Goal: Task Accomplishment & Management: Manage account settings

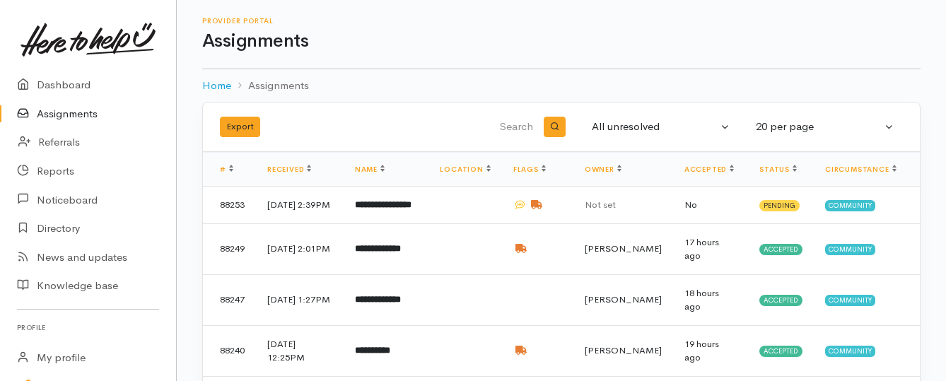
click at [66, 118] on link "Assignments" at bounding box center [88, 114] width 176 height 29
click at [386, 209] on b "**********" at bounding box center [383, 204] width 57 height 9
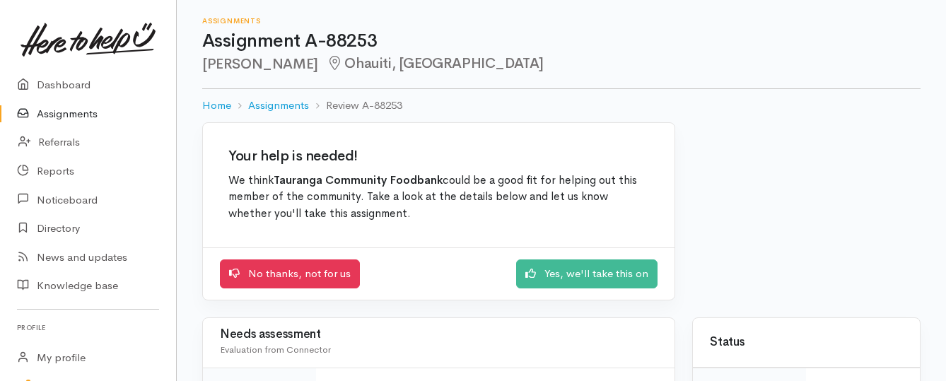
scroll to position [71, 0]
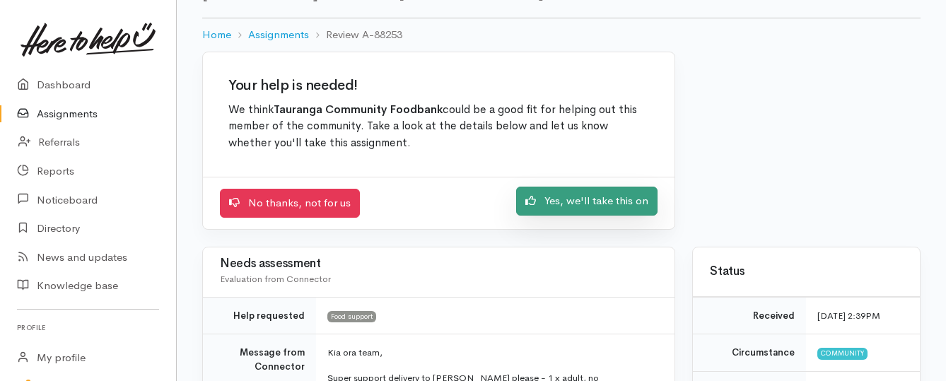
click at [536, 197] on icon at bounding box center [530, 200] width 11 height 11
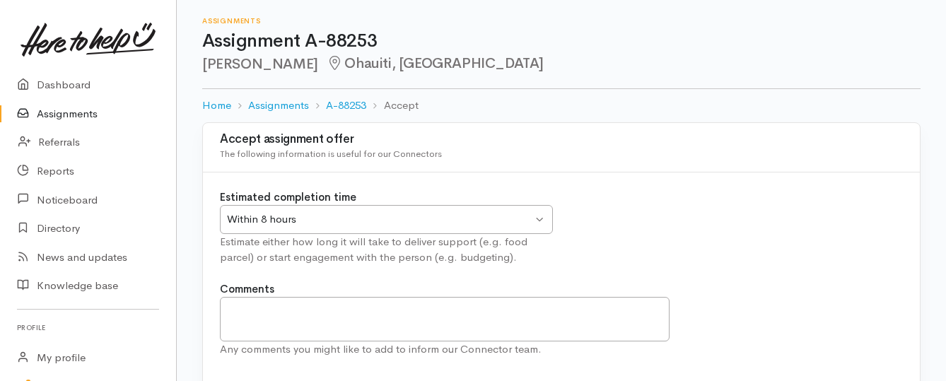
click at [544, 219] on div "Within 8 hours Within 8 hours" at bounding box center [386, 219] width 333 height 29
click at [646, 209] on div "Estimated completion time Within 24 hours Within 24 hours Within 8 hours Within…" at bounding box center [561, 235] width 700 height 92
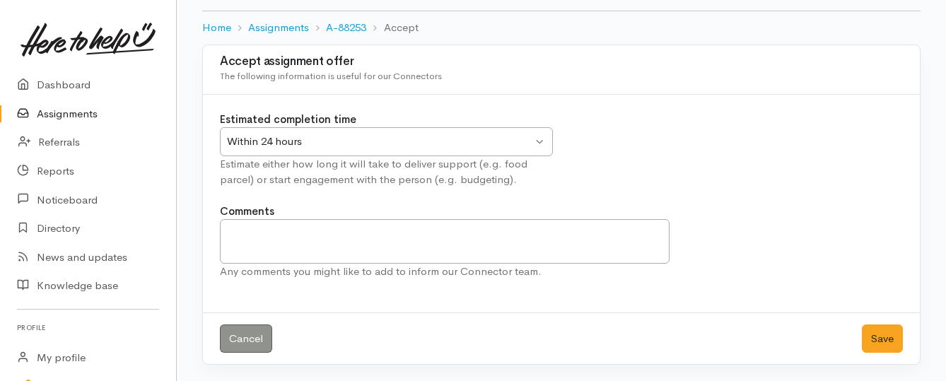
scroll to position [78, 0]
click at [883, 338] on button "Save" at bounding box center [882, 338] width 41 height 29
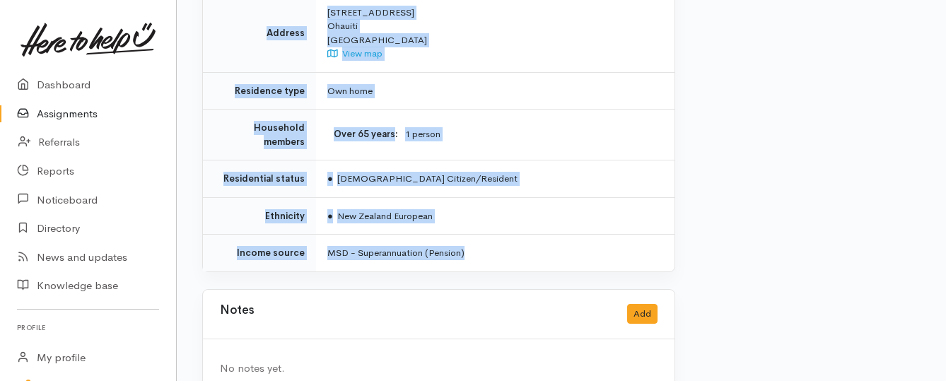
scroll to position [1441, 0]
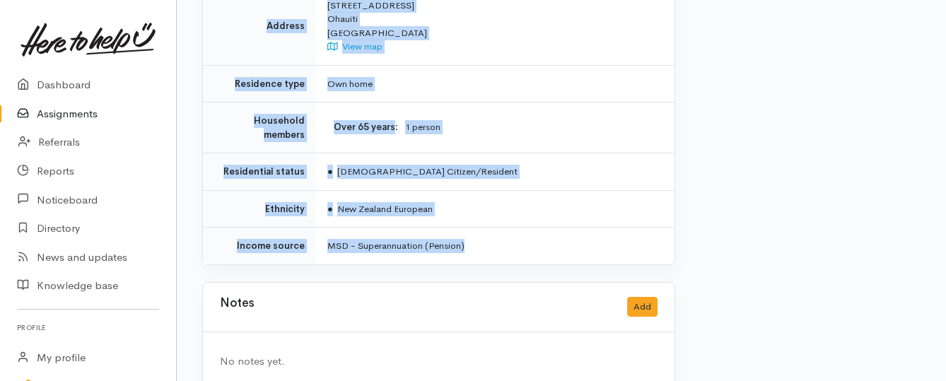
drag, startPoint x: 322, startPoint y: 122, endPoint x: 579, endPoint y: 227, distance: 277.4
copy div "Kia ora team, Super support delivery to Judith please - 1 x adult, no food alle…"
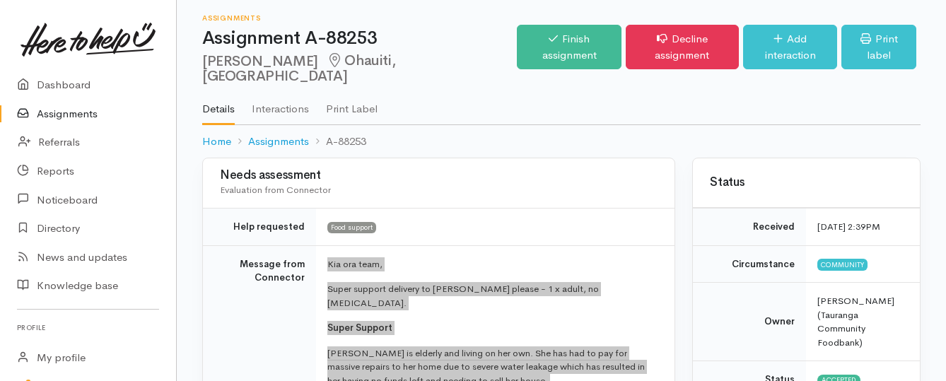
scroll to position [0, 0]
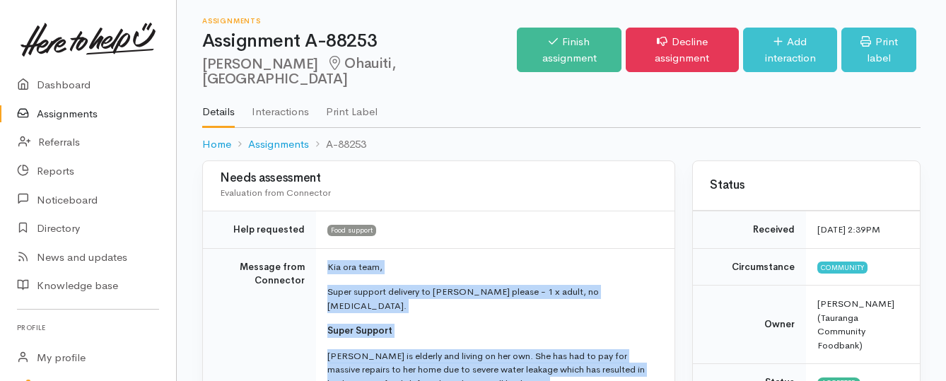
click at [65, 116] on link "Assignments" at bounding box center [88, 114] width 176 height 29
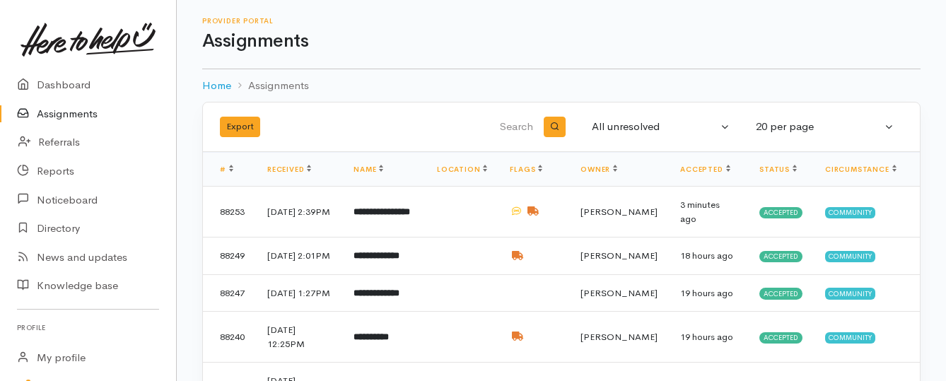
click at [66, 113] on link "Assignments" at bounding box center [88, 114] width 176 height 29
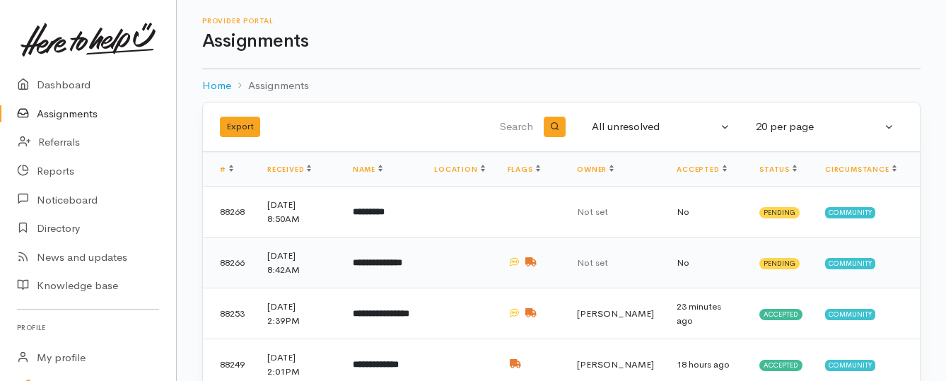
click at [385, 264] on b "**********" at bounding box center [377, 262] width 49 height 9
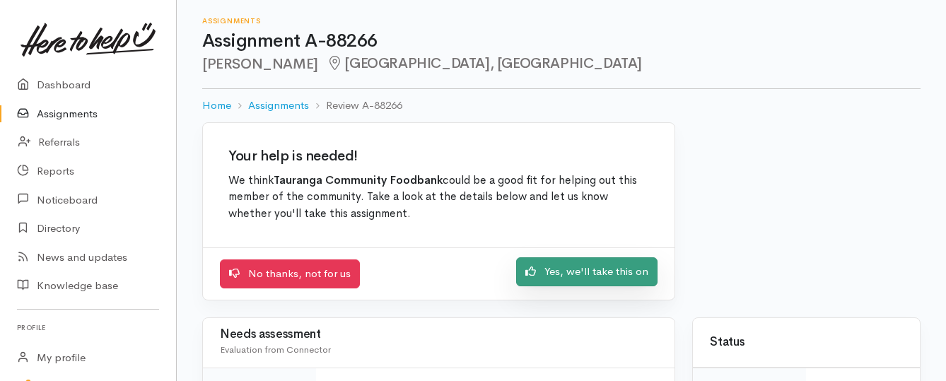
click at [539, 276] on link "Yes, we'll take this on" at bounding box center [586, 271] width 141 height 29
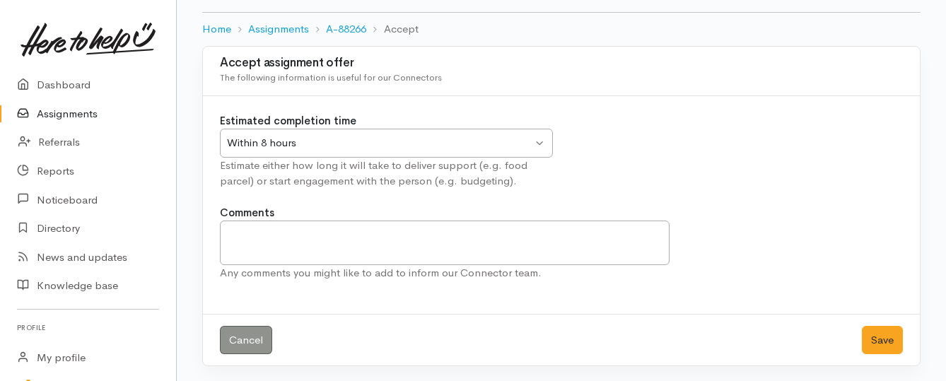
scroll to position [78, 0]
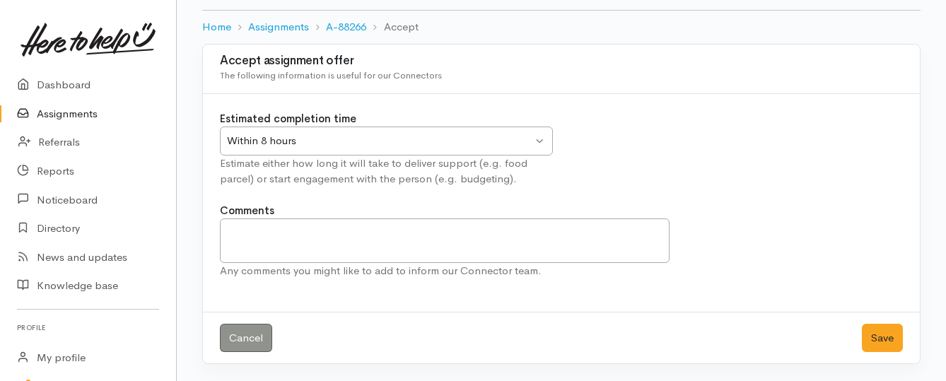
click at [499, 139] on div "Within 8 hours" at bounding box center [379, 141] width 305 height 16
click at [880, 336] on button "Save" at bounding box center [882, 338] width 41 height 29
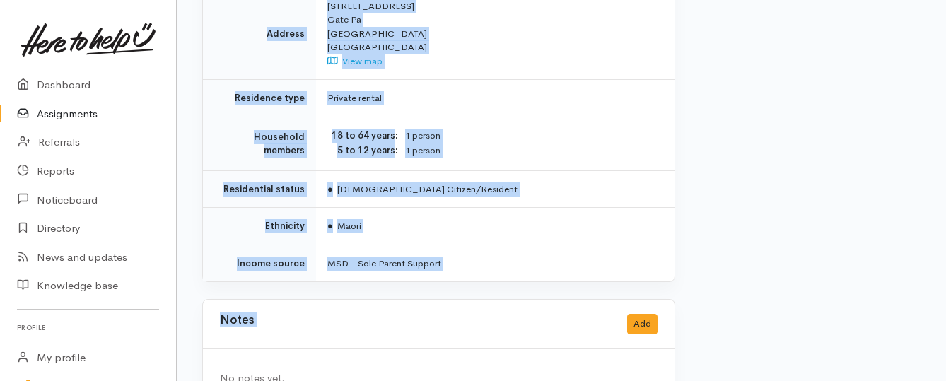
scroll to position [1202, 0]
drag, startPoint x: 327, startPoint y: 182, endPoint x: 479, endPoint y: 249, distance: 165.9
copy div "Mōrena team, Keli has had to pay for car repairs following an accident and is n…"
click at [94, 112] on link "Assignments" at bounding box center [88, 114] width 176 height 29
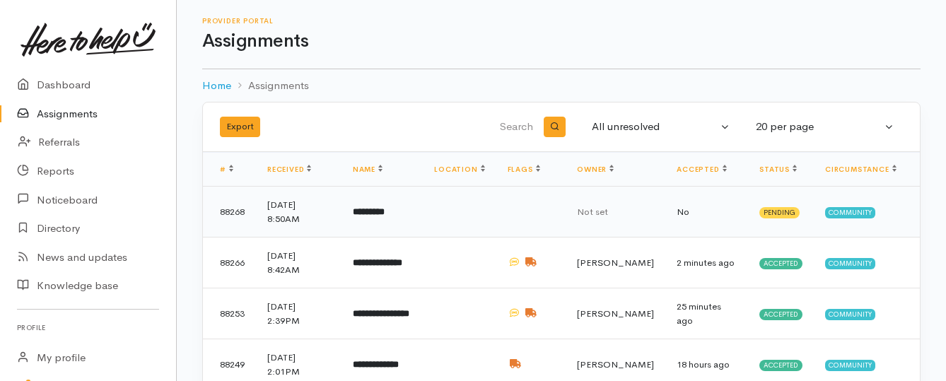
click at [374, 213] on b "*********" at bounding box center [369, 211] width 32 height 9
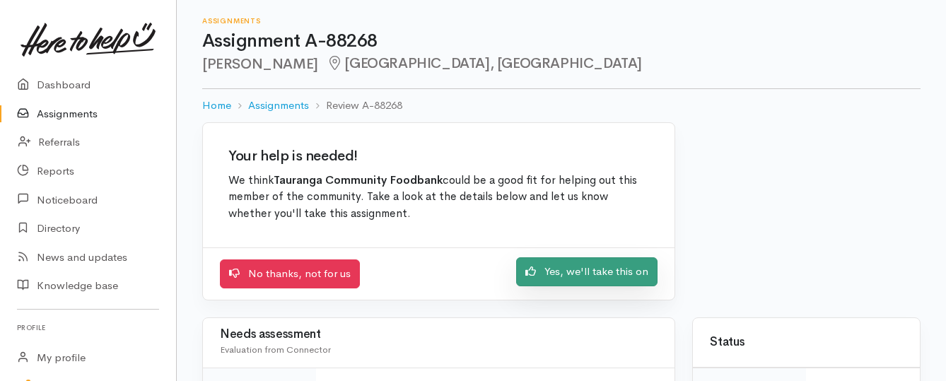
click at [549, 271] on link "Yes, we'll take this on" at bounding box center [586, 271] width 141 height 29
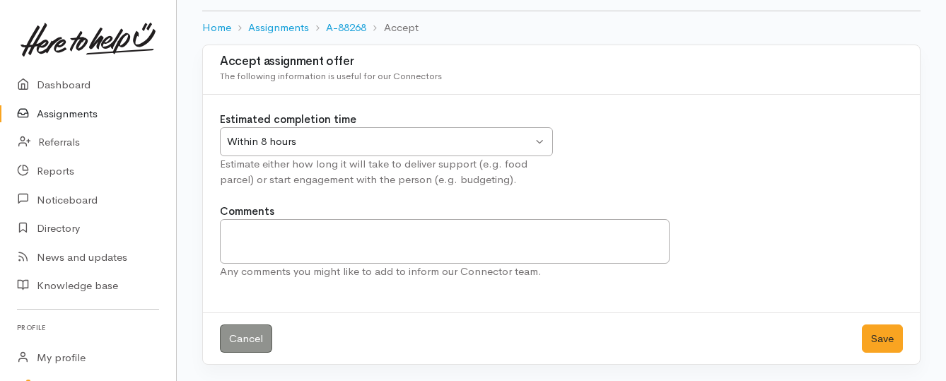
scroll to position [78, 0]
click at [877, 339] on button "Save" at bounding box center [882, 338] width 41 height 29
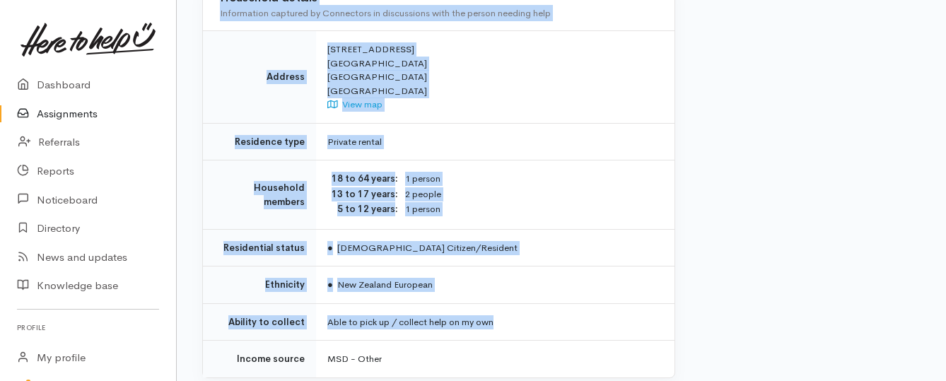
scroll to position [990, 0]
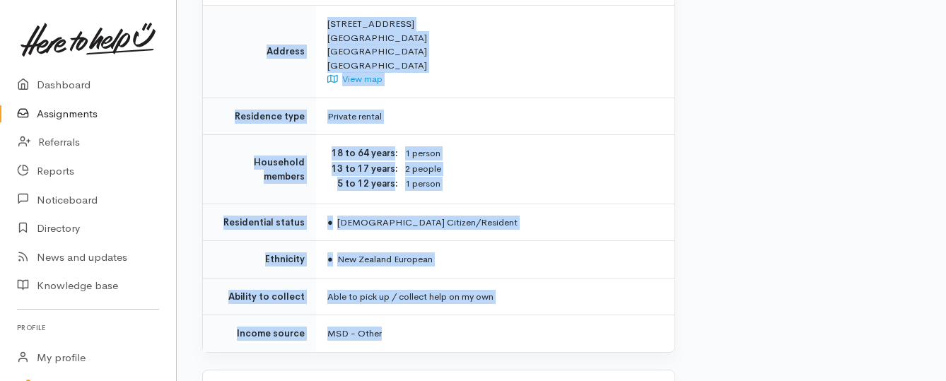
drag, startPoint x: 325, startPoint y: 179, endPoint x: 536, endPoint y: 287, distance: 237.5
copy div "**********"
click at [80, 117] on link "Assignments" at bounding box center [88, 114] width 176 height 29
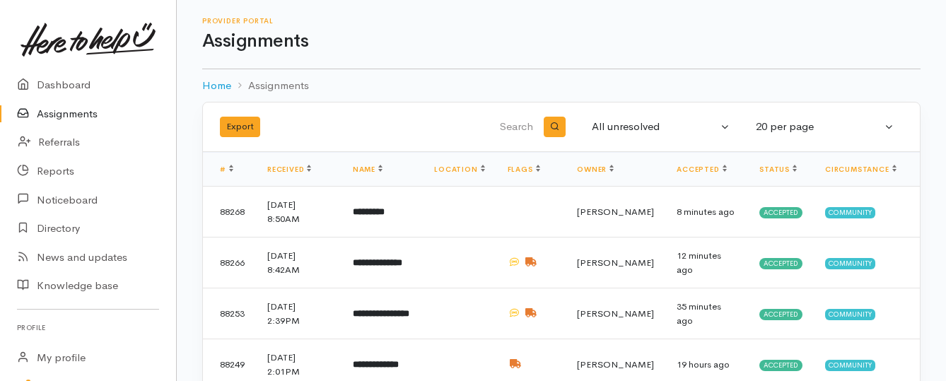
click at [91, 113] on link "Assignments" at bounding box center [88, 114] width 176 height 29
click at [66, 112] on link "Assignments" at bounding box center [88, 114] width 176 height 29
click at [78, 112] on link "Assignments" at bounding box center [88, 114] width 176 height 29
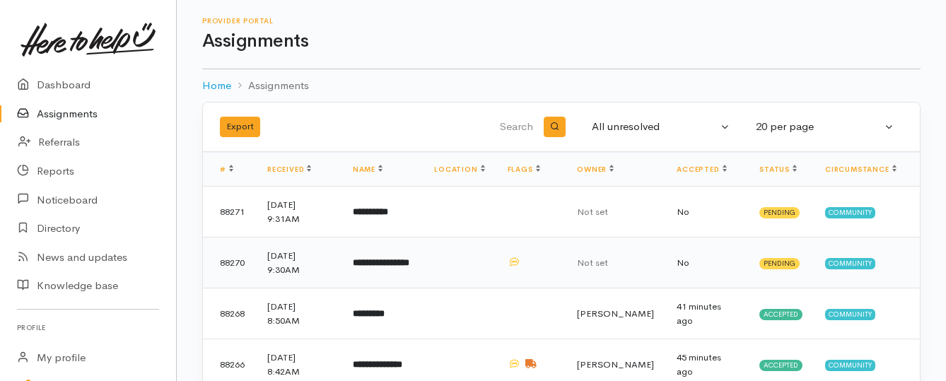
click at [381, 267] on b "**********" at bounding box center [381, 262] width 57 height 9
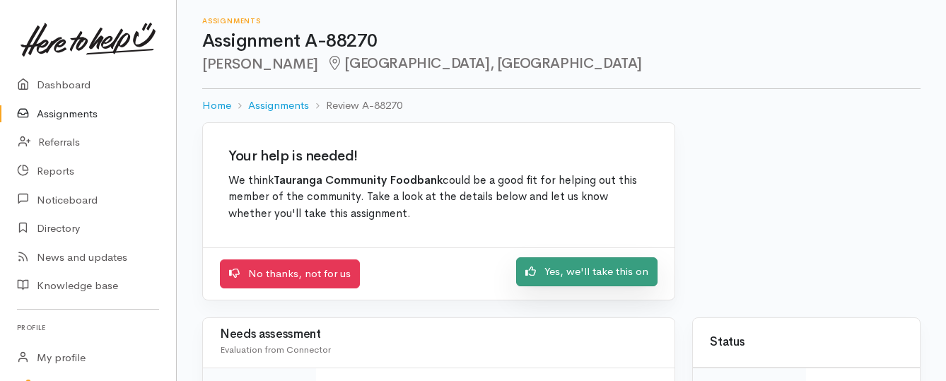
click at [544, 270] on link "Yes, we'll take this on" at bounding box center [586, 271] width 141 height 29
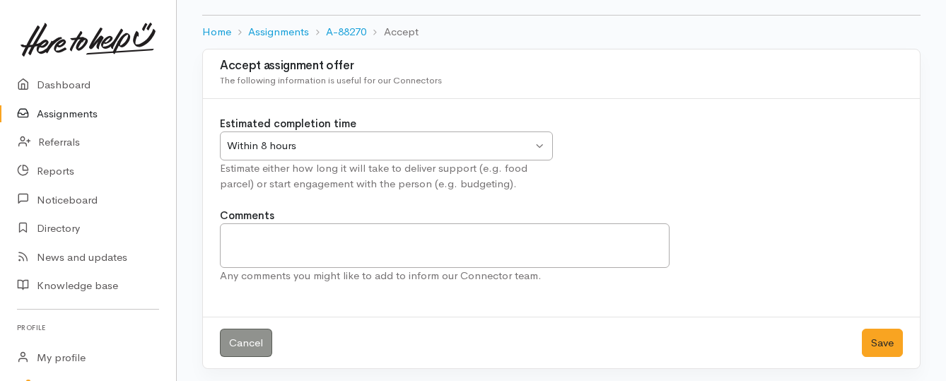
scroll to position [78, 0]
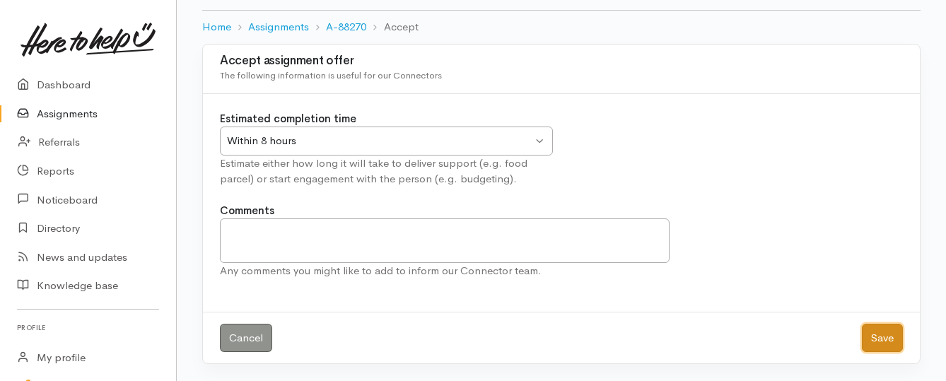
click at [883, 329] on button "Save" at bounding box center [882, 338] width 41 height 29
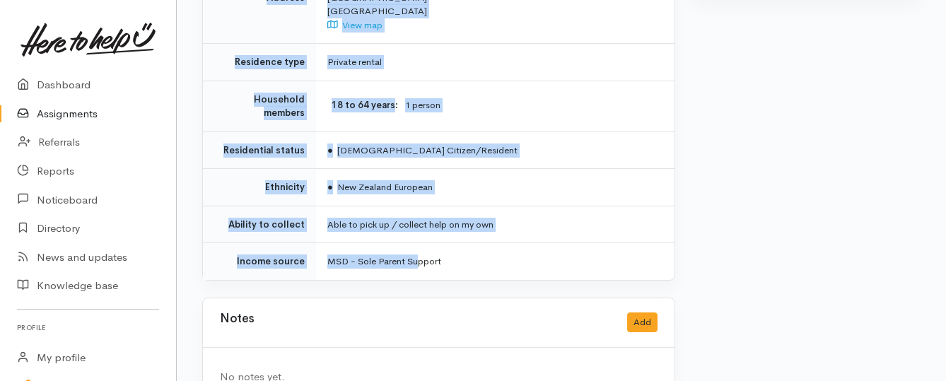
scroll to position [948, 0]
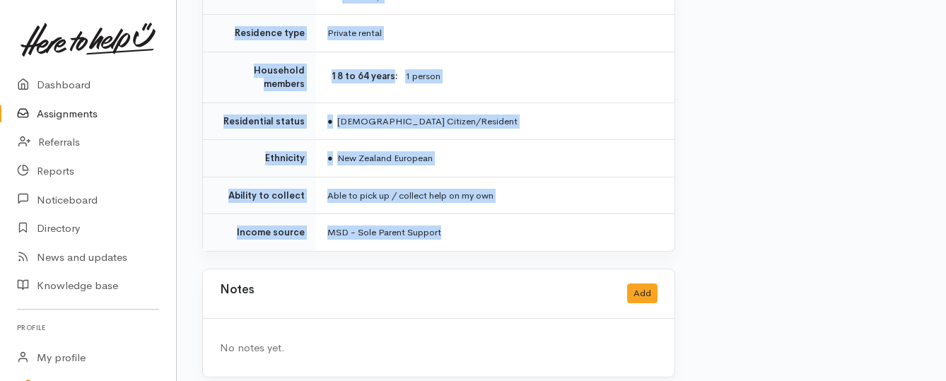
drag, startPoint x: 325, startPoint y: 132, endPoint x: 467, endPoint y: 223, distance: 168.7
copy div "**********"
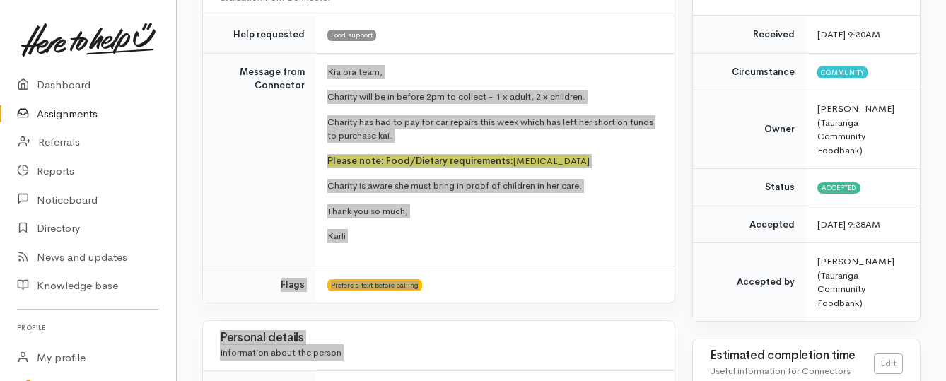
scroll to position [170, 0]
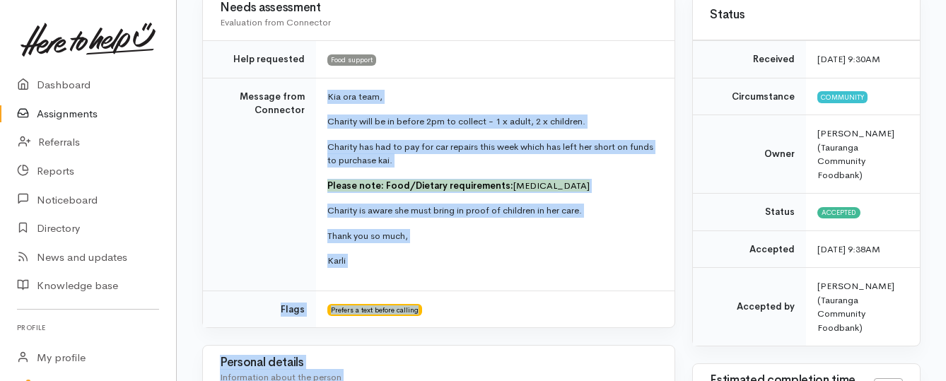
click at [87, 116] on link "Assignments" at bounding box center [88, 114] width 176 height 29
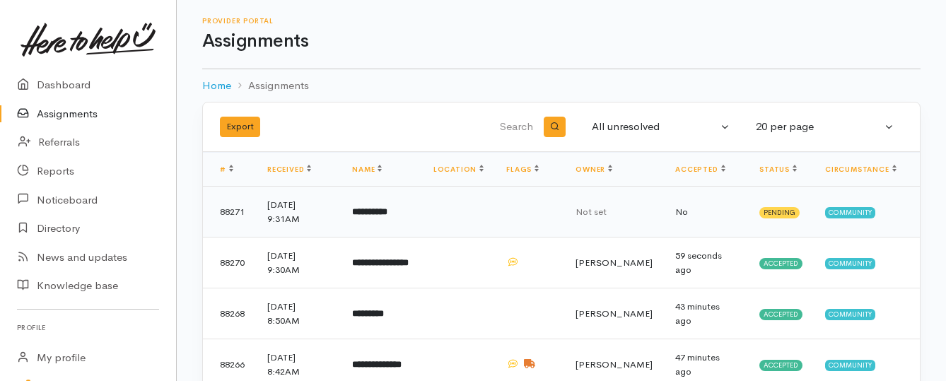
click at [370, 212] on b "**********" at bounding box center [369, 211] width 35 height 9
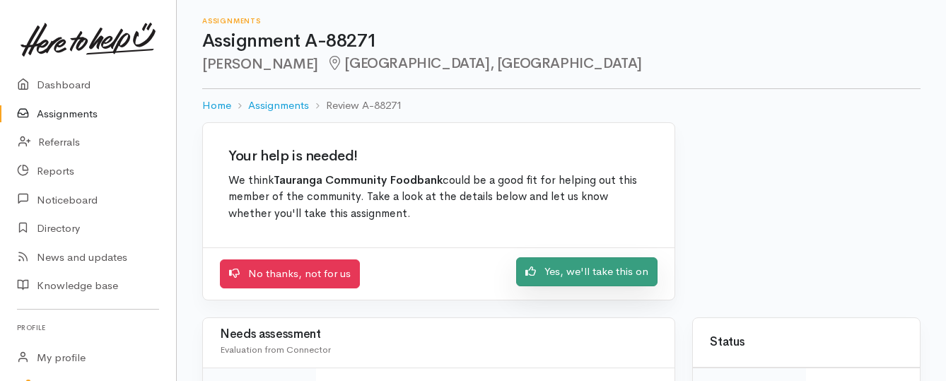
click at [546, 274] on link "Yes, we'll take this on" at bounding box center [586, 271] width 141 height 29
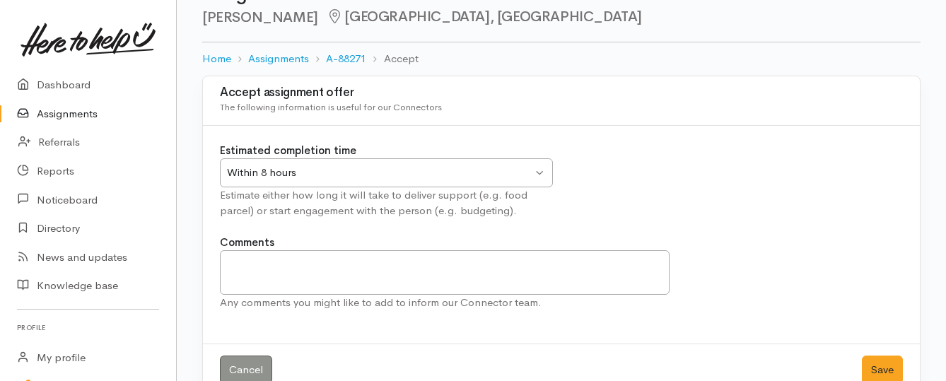
scroll to position [78, 0]
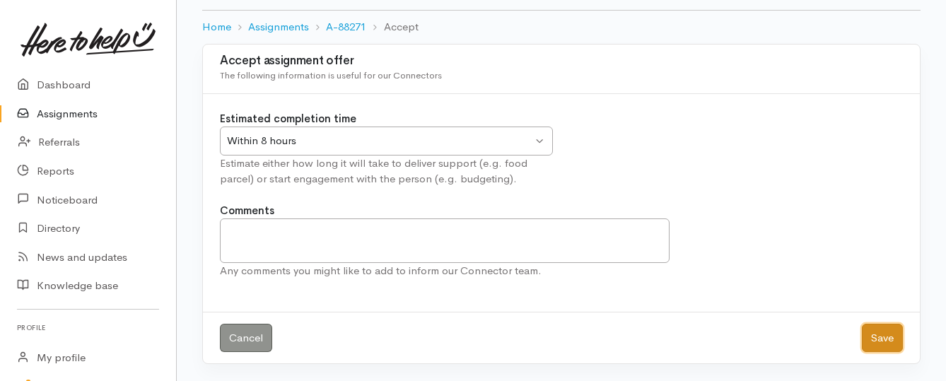
click at [871, 334] on button "Save" at bounding box center [882, 338] width 41 height 29
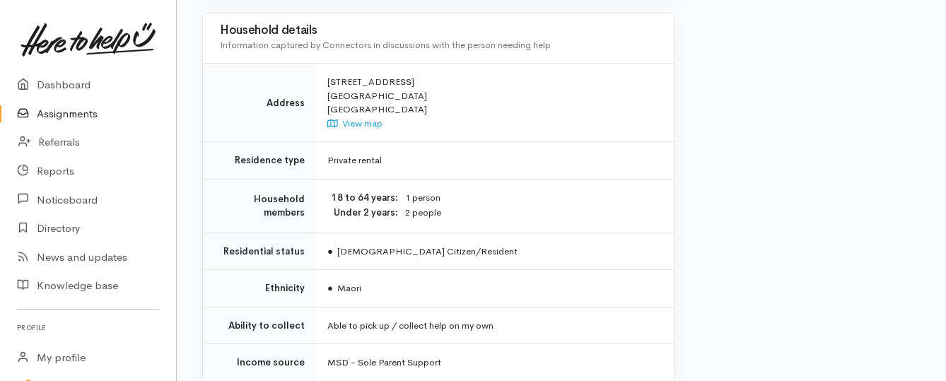
scroll to position [990, 0]
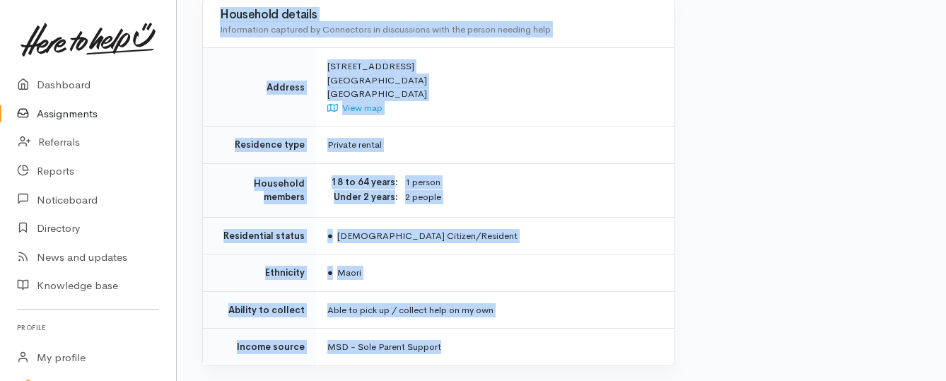
drag, startPoint x: 323, startPoint y: 125, endPoint x: 486, endPoint y: 319, distance: 252.9
copy div "**********"
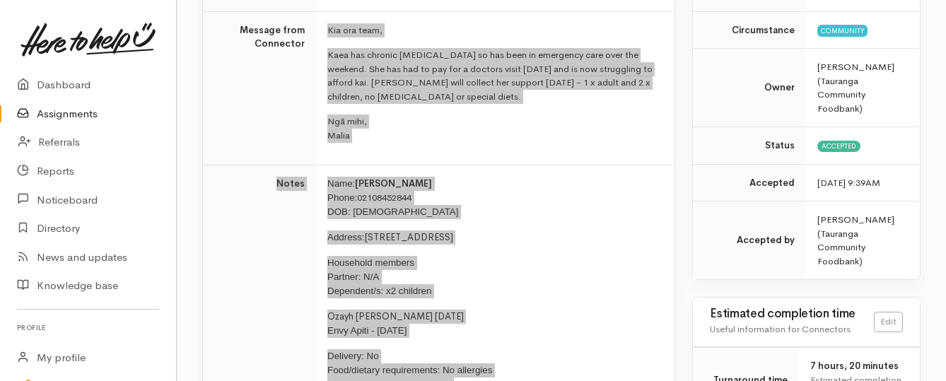
scroll to position [212, 0]
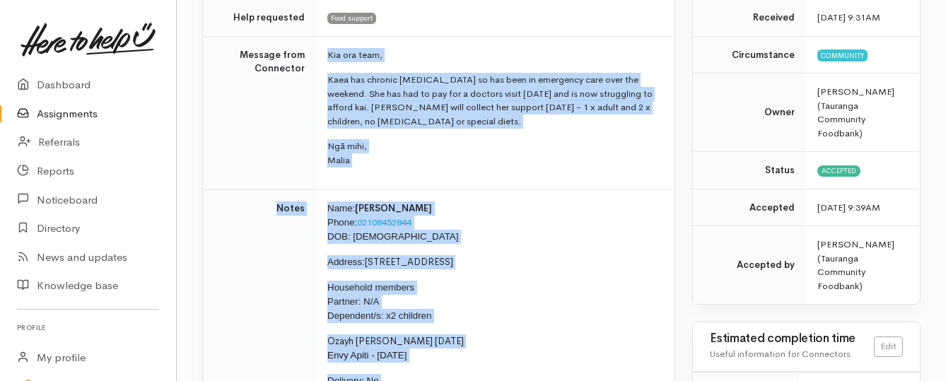
click at [81, 116] on link "Assignments" at bounding box center [88, 114] width 176 height 29
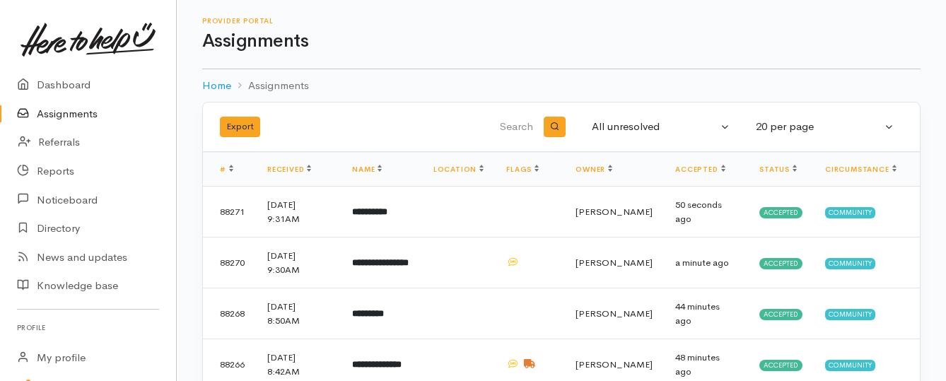
click at [91, 112] on link "Assignments" at bounding box center [88, 114] width 176 height 29
click at [86, 115] on link "Assignments" at bounding box center [88, 114] width 176 height 29
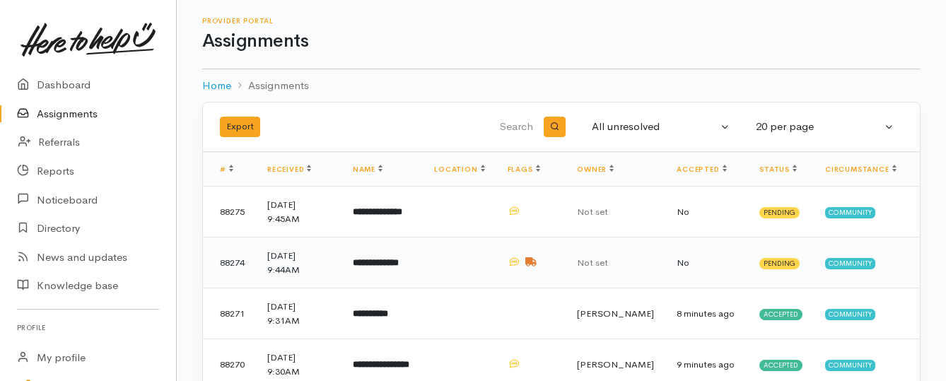
click at [390, 263] on b "**********" at bounding box center [376, 262] width 46 height 9
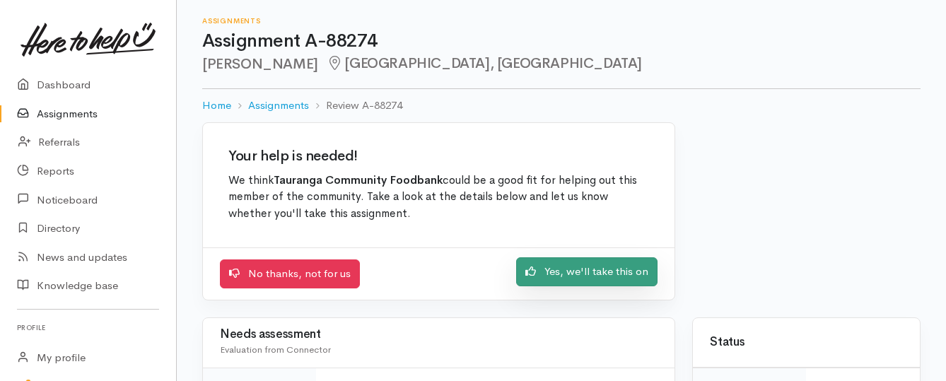
click at [554, 276] on link "Yes, we'll take this on" at bounding box center [586, 271] width 141 height 29
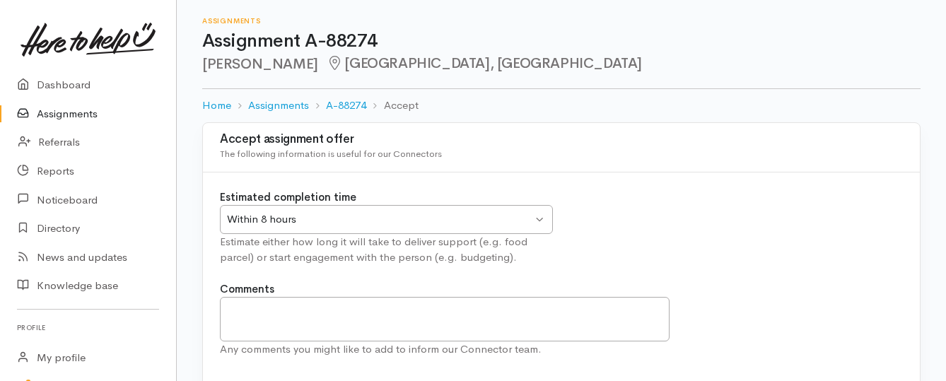
click at [450, 223] on div "Within 8 hours" at bounding box center [379, 219] width 305 height 16
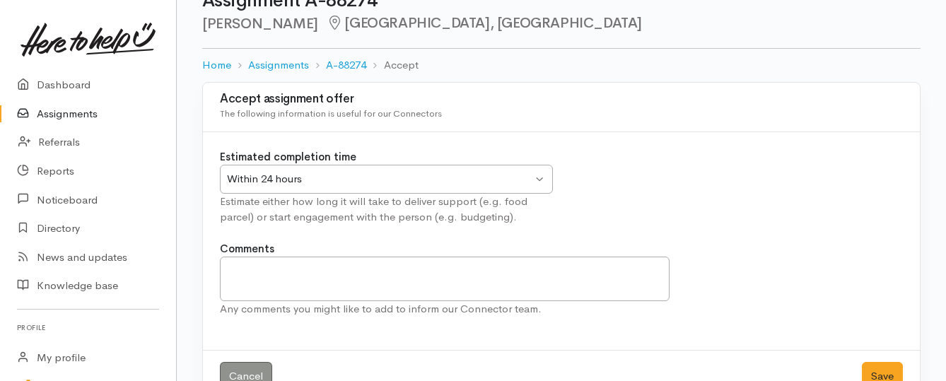
scroll to position [78, 0]
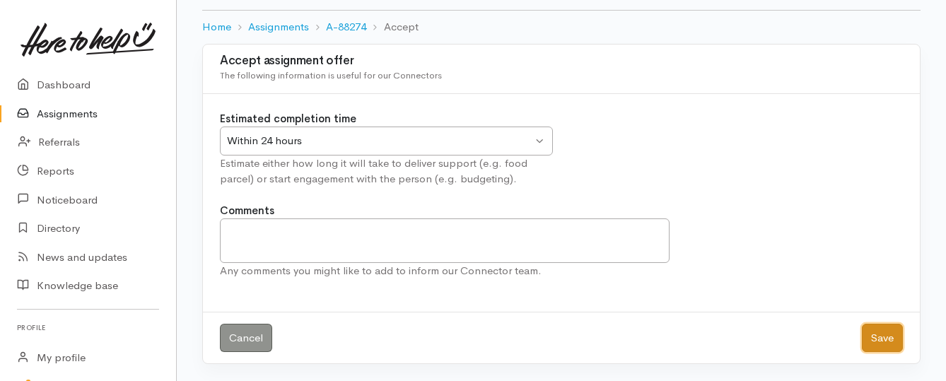
click at [876, 338] on button "Save" at bounding box center [882, 338] width 41 height 29
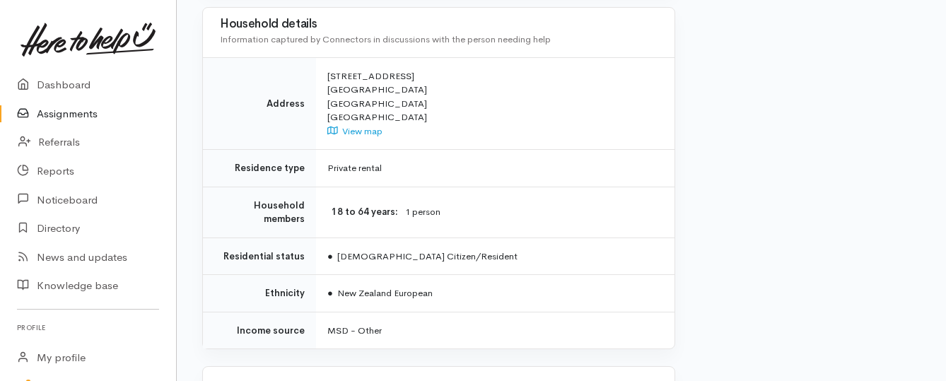
scroll to position [1343, 0]
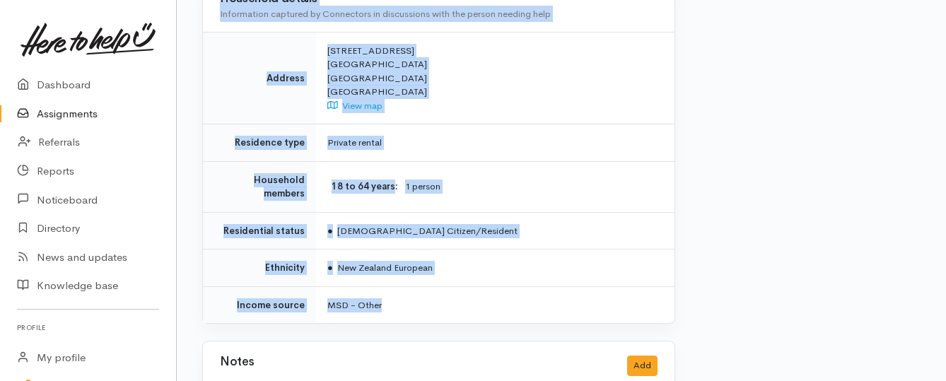
drag, startPoint x: 322, startPoint y: 126, endPoint x: 475, endPoint y: 262, distance: 204.3
copy div "Kia ora team, Tari is extremely unwell at the moment and has been referred to u…"
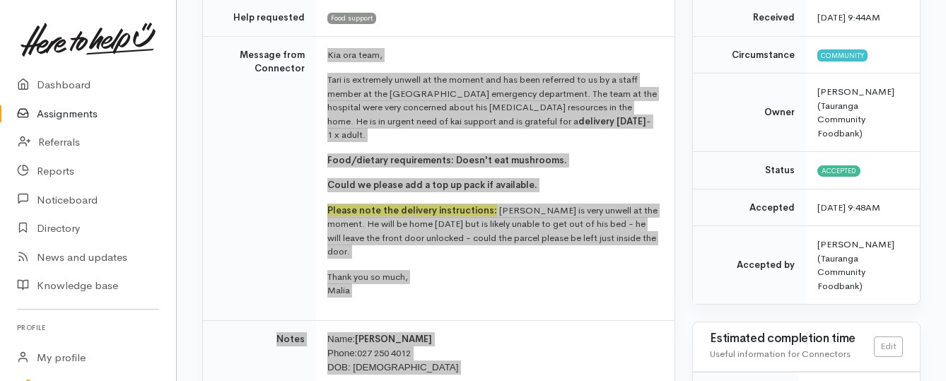
scroll to position [141, 0]
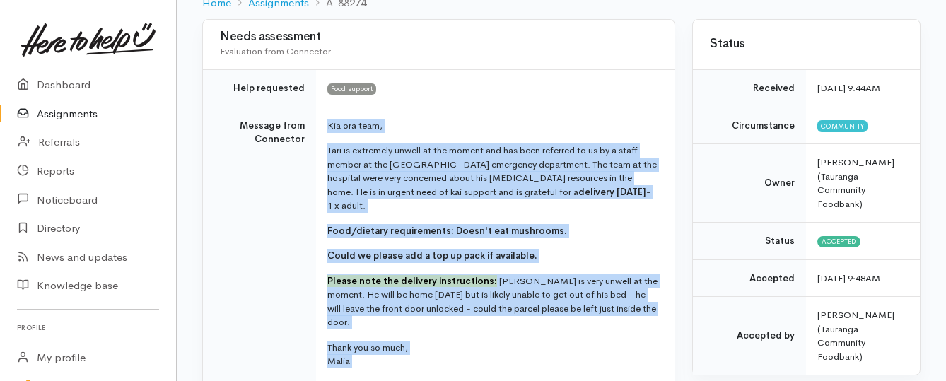
click at [511, 192] on p "Tari is extremely unwell at the moment and has been referred to us by a staff m…" at bounding box center [492, 178] width 330 height 69
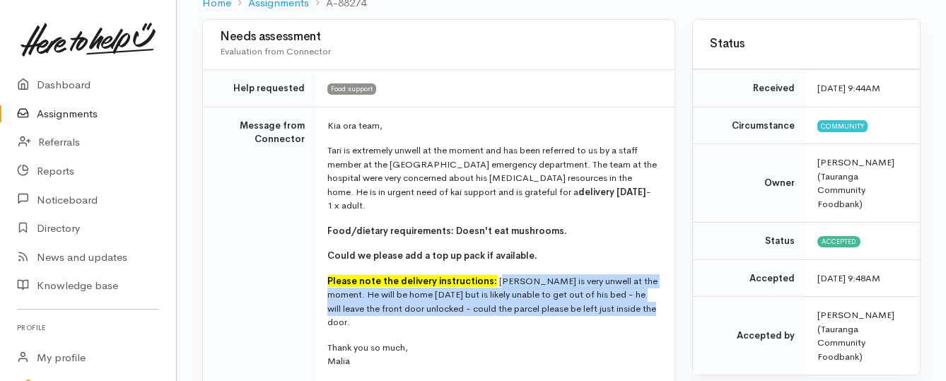
drag, startPoint x: 492, startPoint y: 279, endPoint x: 634, endPoint y: 307, distance: 144.1
click at [634, 307] on p "Please note the delivery instructions: Tari is very unwell at the moment. He wi…" at bounding box center [492, 301] width 330 height 55
copy p "ari is very unwell at the moment. He will be home tomorrow but is likely unable…"
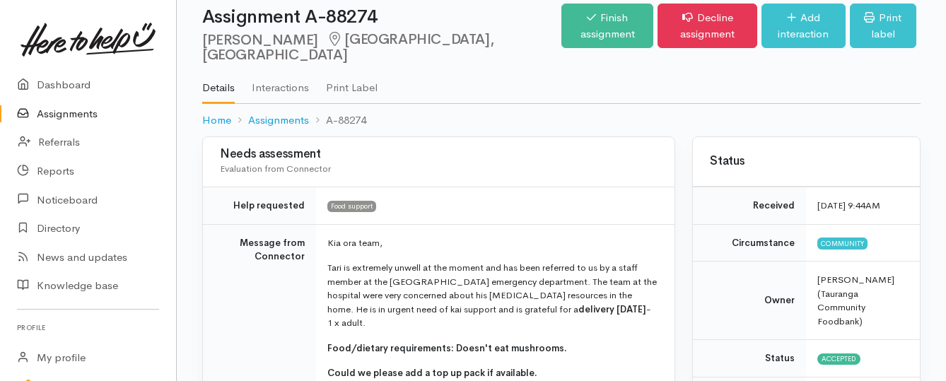
scroll to position [0, 0]
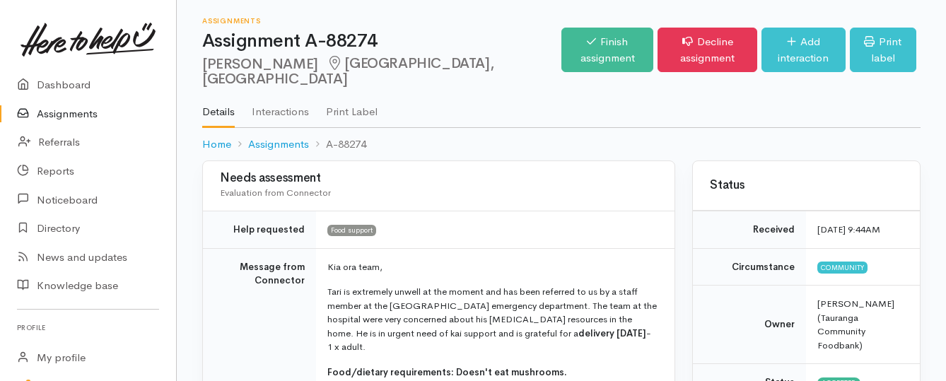
click at [58, 114] on link "Assignments" at bounding box center [88, 114] width 176 height 29
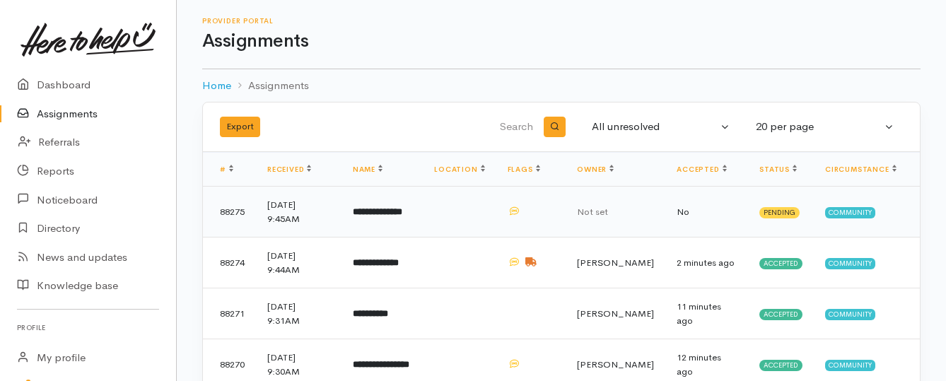
drag, startPoint x: 379, startPoint y: 211, endPoint x: 368, endPoint y: 201, distance: 15.5
click at [379, 211] on b "**********" at bounding box center [377, 211] width 49 height 9
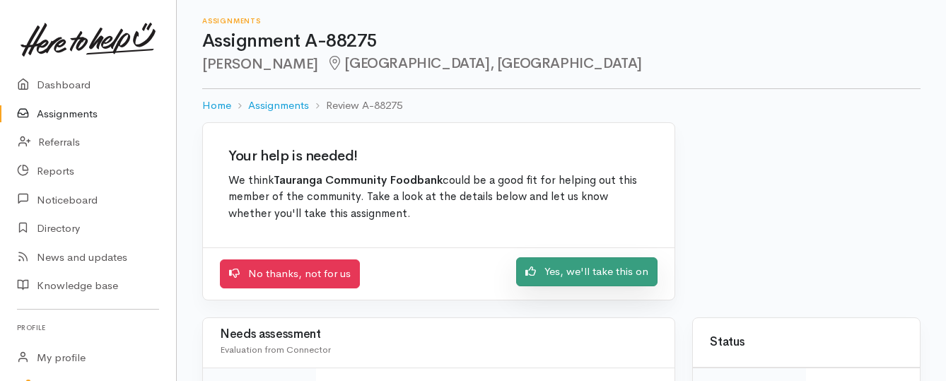
click at [559, 272] on link "Yes, we'll take this on" at bounding box center [586, 271] width 141 height 29
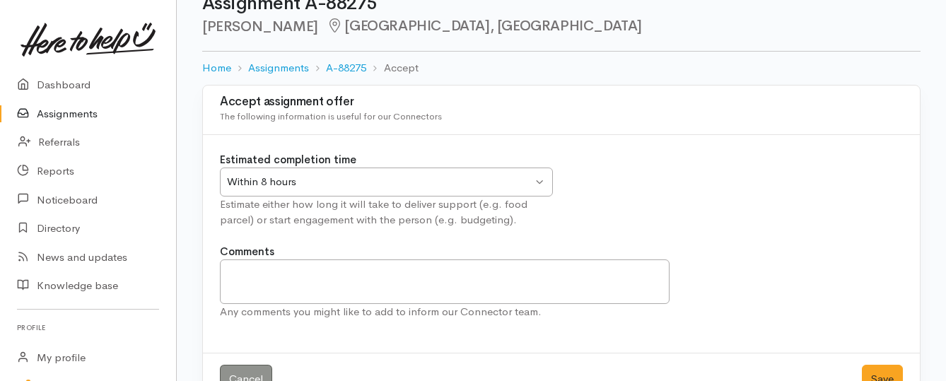
scroll to position [78, 0]
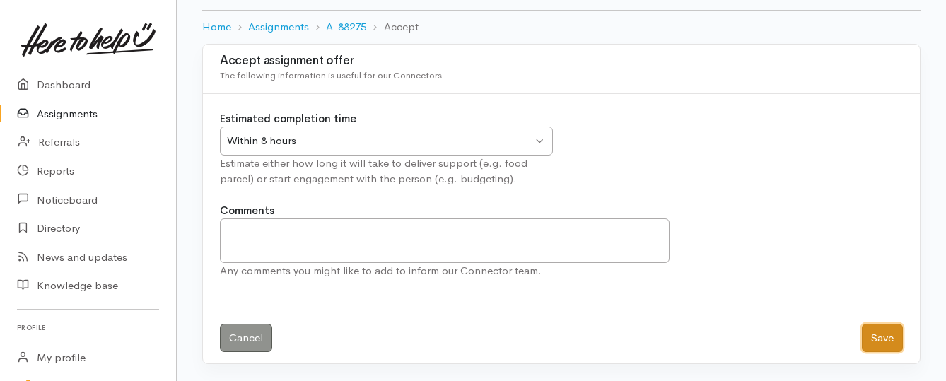
click at [894, 340] on button "Save" at bounding box center [882, 338] width 41 height 29
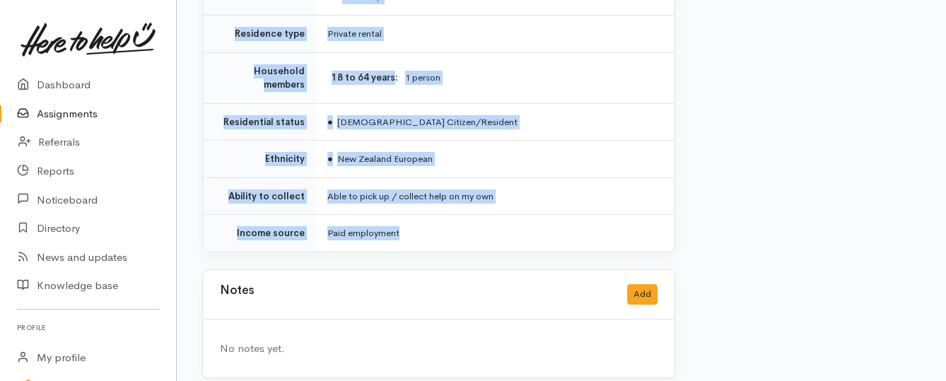
scroll to position [1166, 0]
drag, startPoint x: 330, startPoint y: 129, endPoint x: 485, endPoint y: 222, distance: 180.4
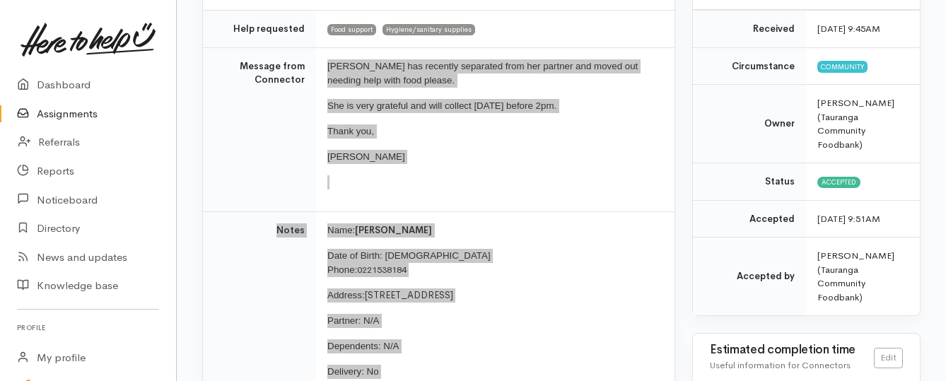
scroll to position [176, 0]
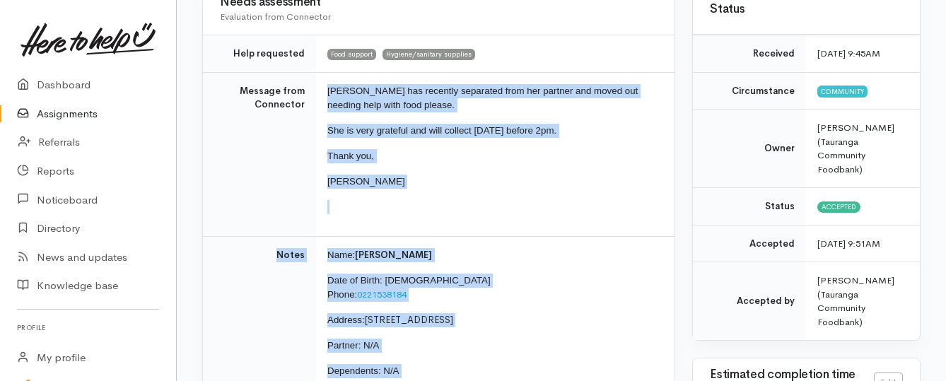
click at [48, 115] on link "Assignments" at bounding box center [88, 114] width 176 height 29
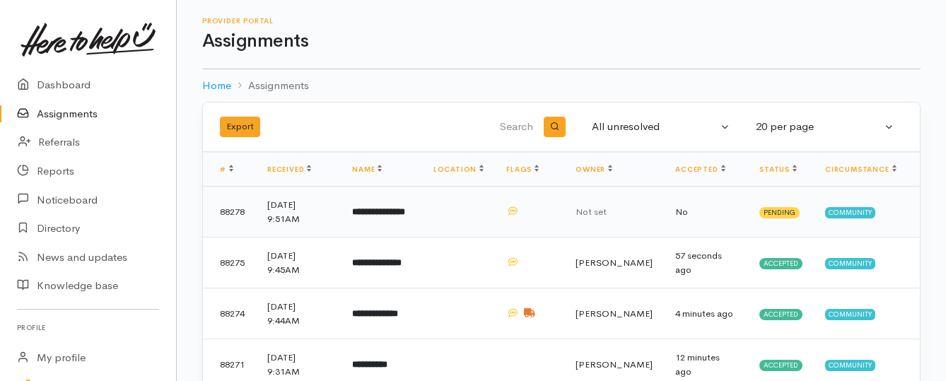
click at [402, 215] on b "**********" at bounding box center [378, 211] width 53 height 9
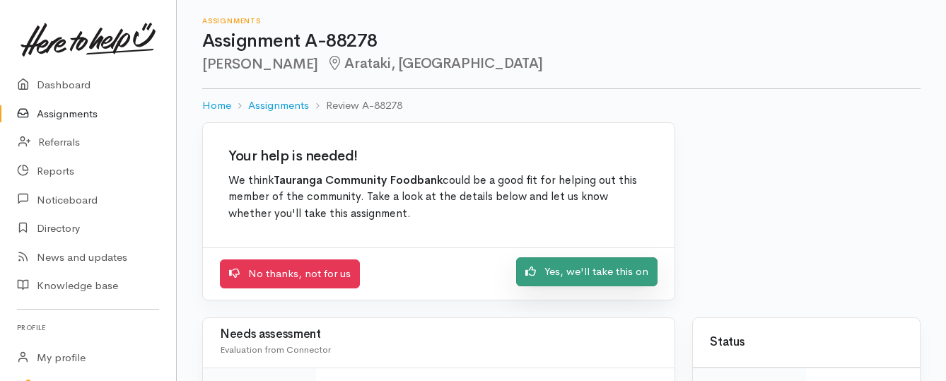
click at [543, 275] on link "Yes, we'll take this on" at bounding box center [586, 271] width 141 height 29
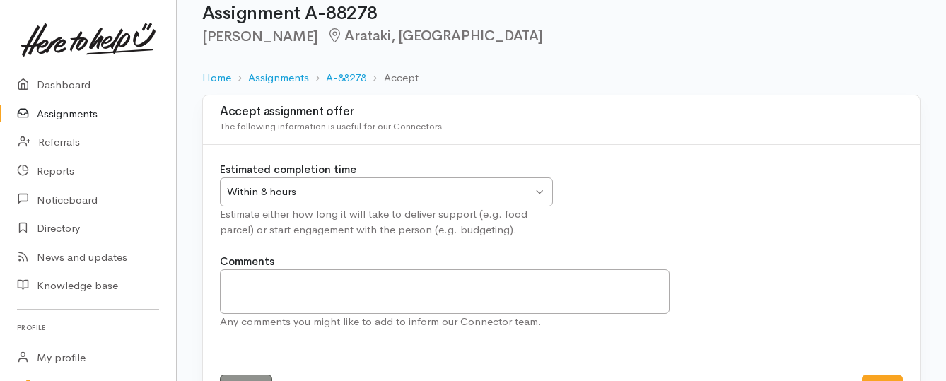
scroll to position [71, 0]
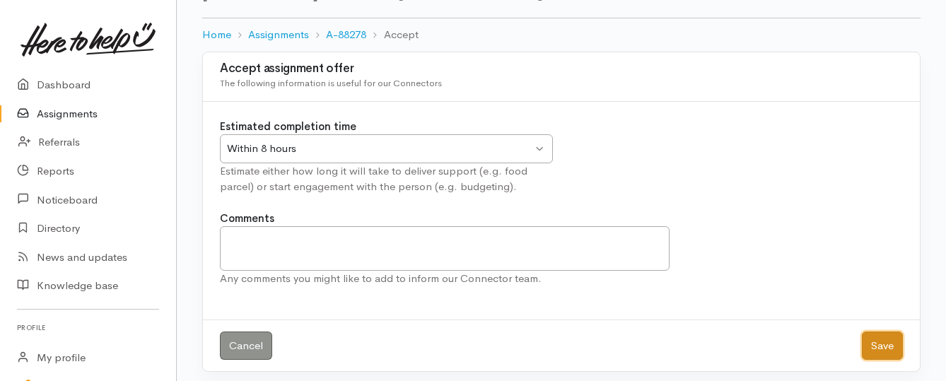
click at [873, 343] on button "Save" at bounding box center [882, 346] width 41 height 29
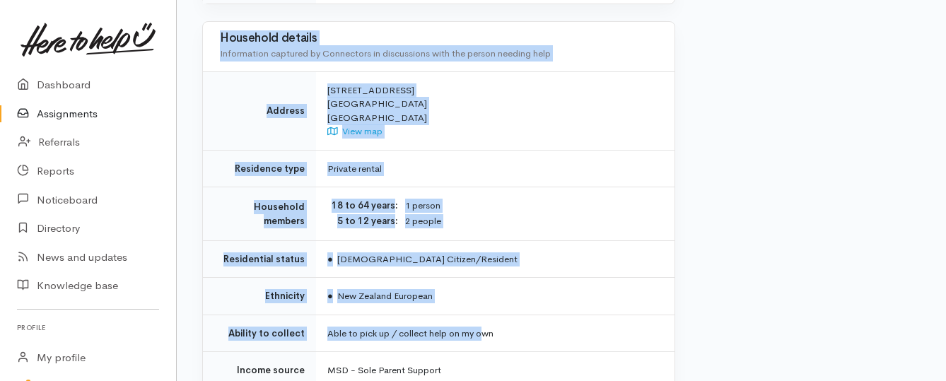
scroll to position [1131, 0]
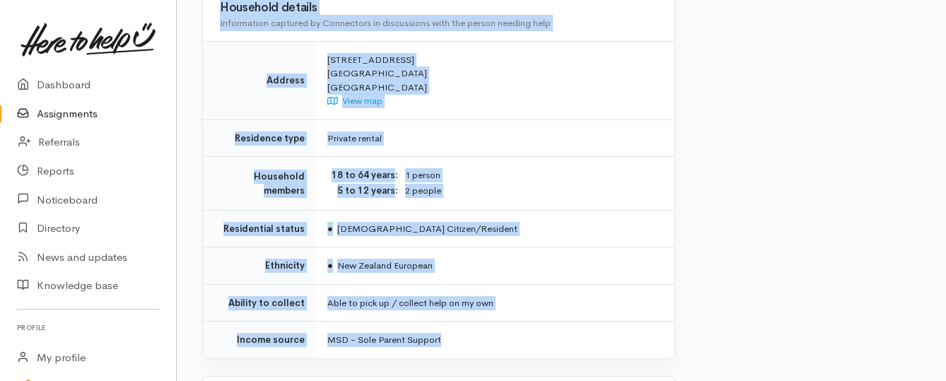
drag, startPoint x: 322, startPoint y: 178, endPoint x: 482, endPoint y: 269, distance: 183.6
copy div "**********"
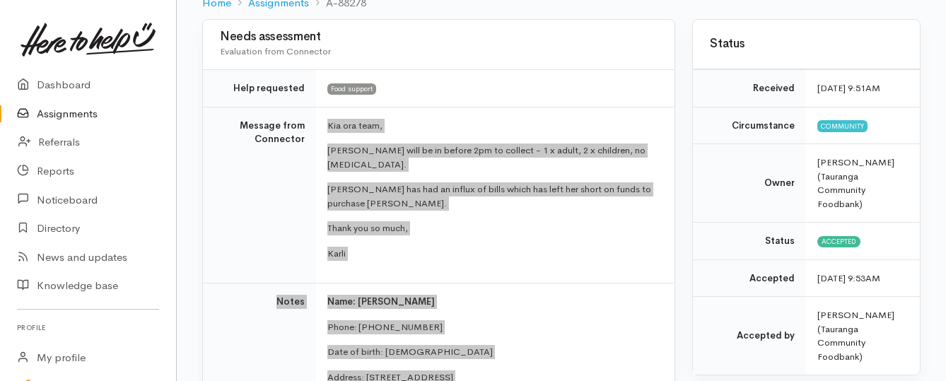
scroll to position [71, 0]
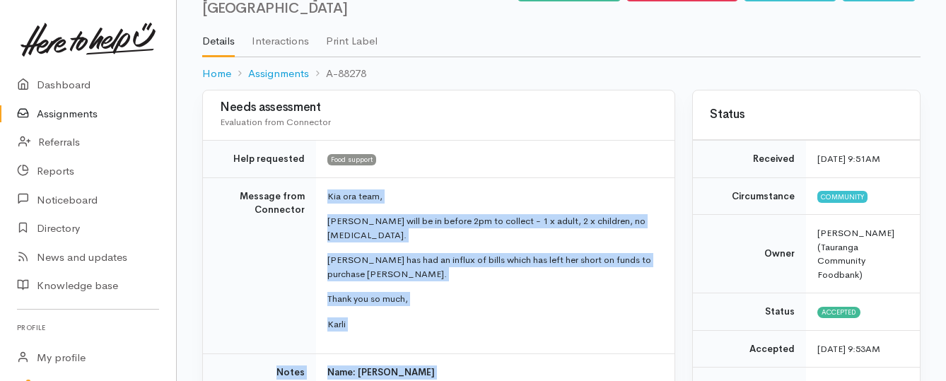
click at [64, 114] on link "Assignments" at bounding box center [88, 114] width 176 height 29
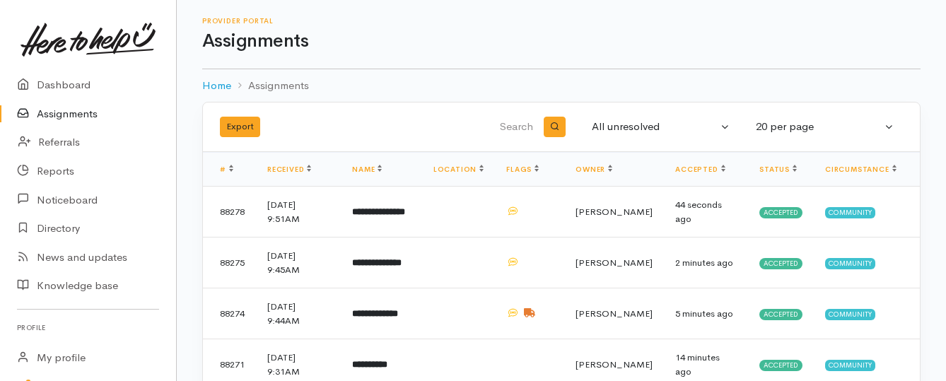
click at [86, 112] on link "Assignments" at bounding box center [88, 114] width 176 height 29
click at [78, 106] on link "Assignments" at bounding box center [88, 114] width 176 height 29
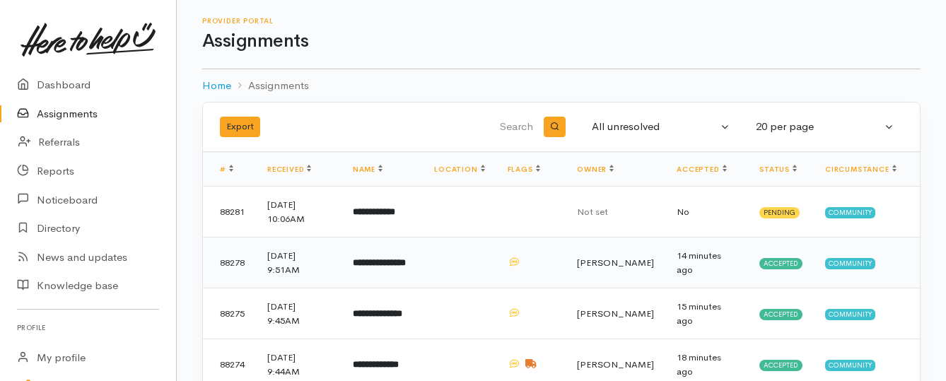
scroll to position [71, 0]
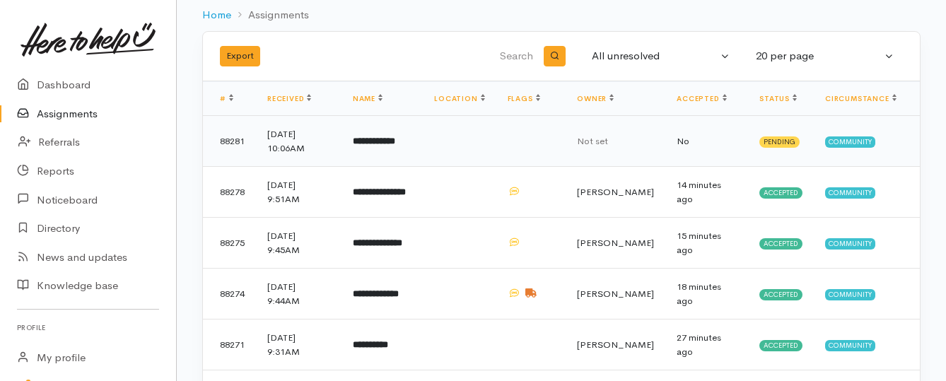
click at [388, 136] on b "**********" at bounding box center [374, 140] width 42 height 9
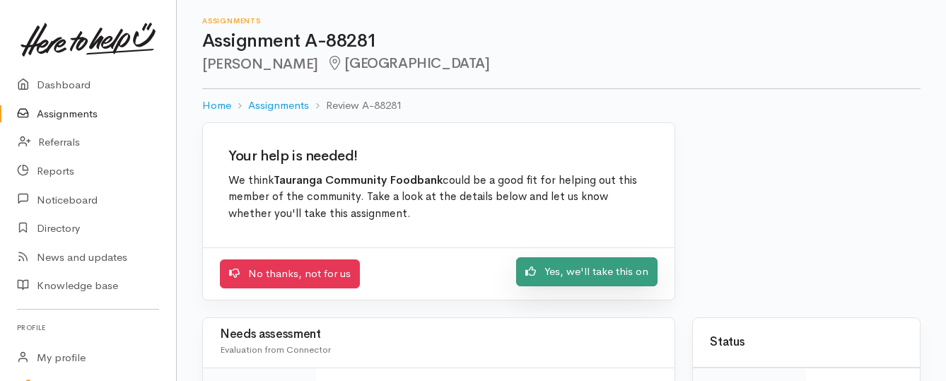
click at [608, 270] on link "Yes, we'll take this on" at bounding box center [586, 271] width 141 height 29
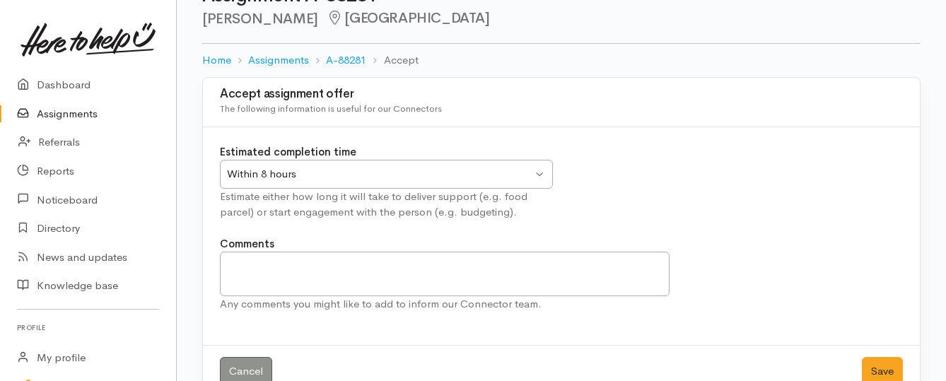
scroll to position [78, 0]
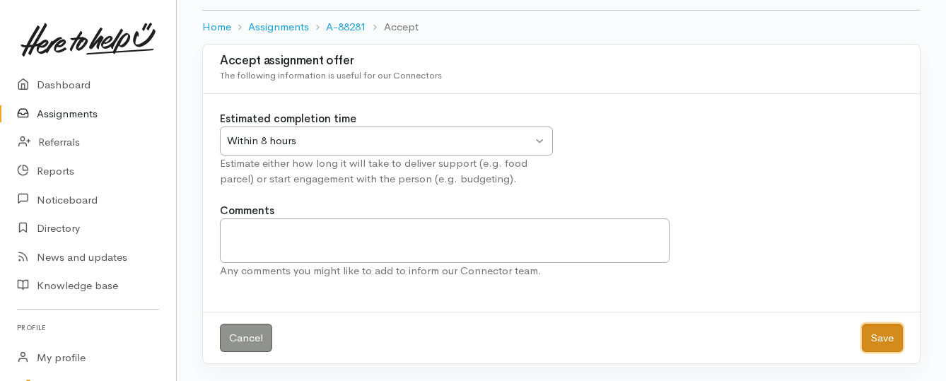
click at [886, 334] on button "Save" at bounding box center [882, 338] width 41 height 29
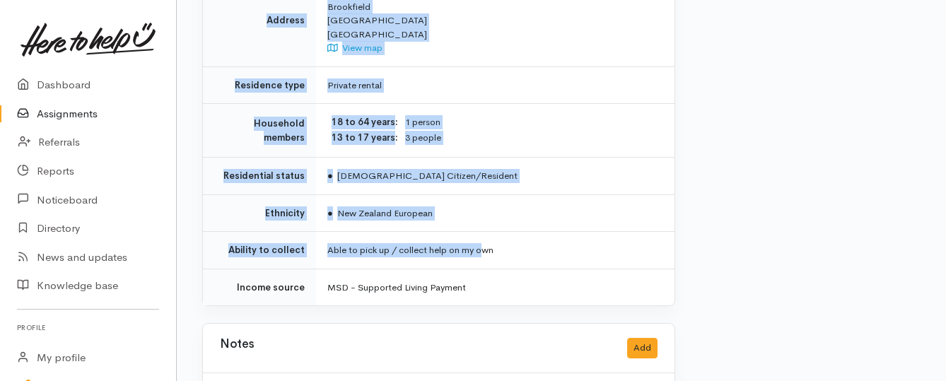
scroll to position [1061, 0]
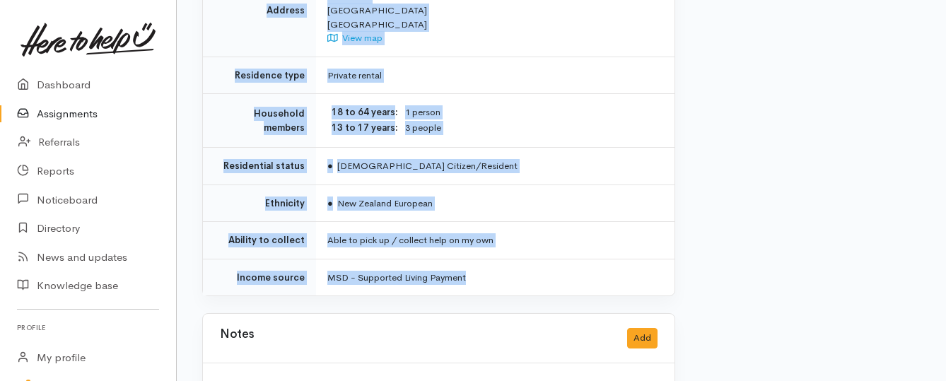
drag, startPoint x: 322, startPoint y: 110, endPoint x: 497, endPoint y: 233, distance: 213.6
copy div "**********"
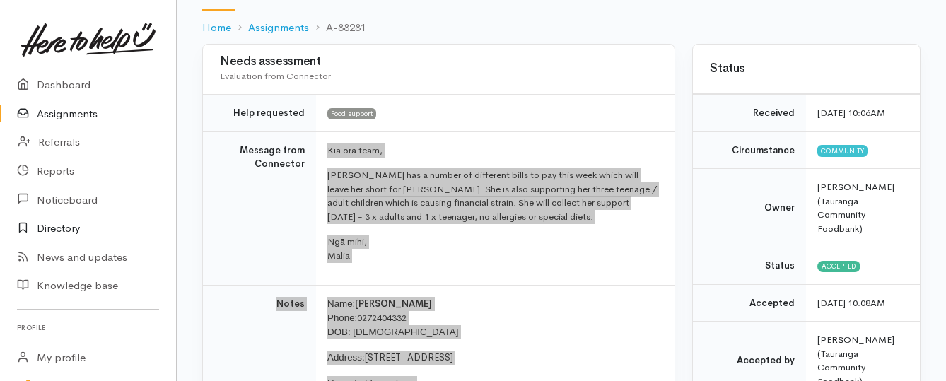
scroll to position [141, 0]
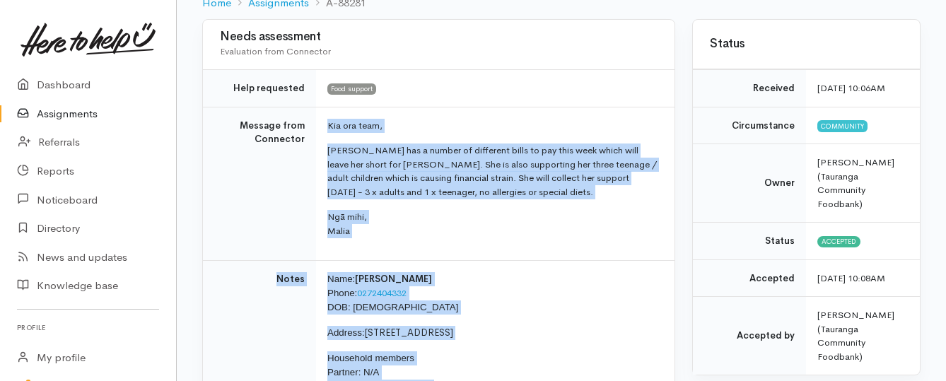
click at [76, 110] on link "Assignments" at bounding box center [88, 114] width 176 height 29
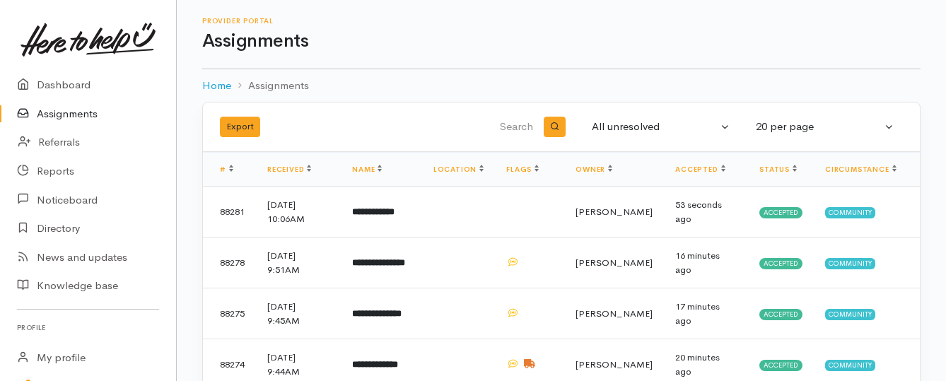
click at [78, 112] on link "Assignments" at bounding box center [88, 114] width 176 height 29
click at [71, 115] on link "Assignments" at bounding box center [88, 114] width 176 height 29
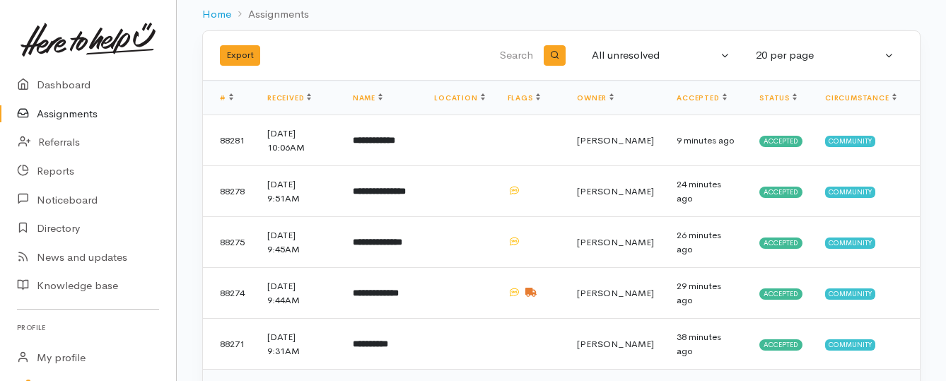
scroll to position [71, 0]
click at [66, 112] on link "Assignments" at bounding box center [88, 114] width 176 height 29
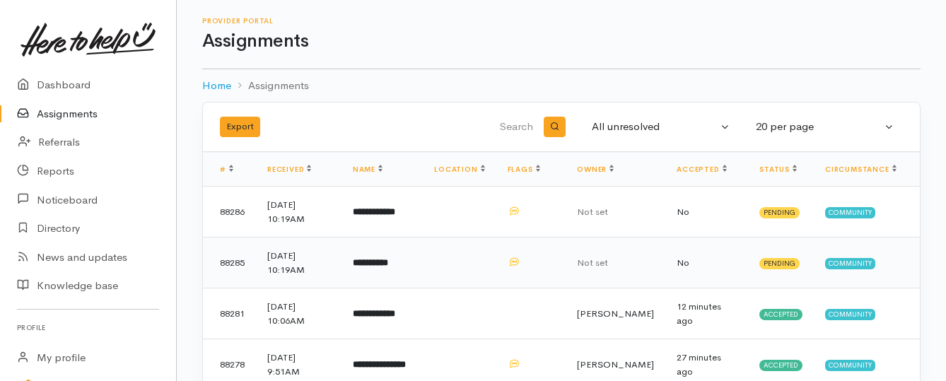
click at [388, 266] on b "**********" at bounding box center [370, 262] width 35 height 9
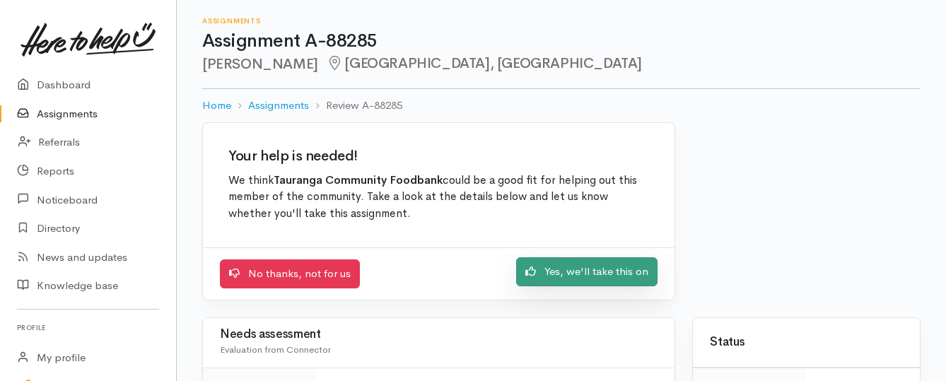
click at [574, 274] on link "Yes, we'll take this on" at bounding box center [586, 271] width 141 height 29
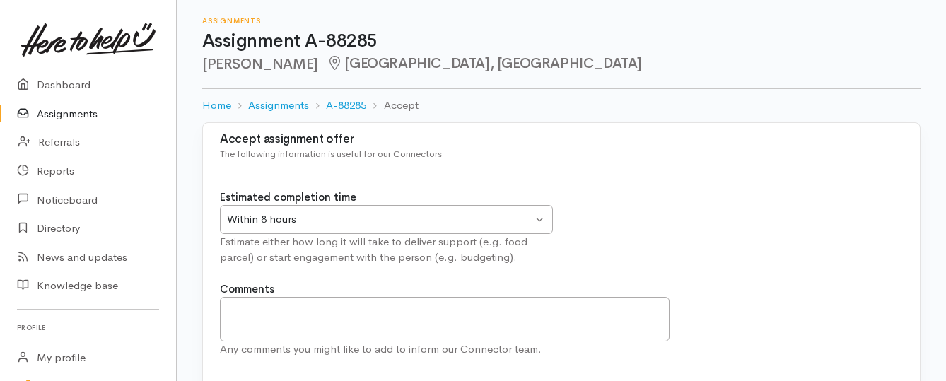
scroll to position [71, 0]
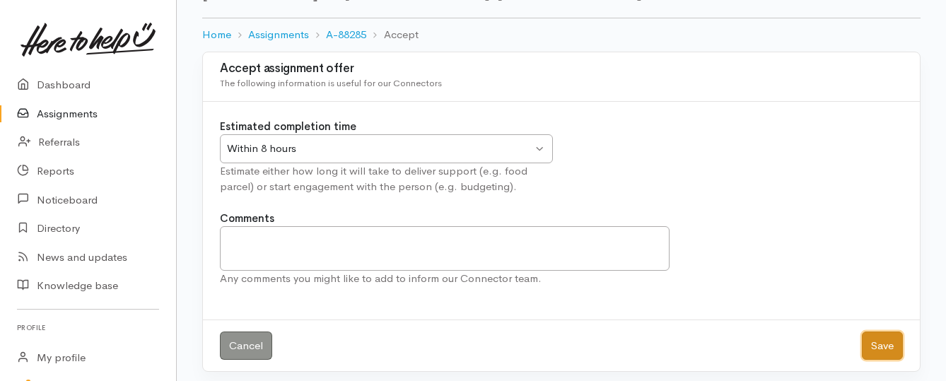
click at [881, 348] on button "Save" at bounding box center [882, 346] width 41 height 29
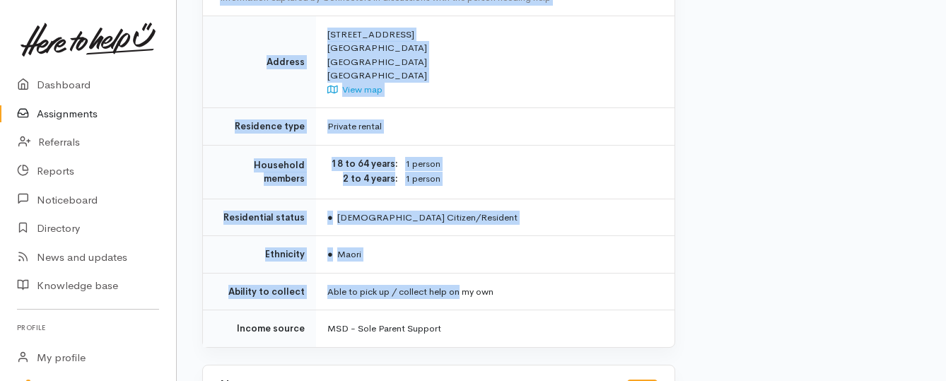
scroll to position [1061, 0]
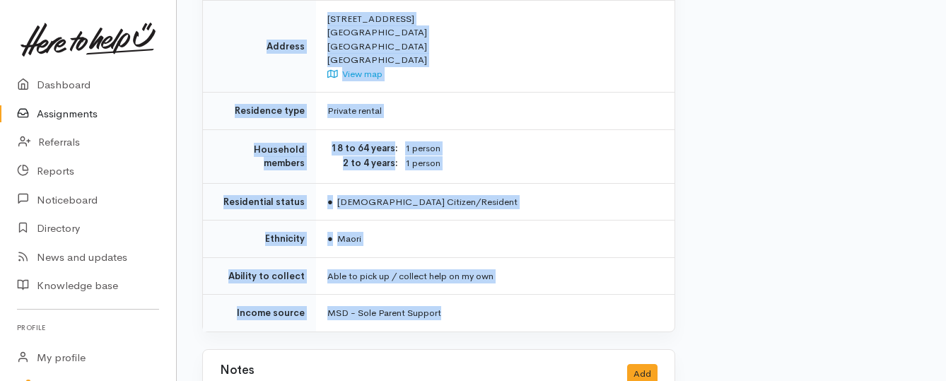
drag, startPoint x: 325, startPoint y: 195, endPoint x: 461, endPoint y: 274, distance: 157.2
copy div "**********"
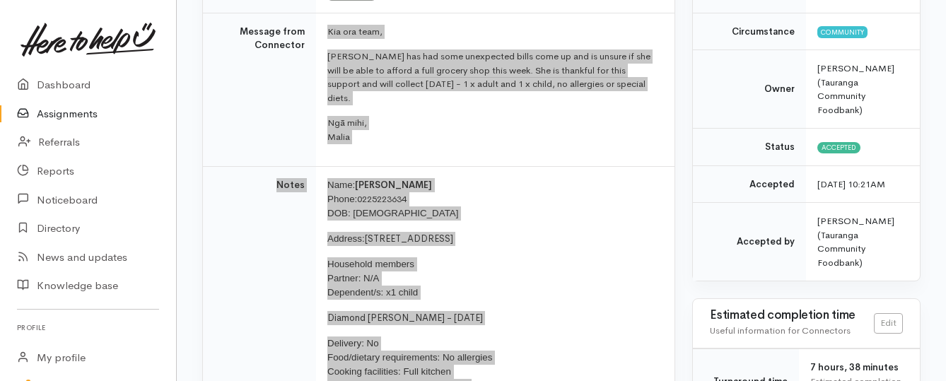
scroll to position [212, 0]
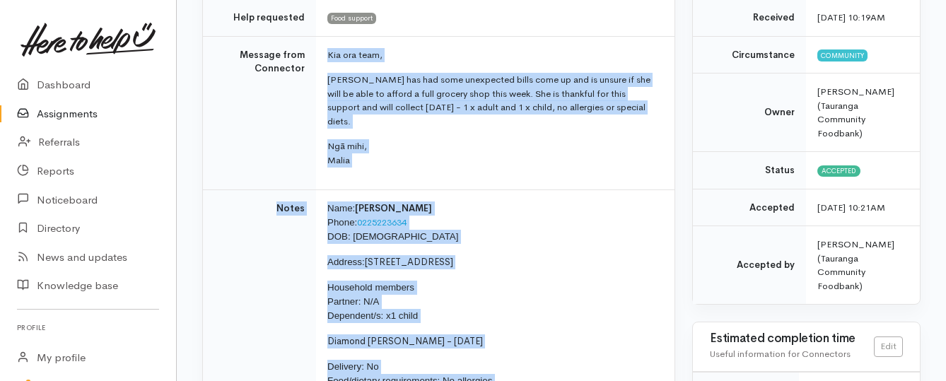
click at [91, 113] on link "Assignments" at bounding box center [88, 114] width 176 height 29
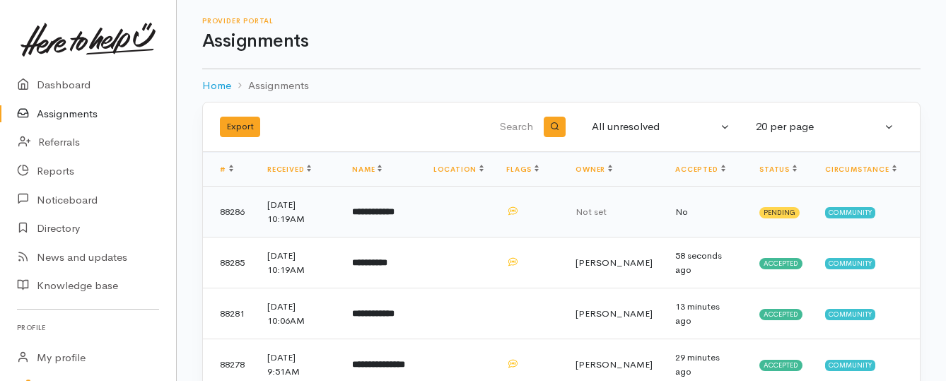
click at [395, 216] on b "**********" at bounding box center [373, 211] width 42 height 9
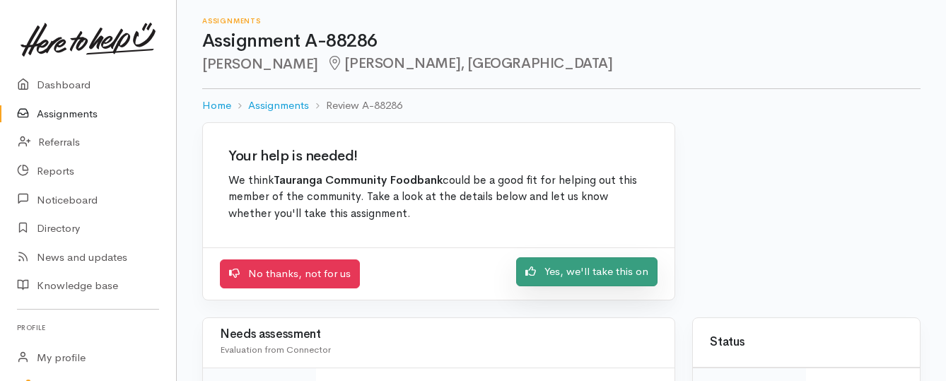
click at [547, 279] on link "Yes, we'll take this on" at bounding box center [586, 271] width 141 height 29
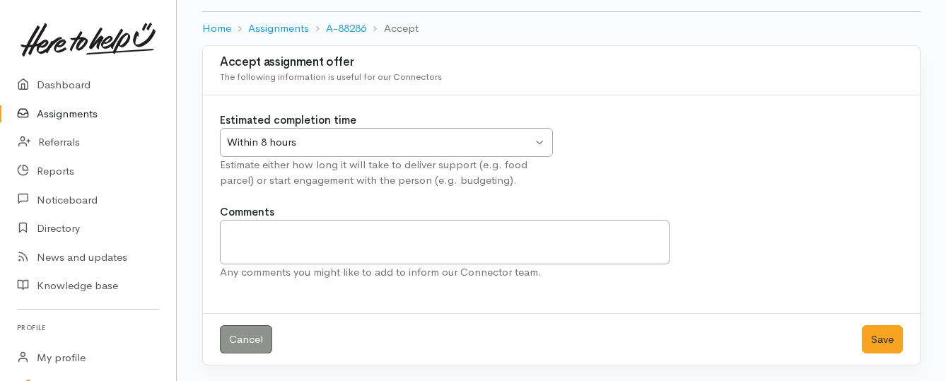
scroll to position [78, 0]
click at [877, 336] on button "Save" at bounding box center [882, 338] width 41 height 29
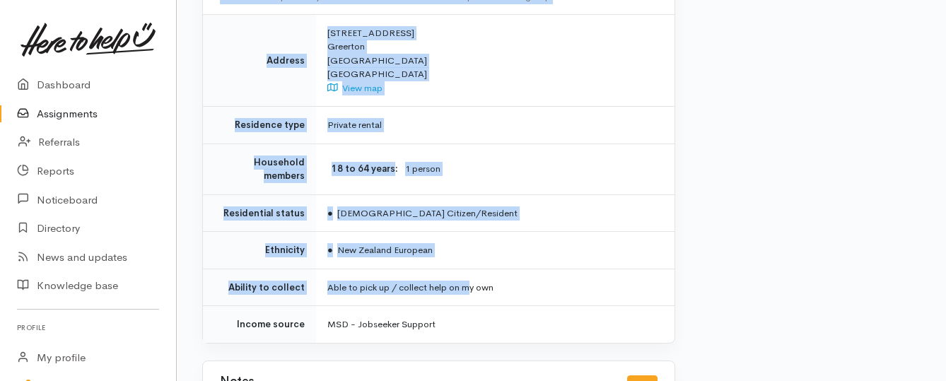
scroll to position [1128, 0]
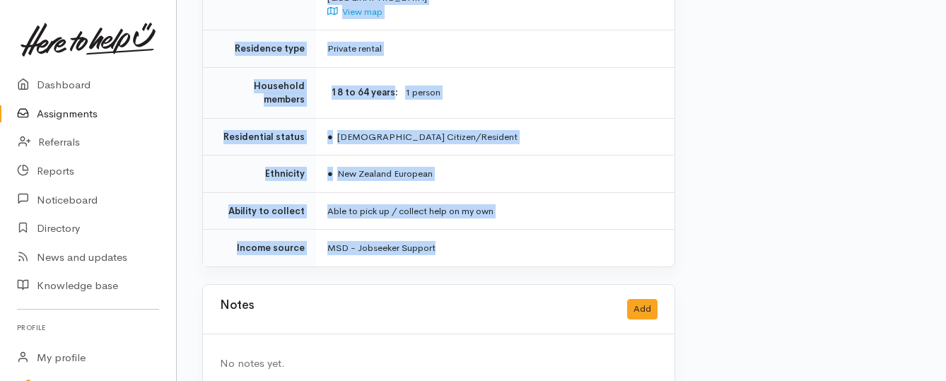
drag, startPoint x: 327, startPoint y: 106, endPoint x: 476, endPoint y: 206, distance: 179.2
copy div "**********"
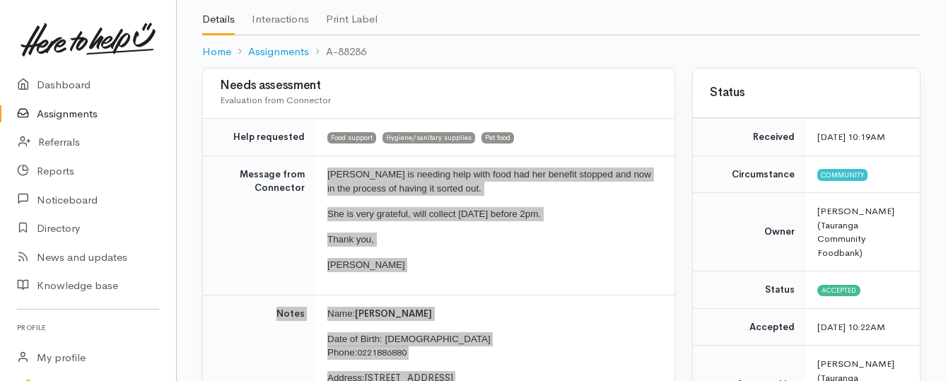
scroll to position [67, 0]
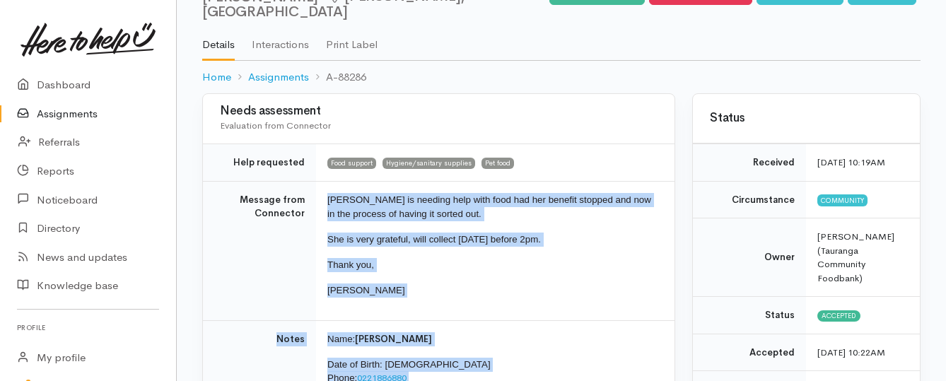
click at [72, 112] on link "Assignments" at bounding box center [88, 114] width 176 height 29
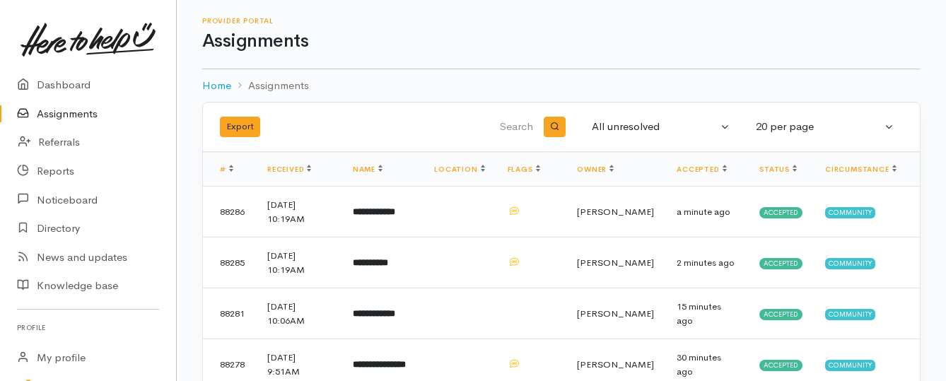
click at [82, 110] on link "Assignments" at bounding box center [88, 114] width 176 height 29
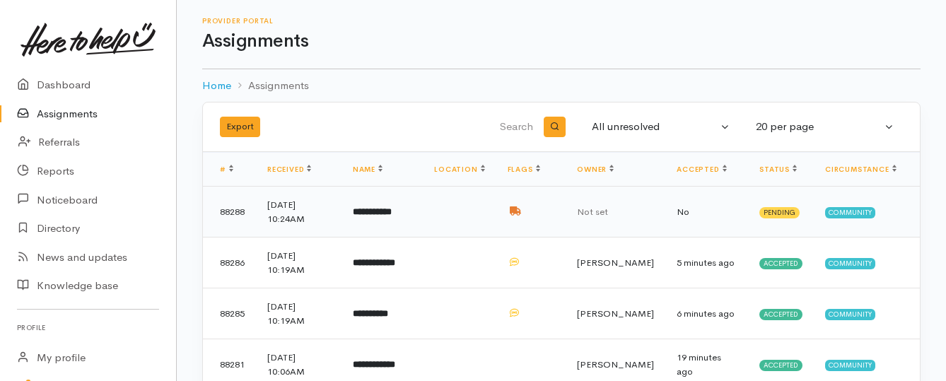
click at [383, 214] on b "**********" at bounding box center [372, 211] width 39 height 9
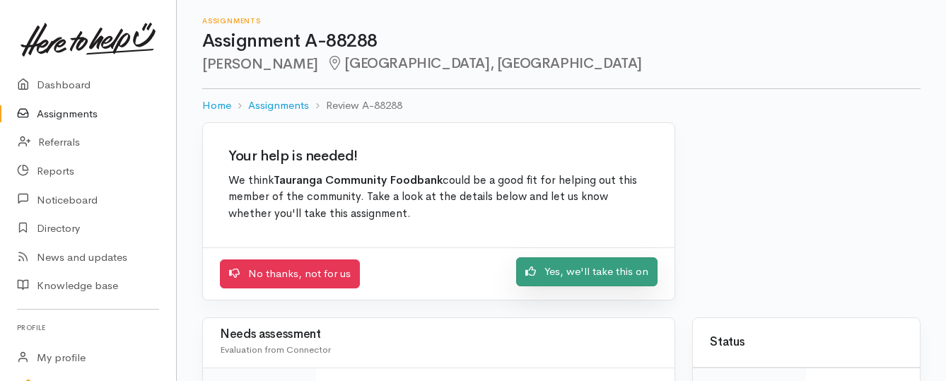
click at [537, 277] on link "Yes, we'll take this on" at bounding box center [586, 271] width 141 height 29
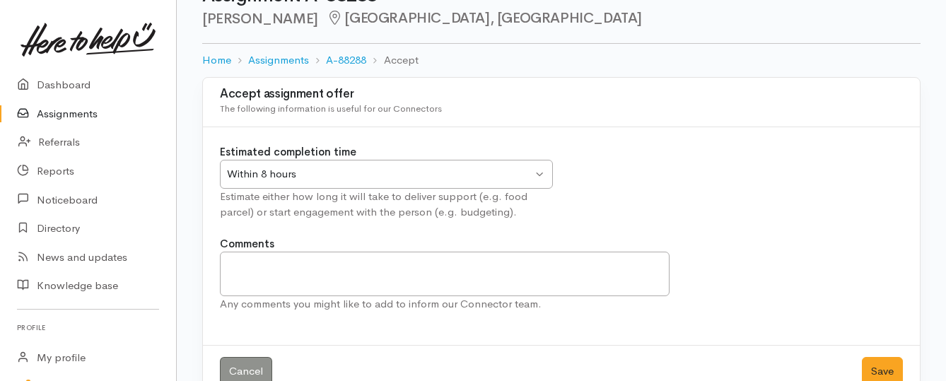
scroll to position [71, 0]
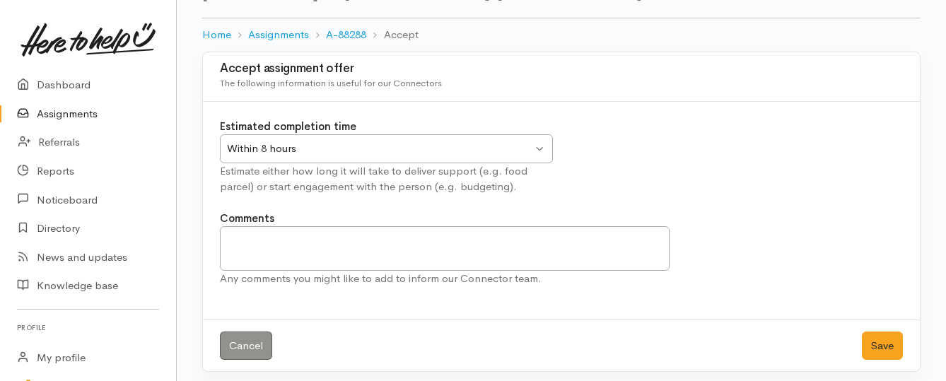
click at [488, 146] on div "Within 8 hours" at bounding box center [379, 149] width 305 height 16
click at [872, 344] on button "Save" at bounding box center [882, 346] width 41 height 29
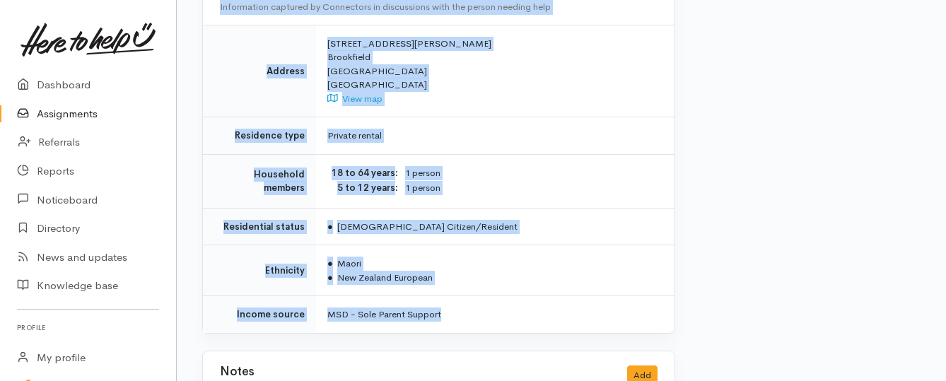
scroll to position [1202, 0]
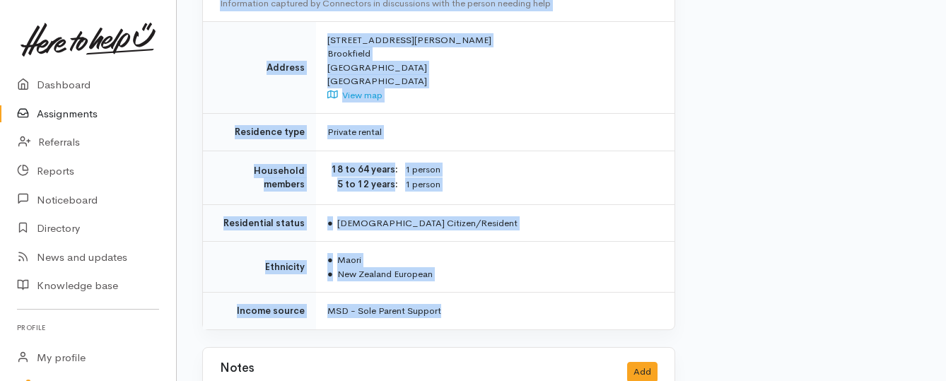
drag, startPoint x: 327, startPoint y: 177, endPoint x: 518, endPoint y: 268, distance: 211.3
copy div "**********"
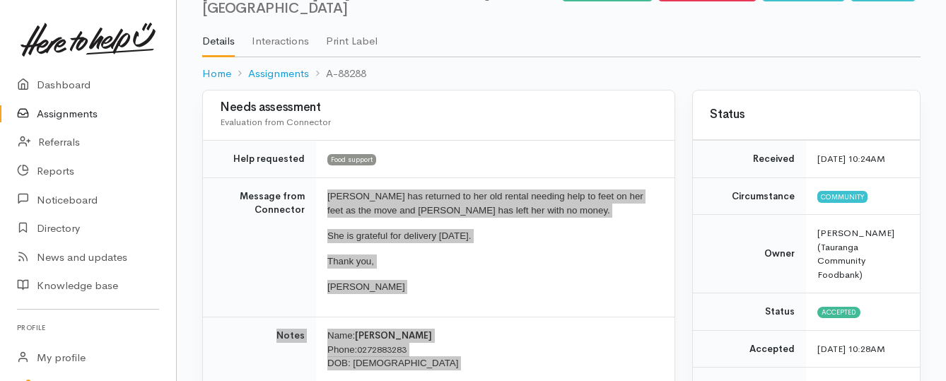
scroll to position [141, 0]
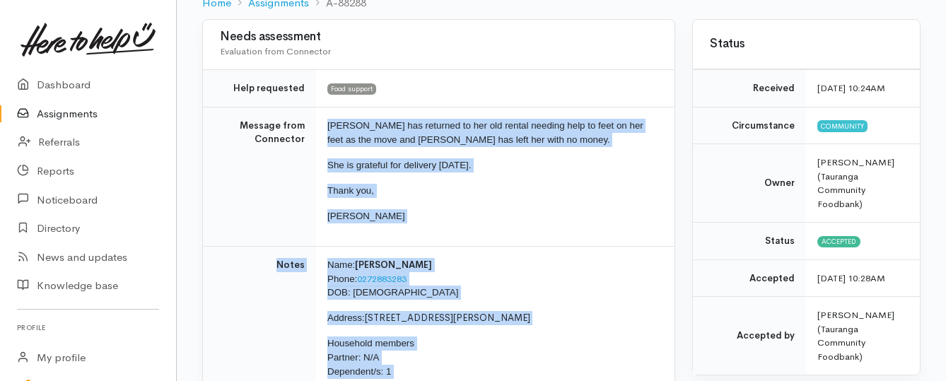
click at [59, 117] on link "Assignments" at bounding box center [88, 114] width 176 height 29
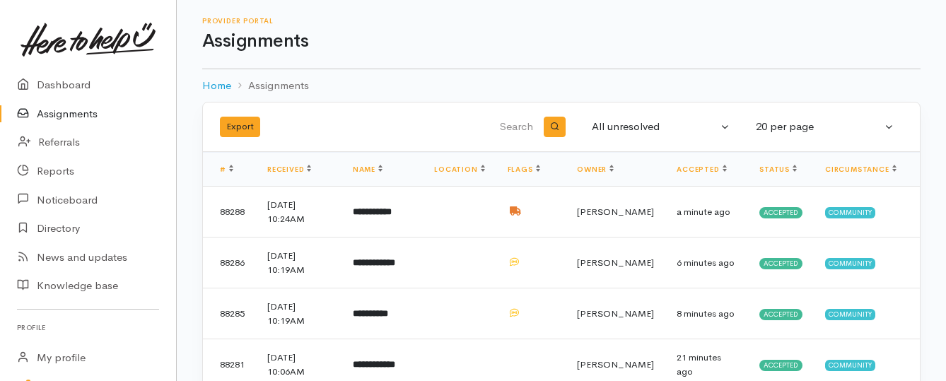
click at [64, 112] on link "Assignments" at bounding box center [88, 114] width 176 height 29
click at [68, 116] on link "Assignments" at bounding box center [88, 114] width 176 height 29
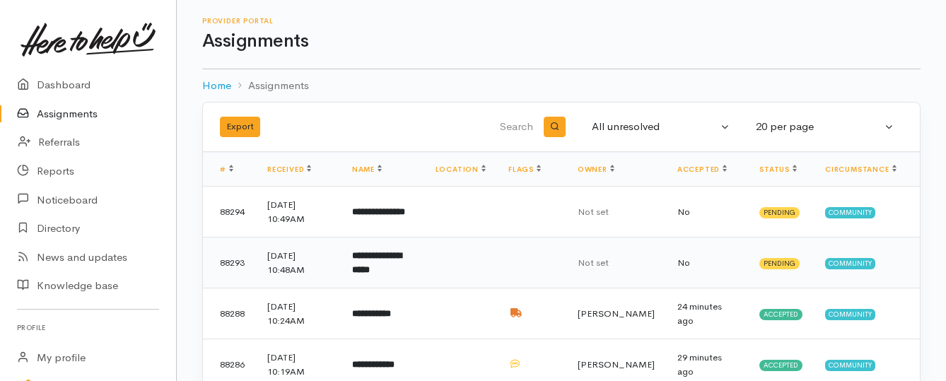
click at [385, 256] on b "**********" at bounding box center [376, 262] width 49 height 23
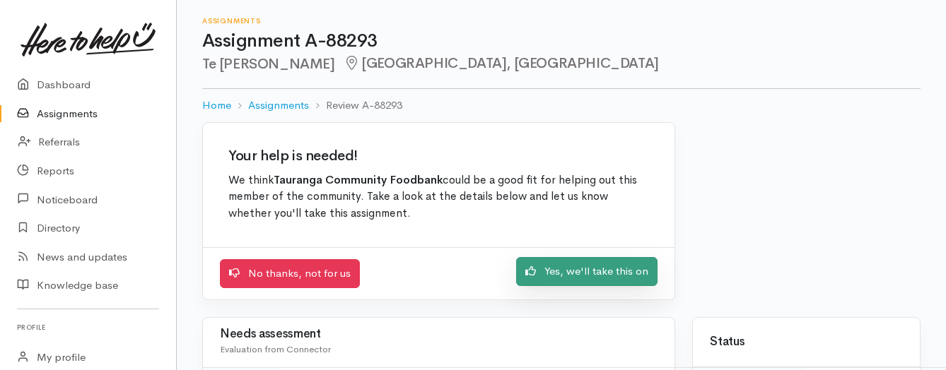
click at [558, 274] on link "Yes, we'll take this on" at bounding box center [586, 271] width 141 height 29
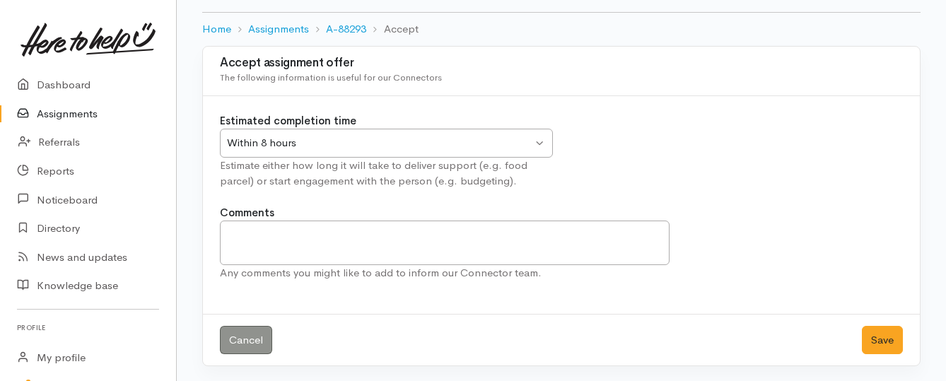
scroll to position [78, 0]
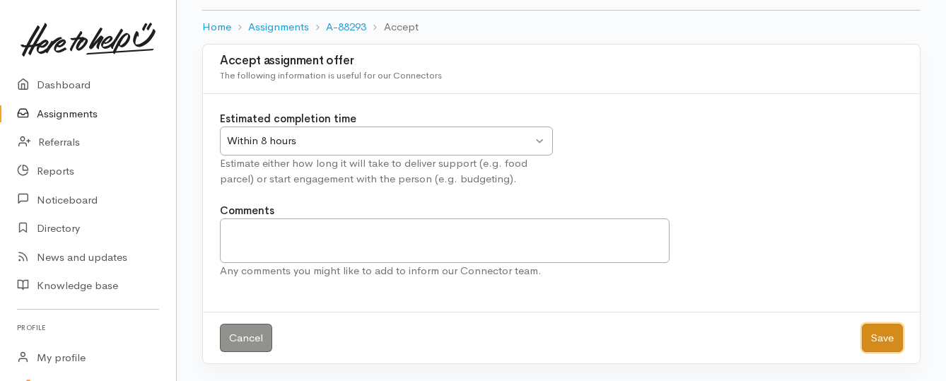
click at [886, 339] on button "Save" at bounding box center [882, 338] width 41 height 29
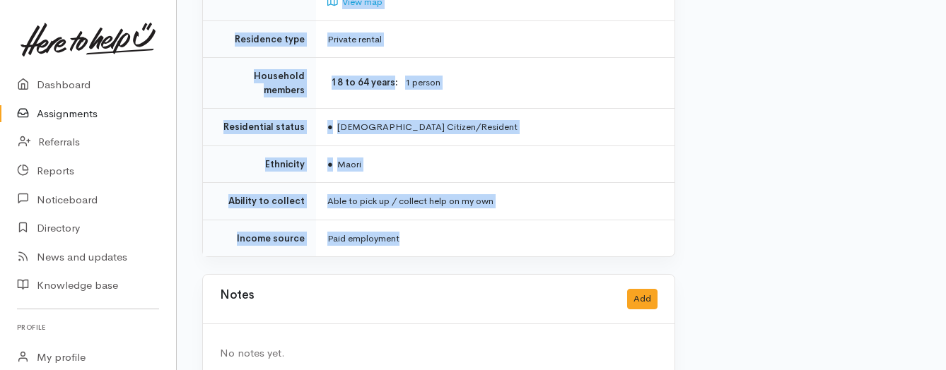
scroll to position [1175, 0]
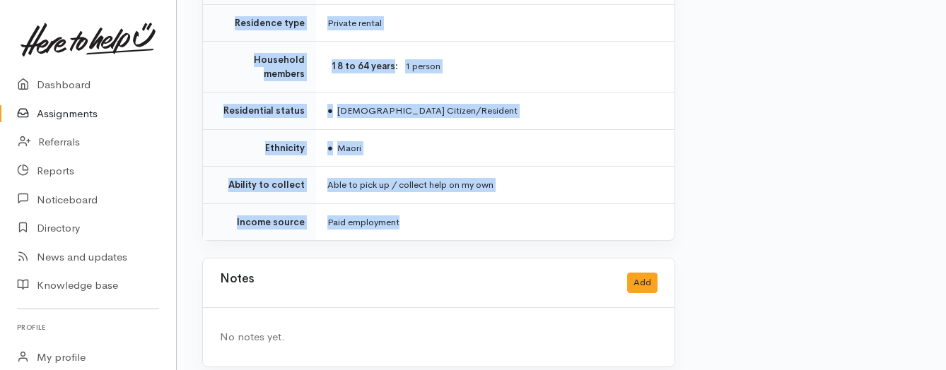
drag, startPoint x: 286, startPoint y: 136, endPoint x: 496, endPoint y: 206, distance: 222.0
copy div "**********"
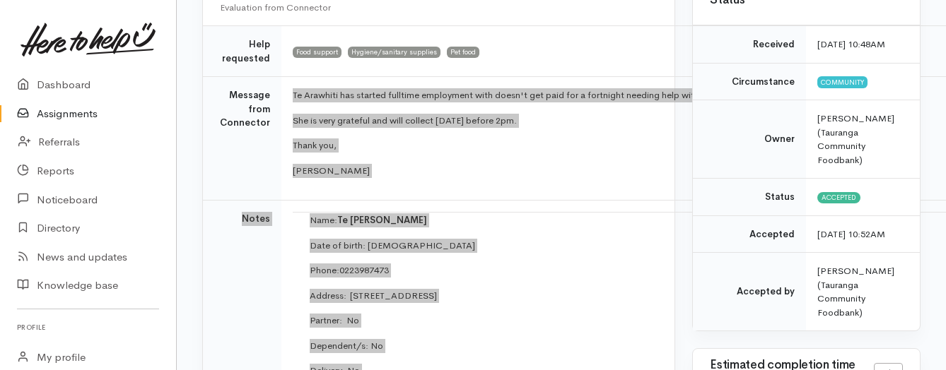
scroll to position [115, 0]
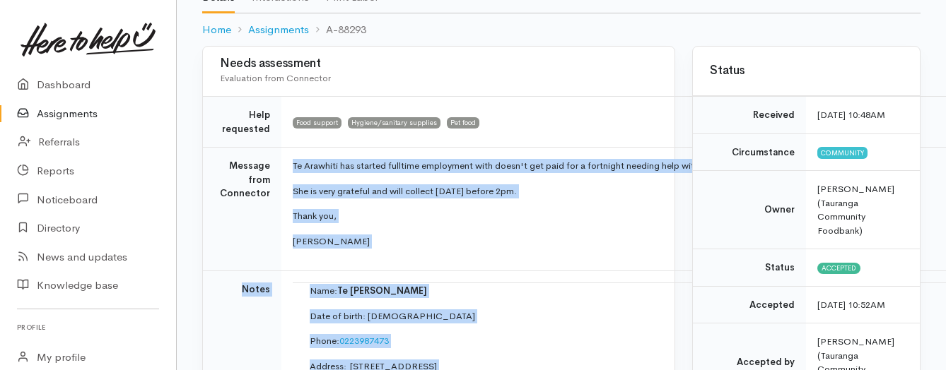
click at [73, 112] on link "Assignments" at bounding box center [88, 114] width 176 height 29
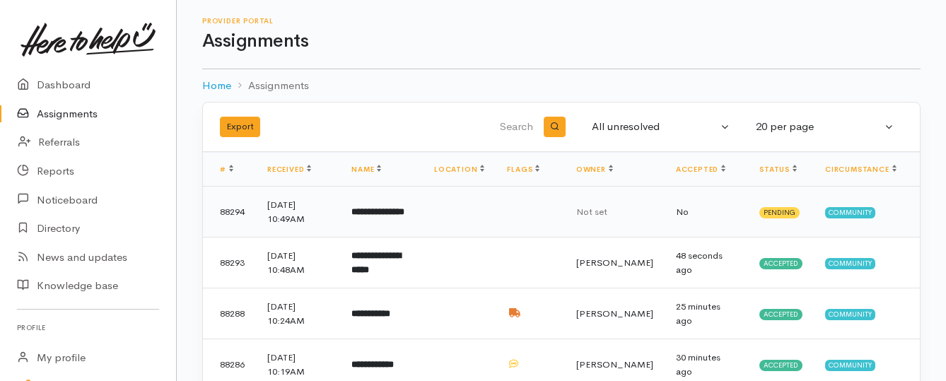
click at [404, 214] on b "**********" at bounding box center [377, 211] width 53 height 9
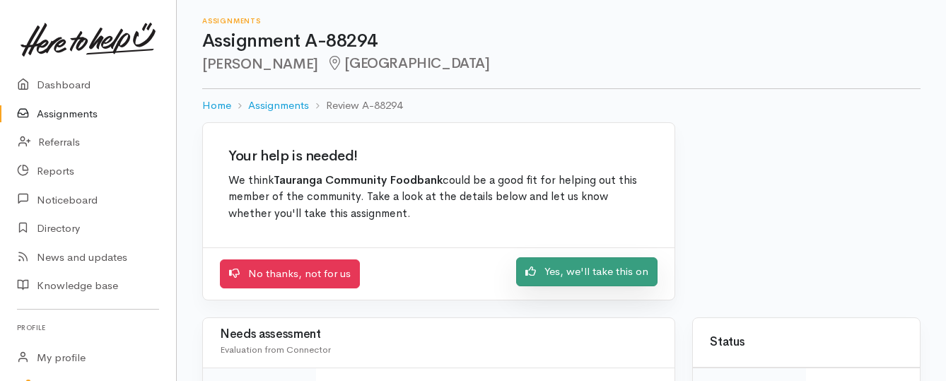
click at [571, 270] on link "Yes, we'll take this on" at bounding box center [586, 271] width 141 height 29
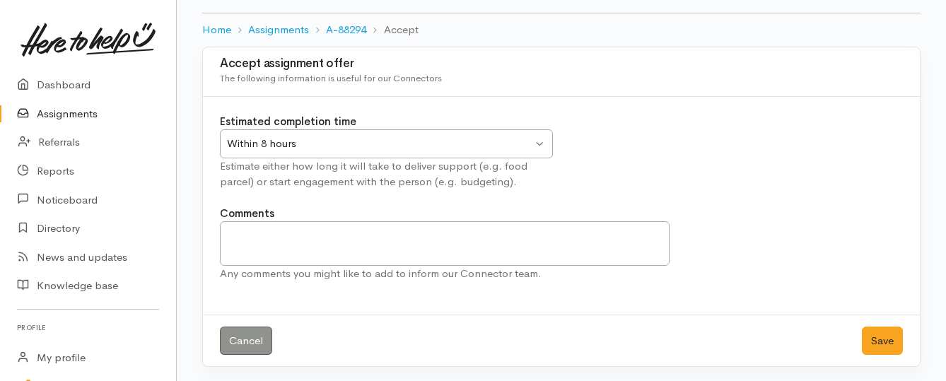
scroll to position [78, 0]
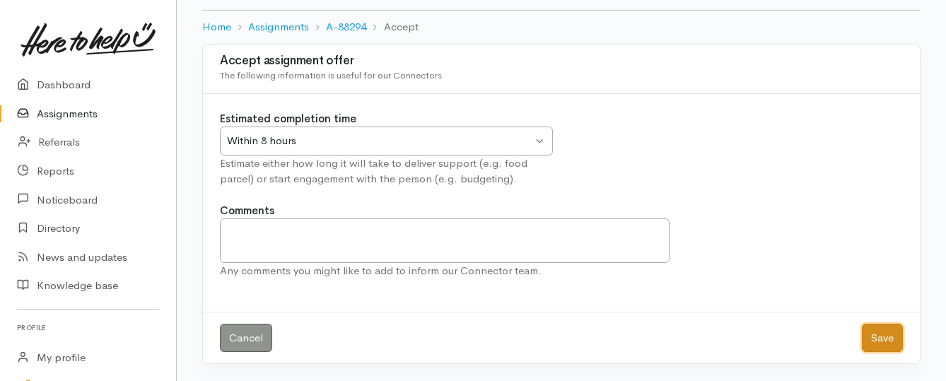
click at [895, 334] on button "Save" at bounding box center [882, 338] width 41 height 29
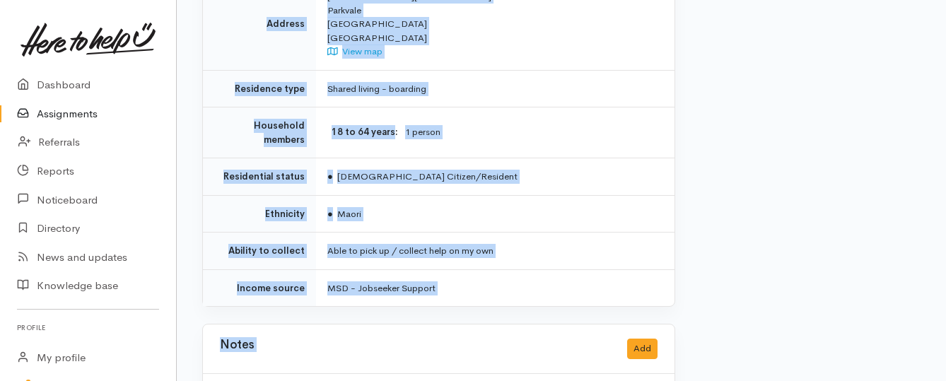
scroll to position [1131, 0]
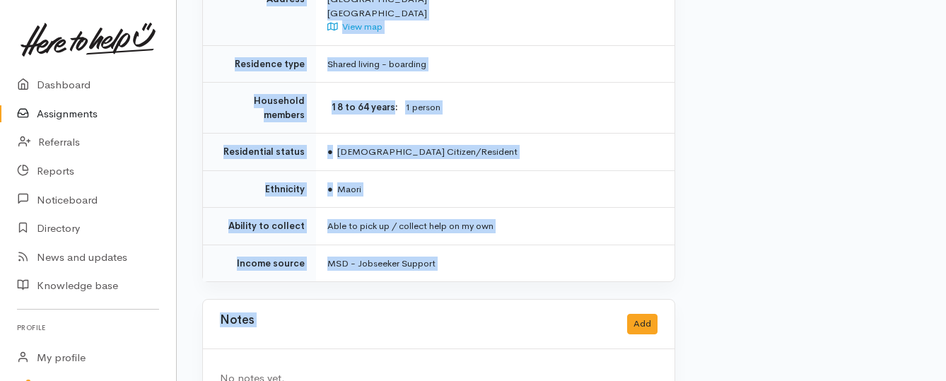
drag, startPoint x: 328, startPoint y: 180, endPoint x: 490, endPoint y: 272, distance: 186.5
copy div "**********"
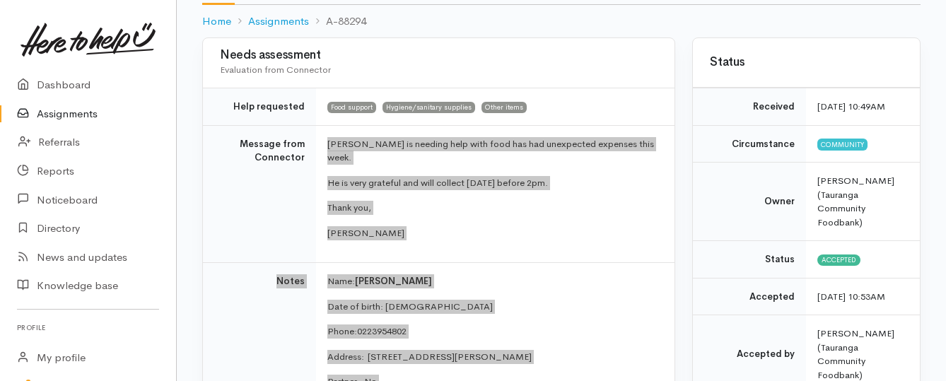
scroll to position [71, 0]
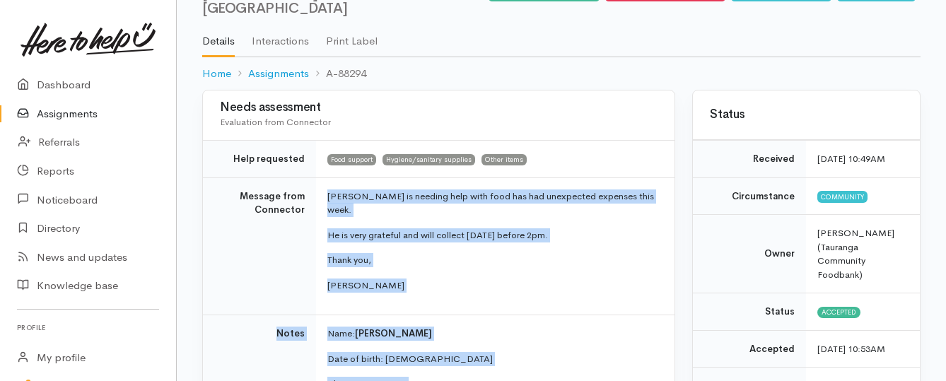
click at [94, 114] on link "Assignments" at bounding box center [88, 114] width 176 height 29
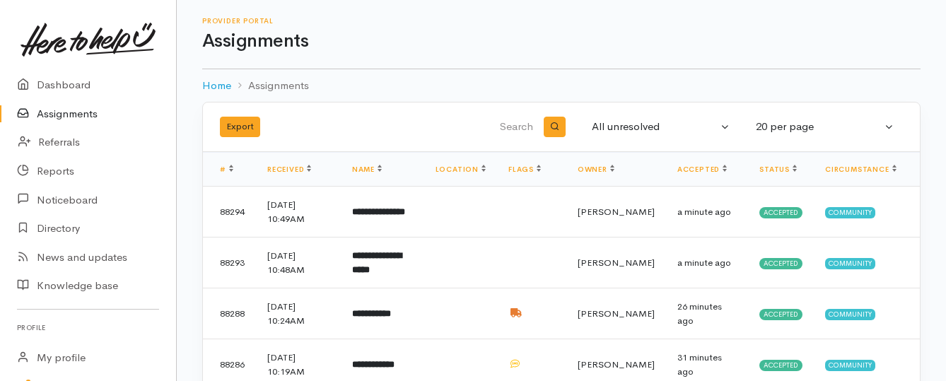
click at [77, 116] on link "Assignments" at bounding box center [88, 114] width 176 height 29
click at [71, 116] on link "Assignments" at bounding box center [88, 114] width 176 height 29
click at [73, 116] on link "Assignments" at bounding box center [88, 114] width 176 height 29
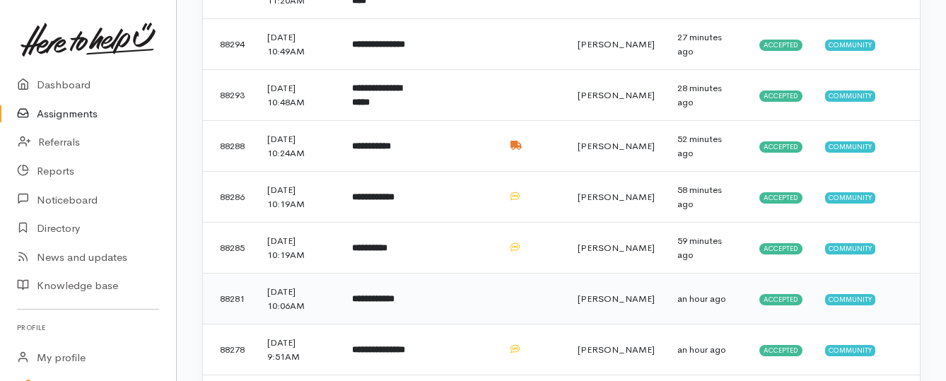
scroll to position [283, 0]
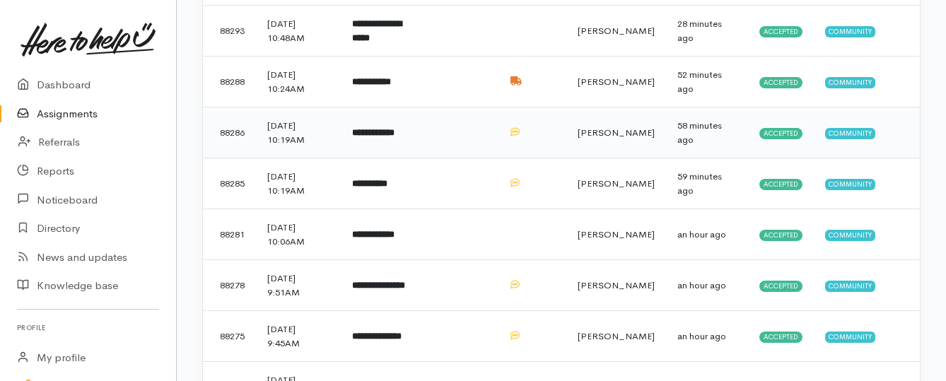
click at [386, 135] on b "**********" at bounding box center [373, 132] width 42 height 9
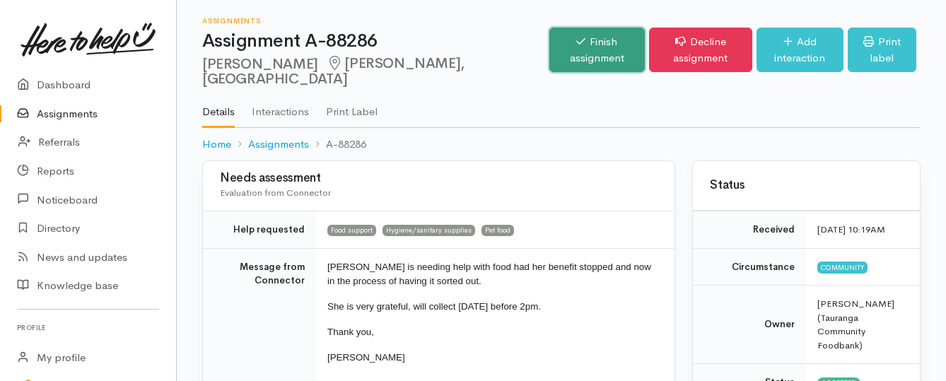
click at [549, 37] on link "Finish assignment" at bounding box center [596, 50] width 95 height 45
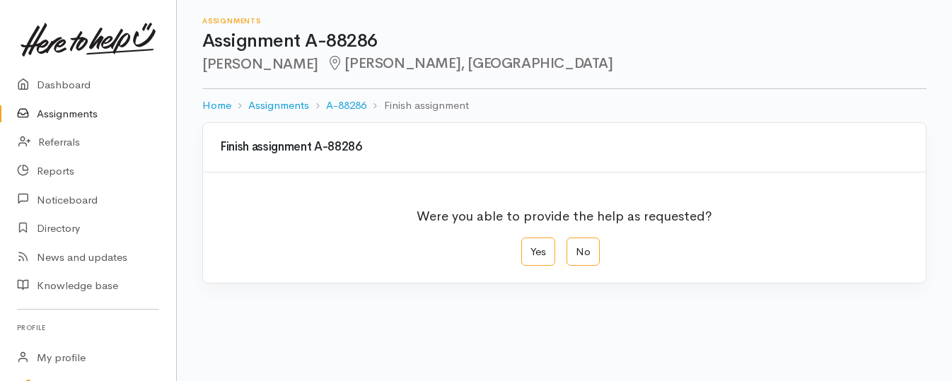
drag, startPoint x: 538, startPoint y: 252, endPoint x: 494, endPoint y: 247, distance: 44.8
click at [539, 253] on label "Yes" at bounding box center [538, 252] width 34 height 29
click at [530, 247] on input "Yes" at bounding box center [525, 242] width 9 height 9
radio input "true"
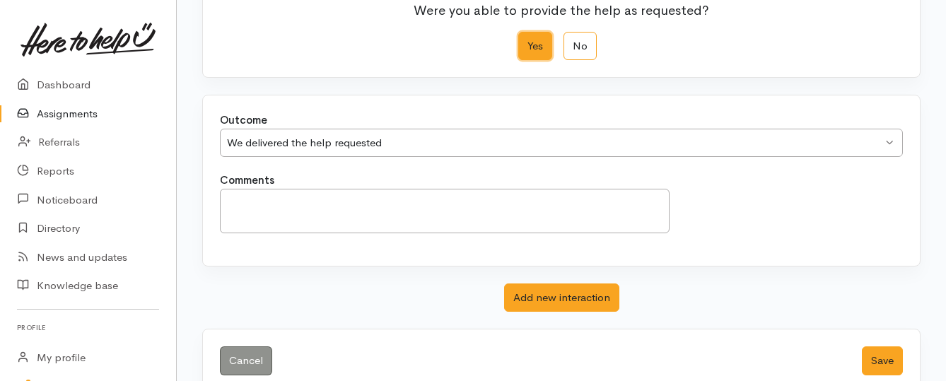
scroll to position [235, 0]
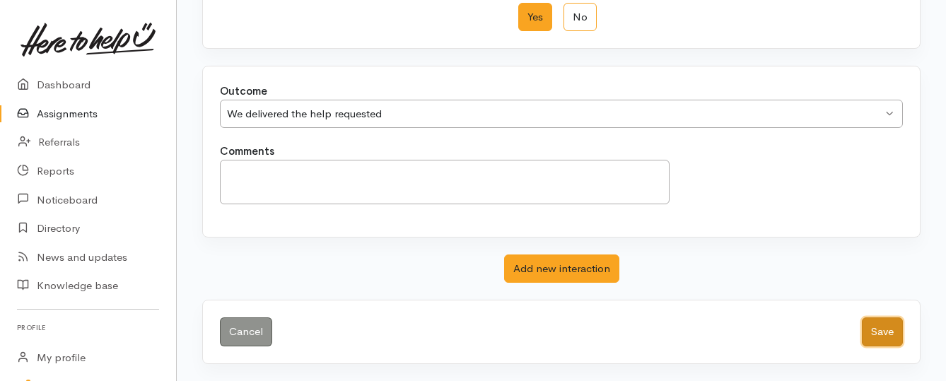
click at [871, 325] on button "Save" at bounding box center [882, 331] width 41 height 29
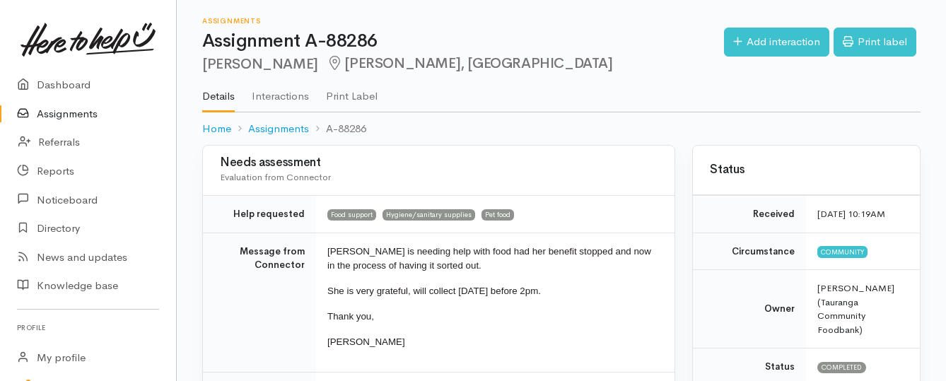
click at [67, 109] on link "Assignments" at bounding box center [88, 114] width 176 height 29
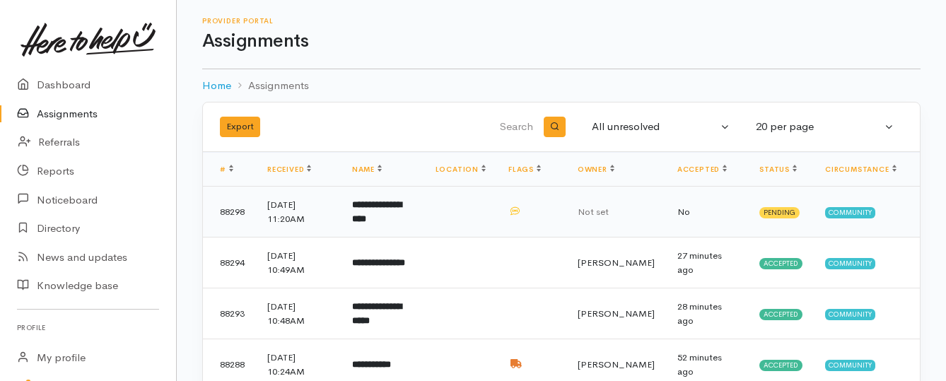
click at [391, 207] on b "**********" at bounding box center [376, 211] width 49 height 23
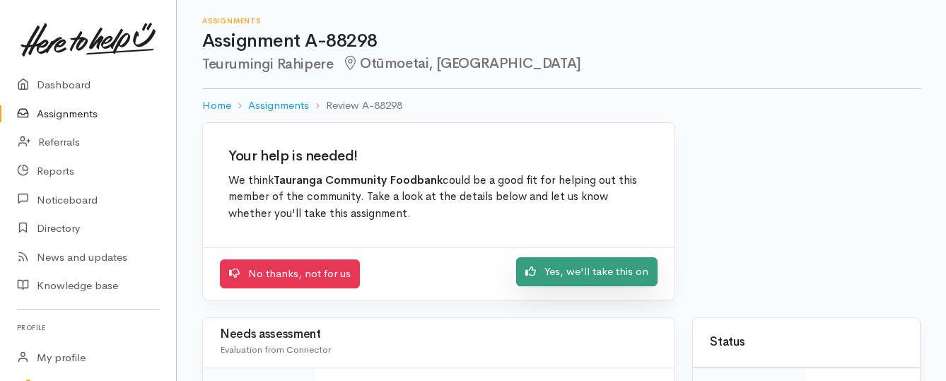
click at [540, 273] on link "Yes, we'll take this on" at bounding box center [586, 271] width 141 height 29
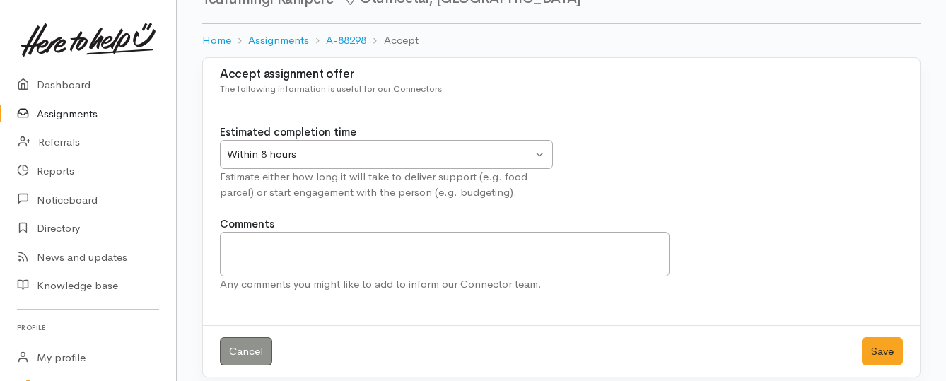
scroll to position [78, 0]
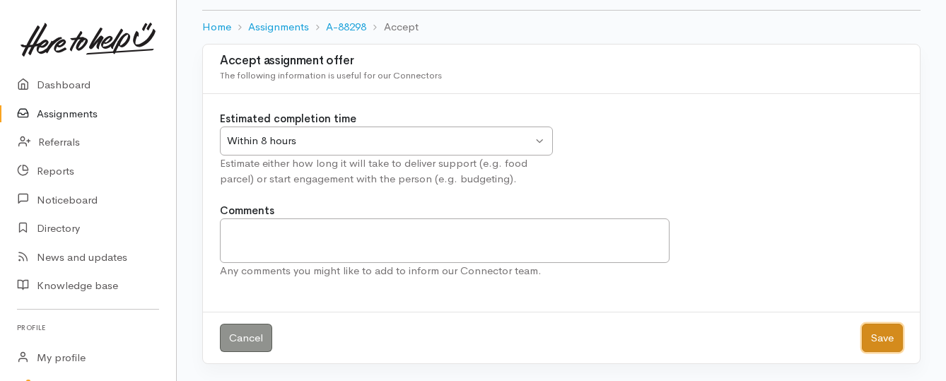
click at [889, 343] on button "Save" at bounding box center [882, 338] width 41 height 29
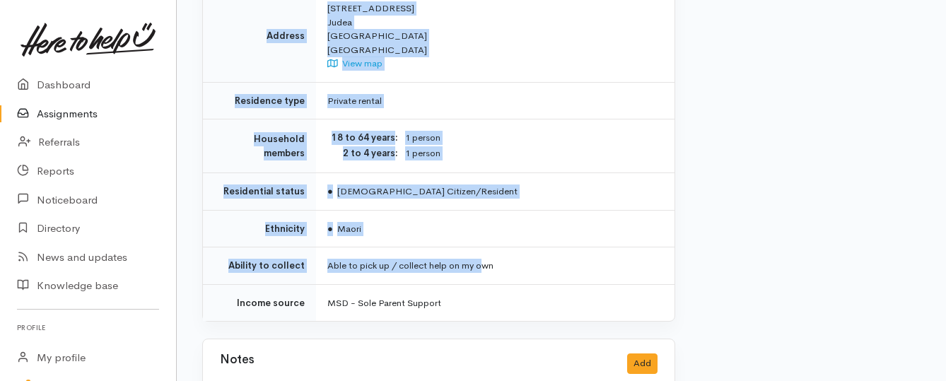
scroll to position [1061, 0]
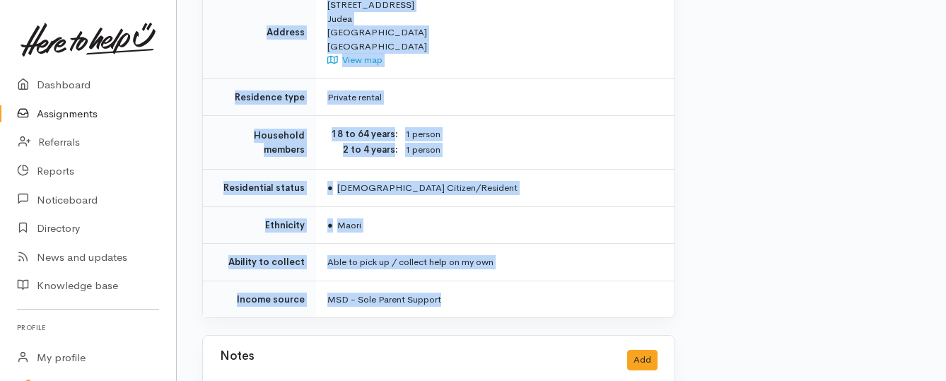
drag, startPoint x: 328, startPoint y: 195, endPoint x: 491, endPoint y: 269, distance: 179.4
copy div "**********"
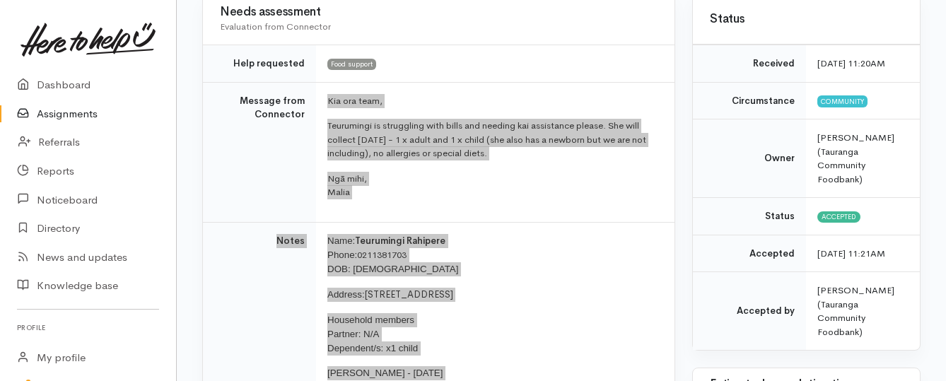
scroll to position [141, 0]
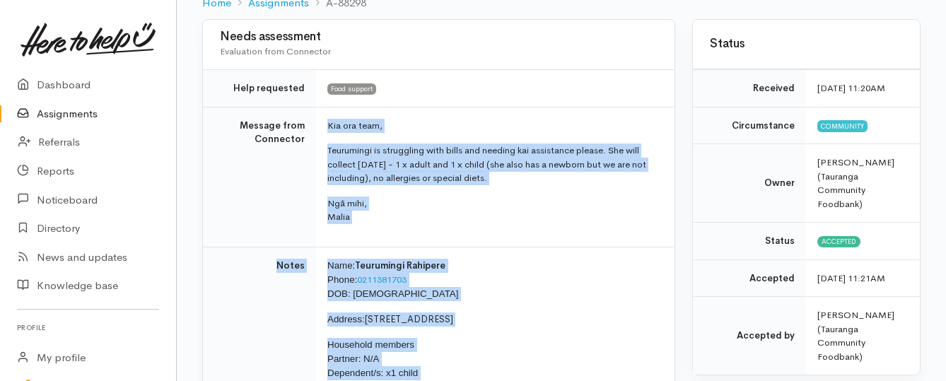
drag, startPoint x: 57, startPoint y: 115, endPoint x: 69, endPoint y: 110, distance: 13.0
click at [57, 115] on link "Assignments" at bounding box center [88, 114] width 176 height 29
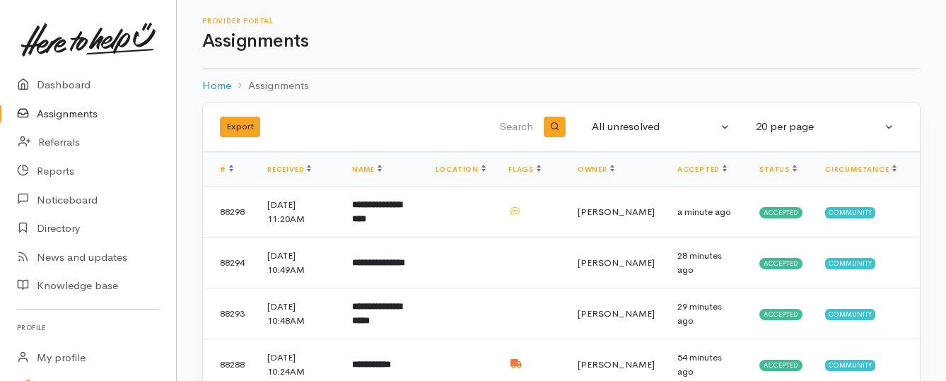
click at [91, 114] on link "Assignments" at bounding box center [88, 114] width 176 height 29
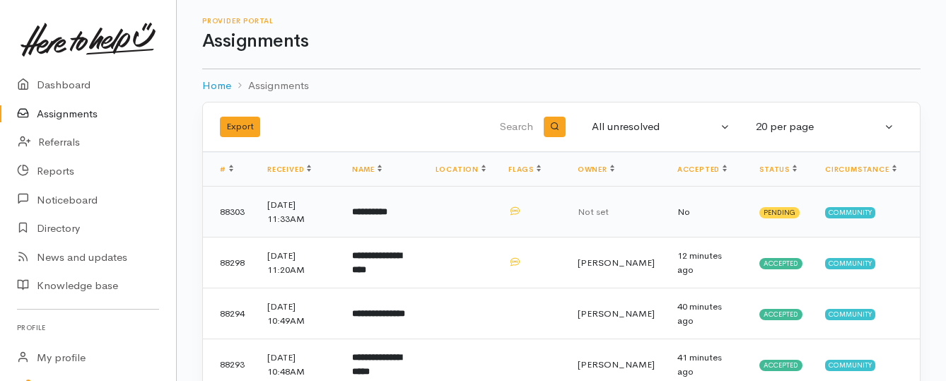
click at [375, 215] on b "**********" at bounding box center [369, 211] width 35 height 9
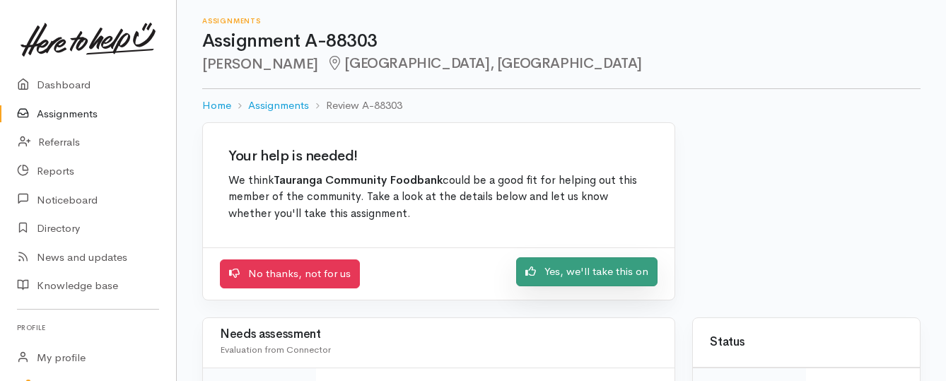
click at [542, 279] on link "Yes, we'll take this on" at bounding box center [586, 271] width 141 height 29
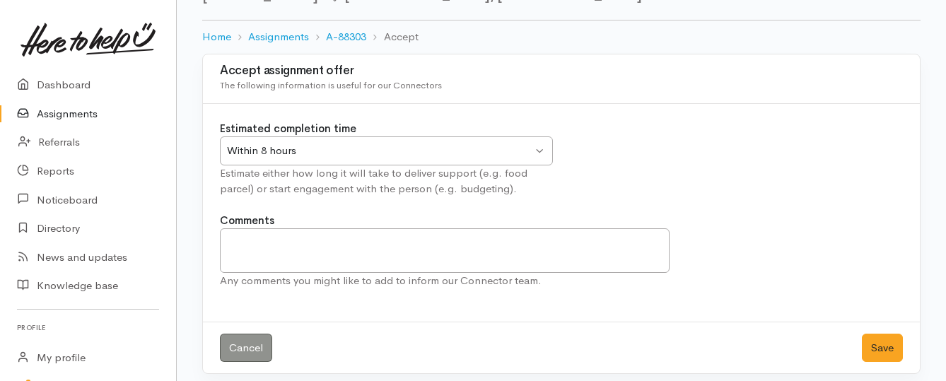
scroll to position [78, 0]
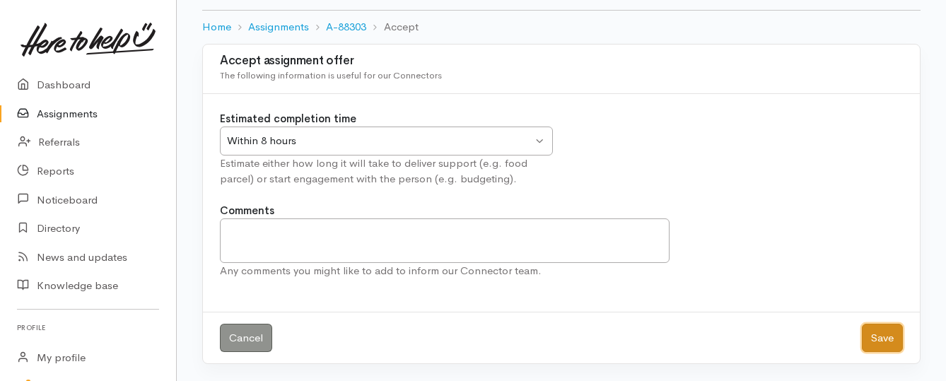
click at [877, 337] on button "Save" at bounding box center [882, 338] width 41 height 29
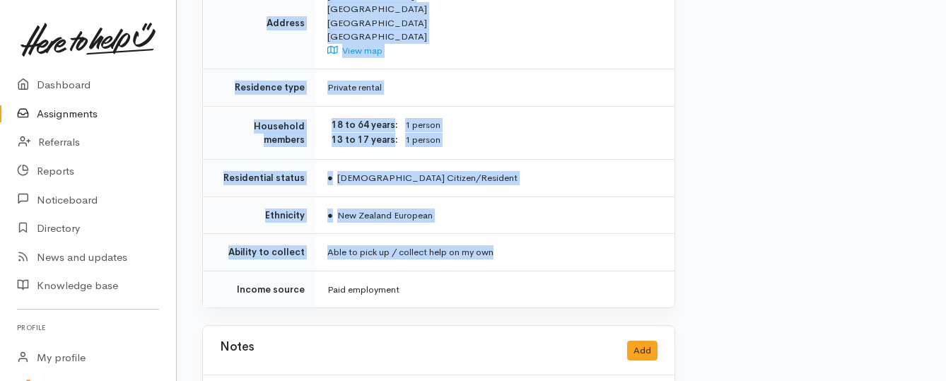
scroll to position [1131, 0]
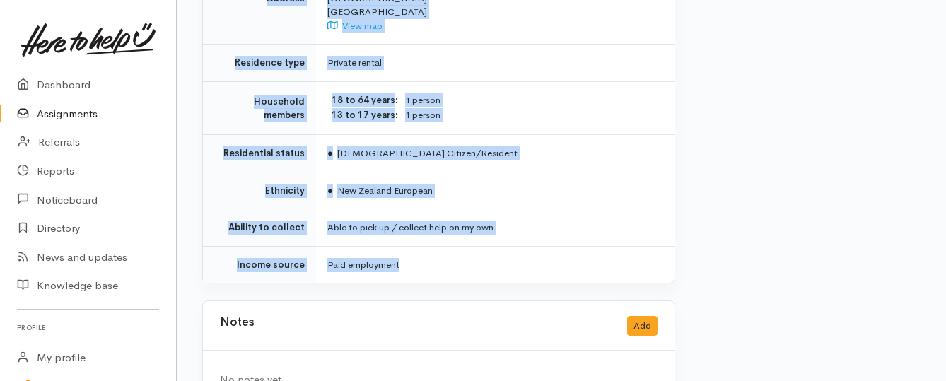
drag, startPoint x: 324, startPoint y: 107, endPoint x: 532, endPoint y: 237, distance: 245.4
copy div "**********"
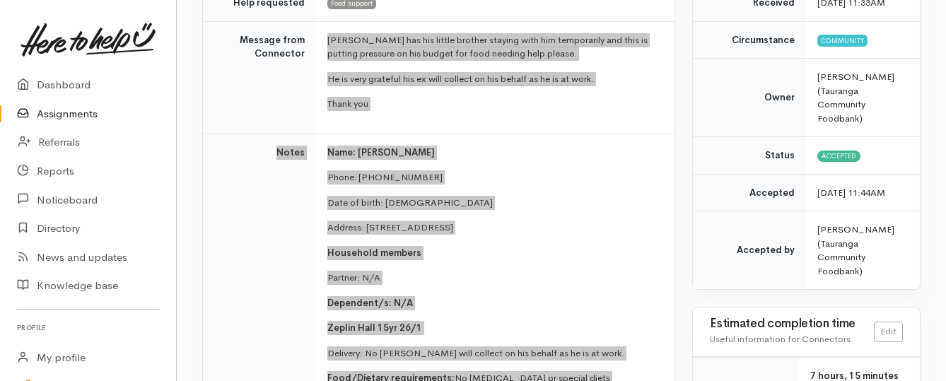
scroll to position [141, 0]
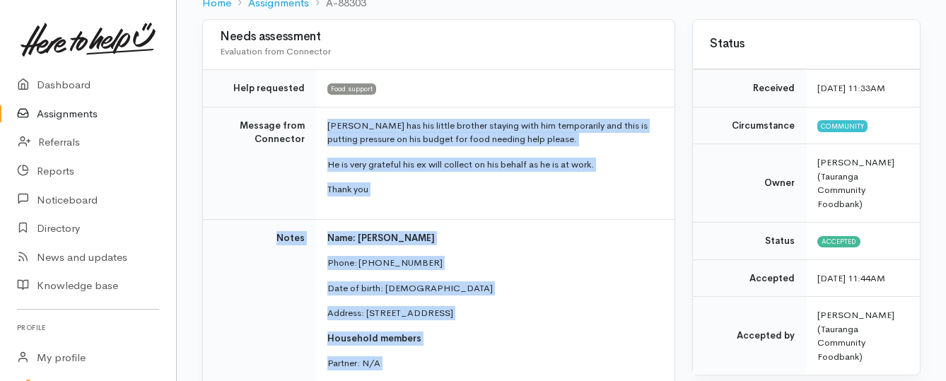
click at [76, 112] on link "Assignments" at bounding box center [88, 114] width 176 height 29
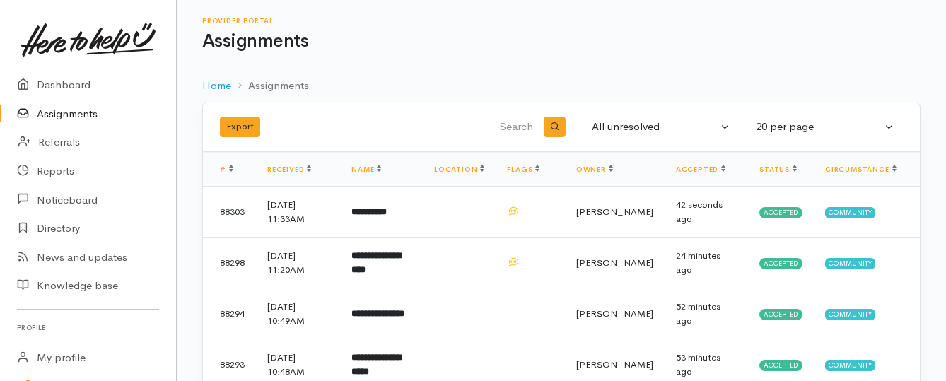
click at [54, 117] on link "Assignments" at bounding box center [88, 114] width 176 height 29
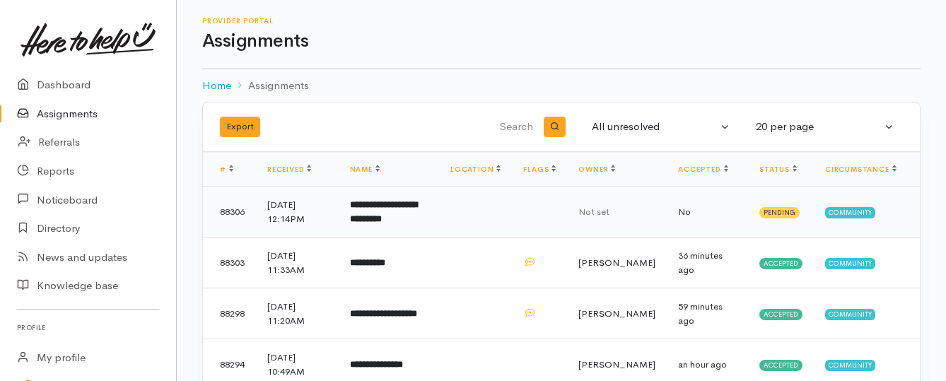
click at [390, 216] on b "**********" at bounding box center [383, 211] width 67 height 23
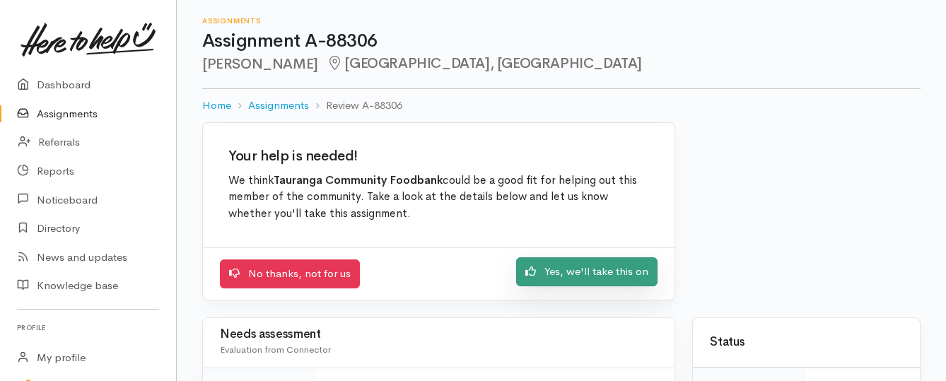
click at [573, 274] on link "Yes, we'll take this on" at bounding box center [586, 271] width 141 height 29
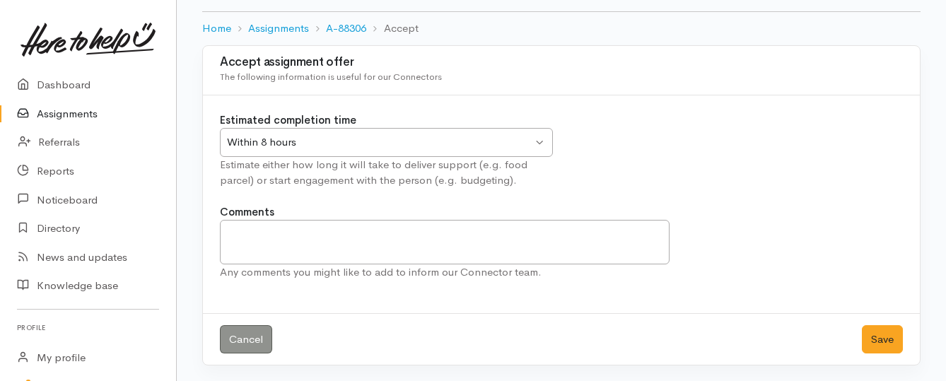
scroll to position [78, 0]
click at [876, 341] on button "Save" at bounding box center [882, 338] width 41 height 29
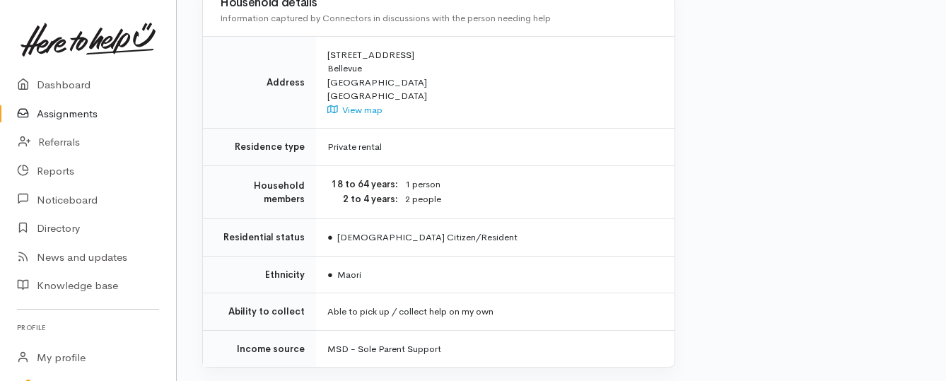
scroll to position [1061, 0]
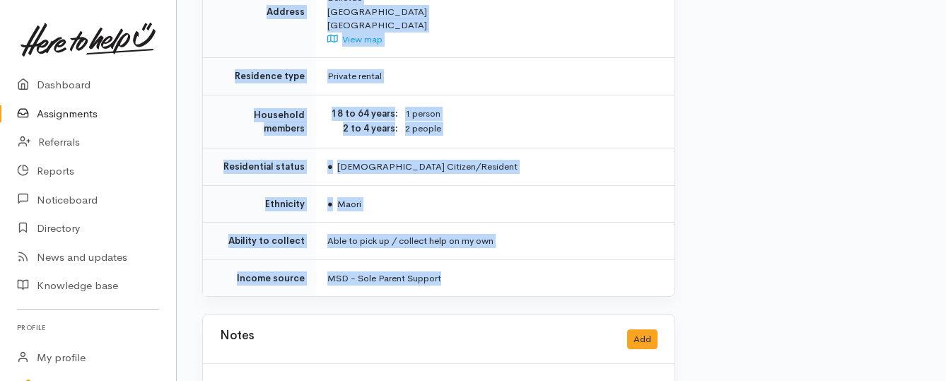
drag, startPoint x: 327, startPoint y: 124, endPoint x: 529, endPoint y: 257, distance: 242.4
copy div "**********"
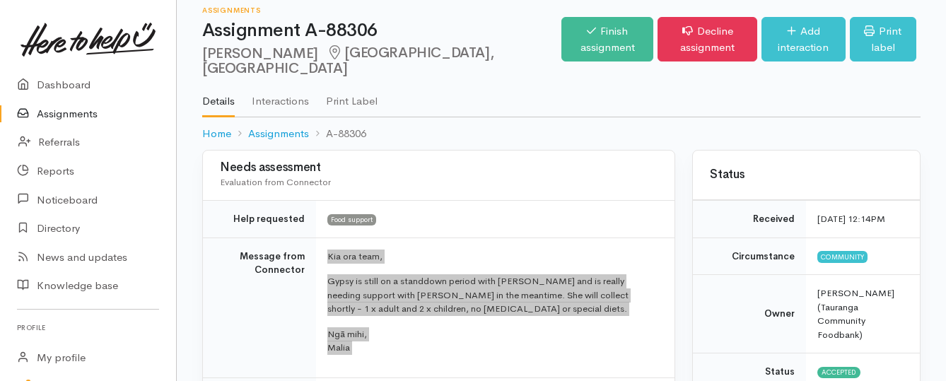
scroll to position [0, 0]
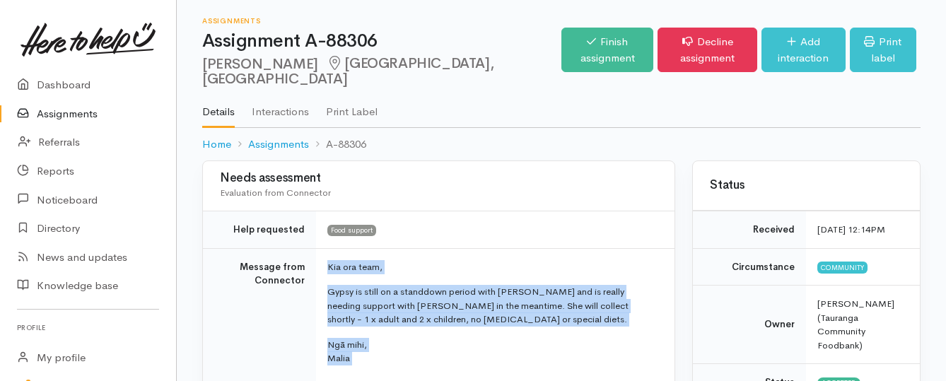
click at [93, 113] on link "Assignments" at bounding box center [88, 114] width 176 height 29
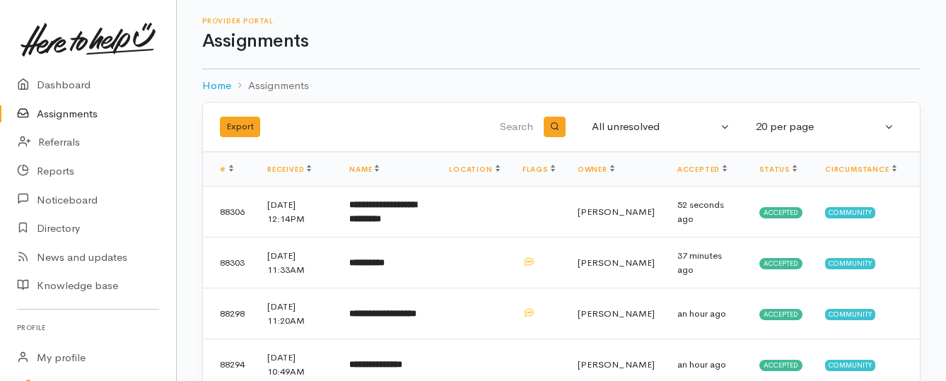
click at [78, 116] on link "Assignments" at bounding box center [88, 114] width 176 height 29
click at [50, 112] on link "Assignments" at bounding box center [88, 114] width 176 height 29
click at [77, 117] on link "Assignments" at bounding box center [88, 114] width 176 height 29
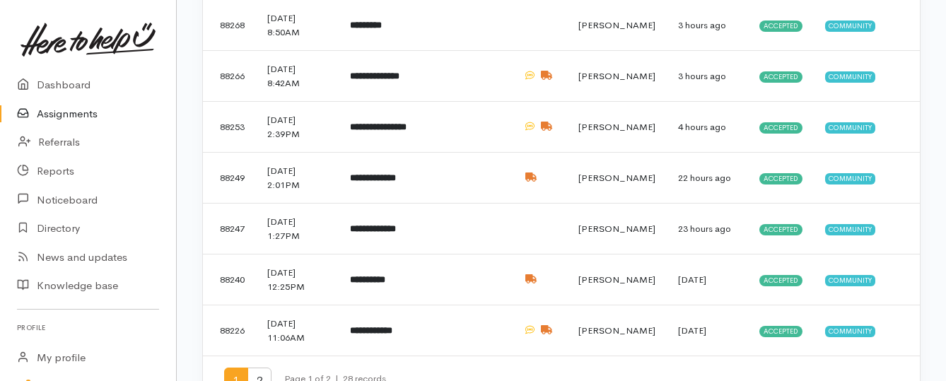
scroll to position [890, 0]
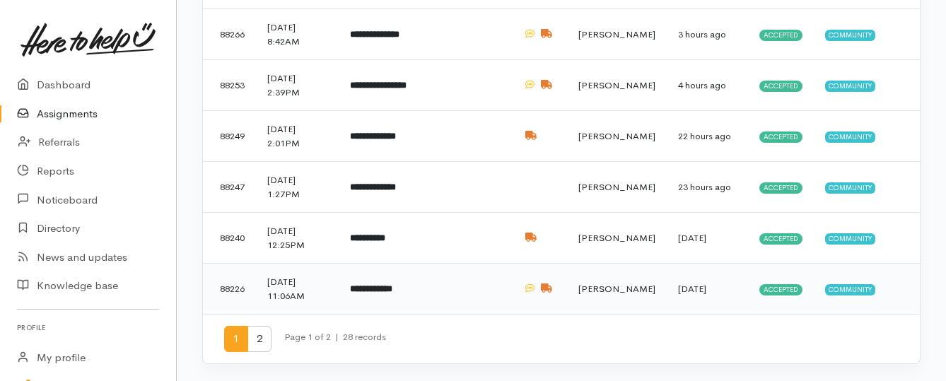
click at [412, 296] on td "**********" at bounding box center [389, 289] width 100 height 51
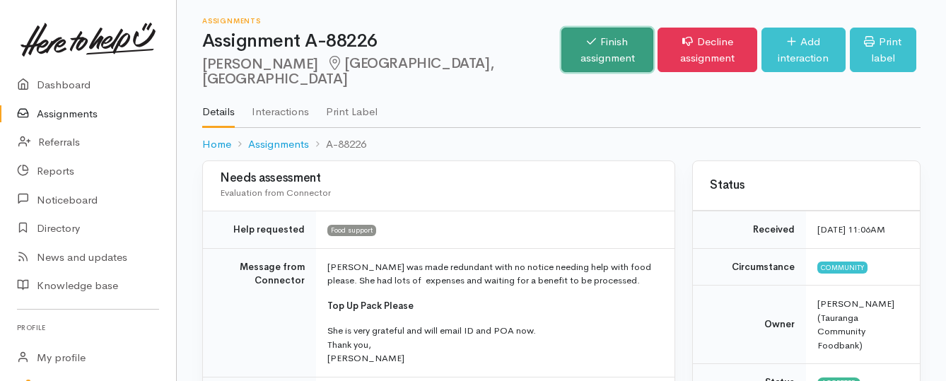
click at [561, 39] on link "Finish assignment" at bounding box center [607, 50] width 92 height 45
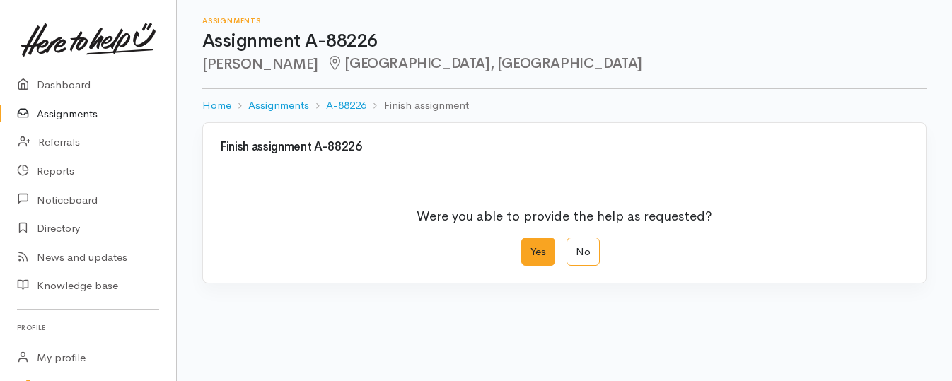
click at [536, 252] on label "Yes" at bounding box center [538, 252] width 34 height 29
click at [530, 247] on input "Yes" at bounding box center [525, 242] width 9 height 9
radio input "true"
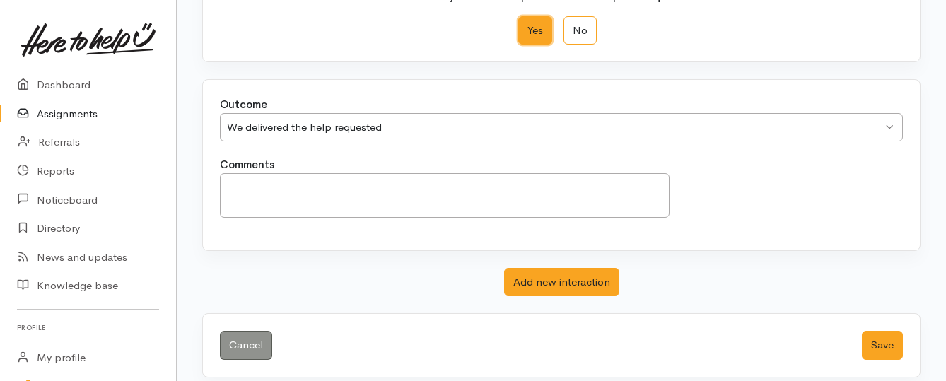
scroll to position [235, 0]
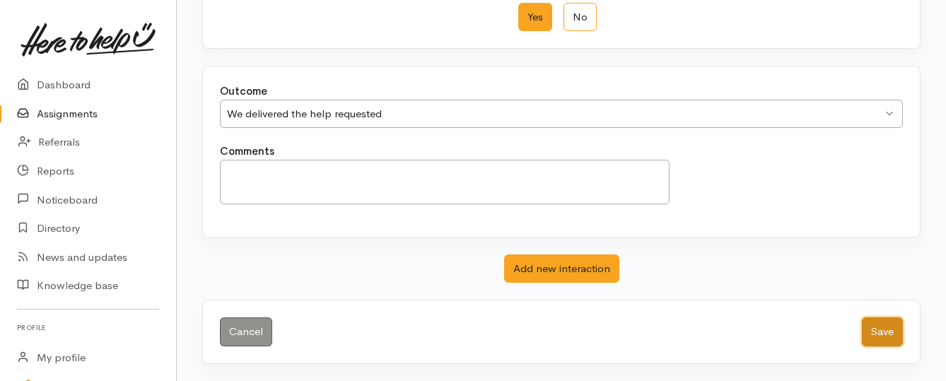
click at [884, 328] on button "Save" at bounding box center [882, 331] width 41 height 29
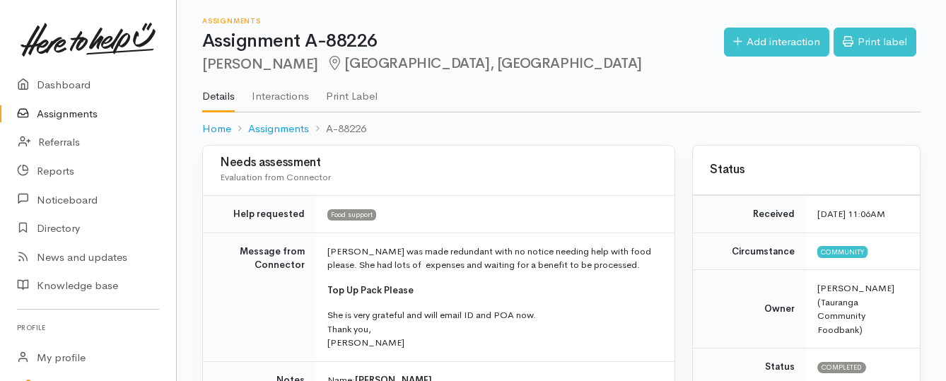
click at [47, 111] on link "Assignments" at bounding box center [88, 114] width 176 height 29
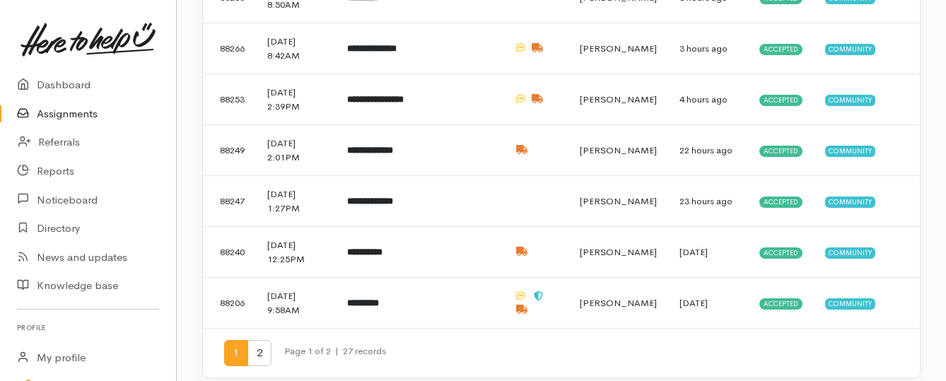
scroll to position [890, 0]
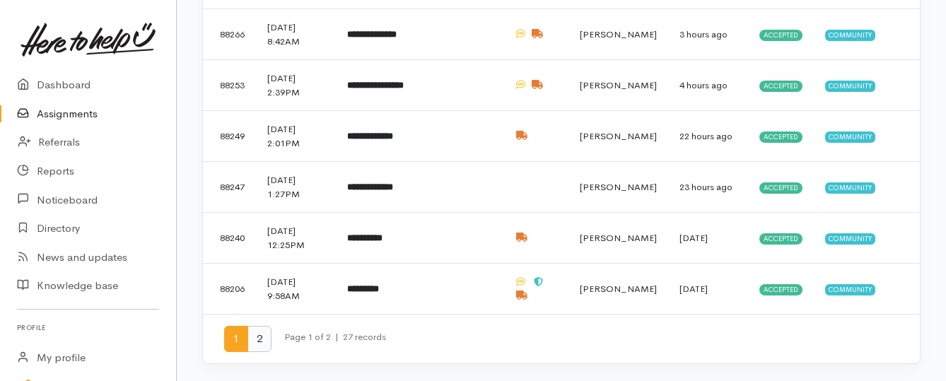
click at [262, 338] on span "2" at bounding box center [259, 339] width 24 height 26
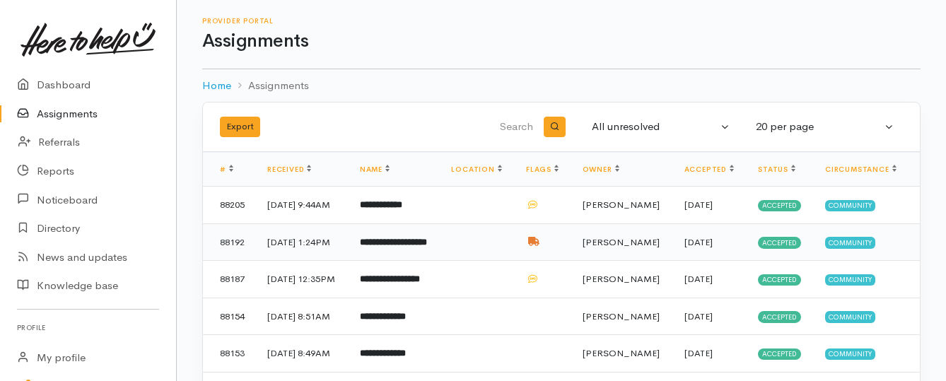
click at [349, 252] on td "29 Aug 2025, 1:24PM" at bounding box center [302, 241] width 93 height 37
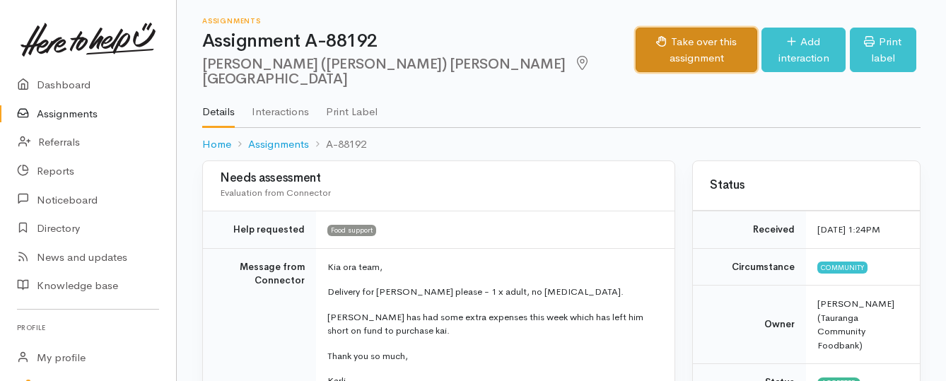
click at [636, 40] on button "Take over this assignment" at bounding box center [697, 50] width 122 height 45
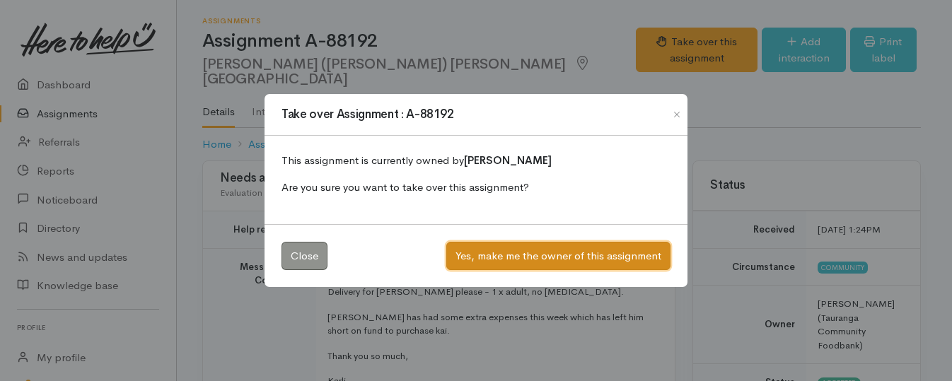
click at [484, 254] on button "Yes, make me the owner of this assignment" at bounding box center [558, 256] width 224 height 29
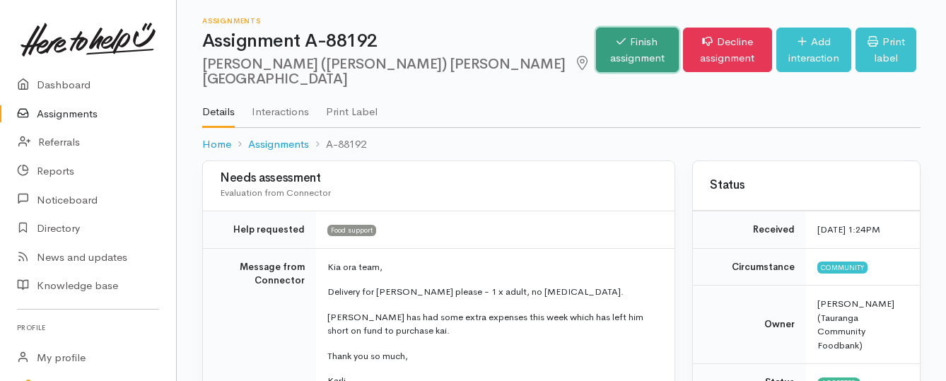
click at [617, 39] on icon at bounding box center [621, 41] width 9 height 11
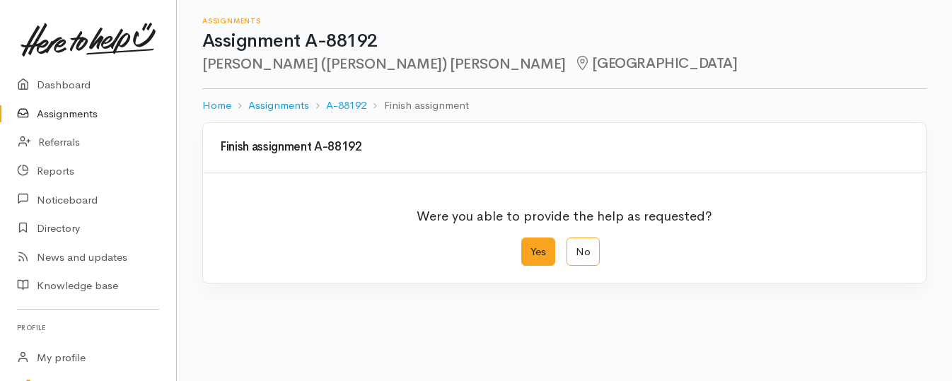
click at [541, 262] on label "Yes" at bounding box center [538, 252] width 34 height 29
click at [530, 247] on input "Yes" at bounding box center [525, 242] width 9 height 9
radio input "true"
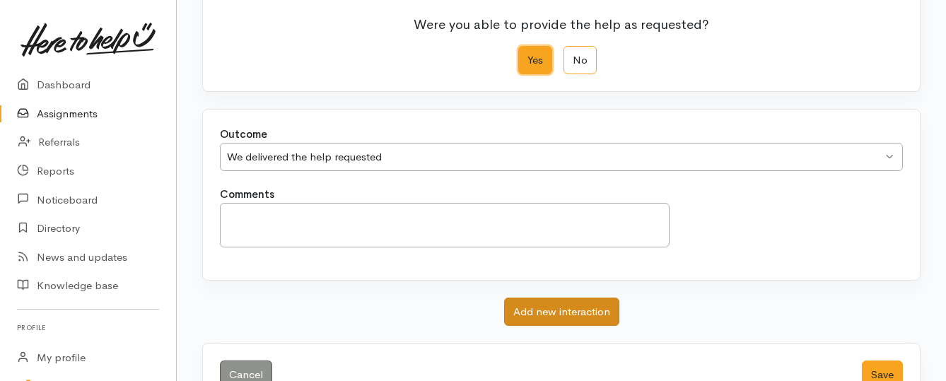
scroll to position [235, 0]
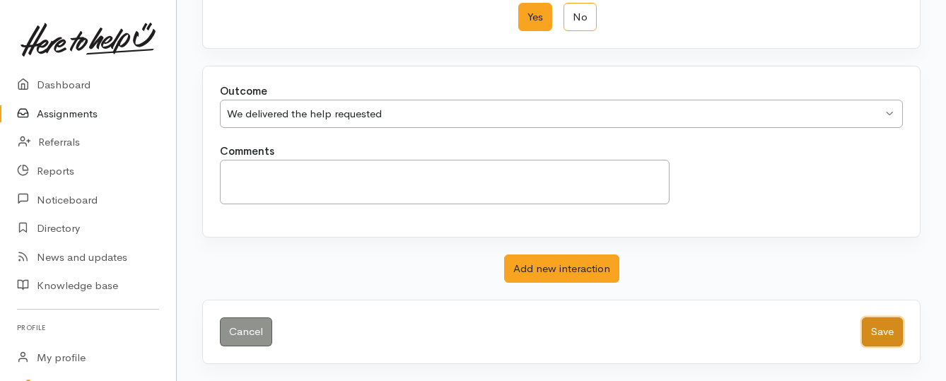
click at [865, 339] on button "Save" at bounding box center [882, 331] width 41 height 29
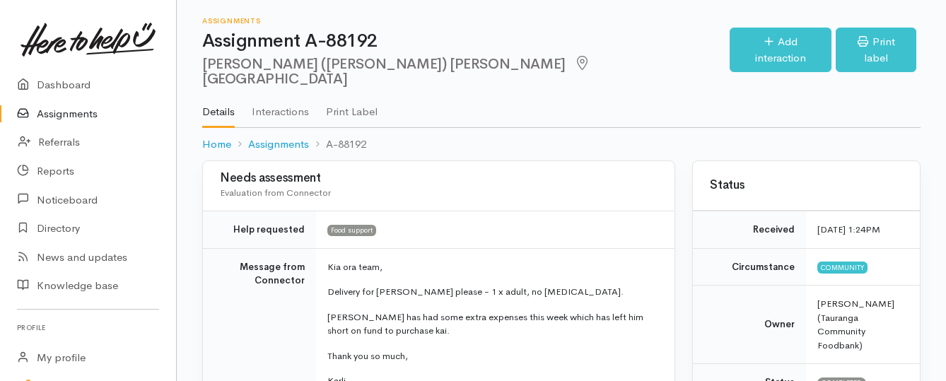
click at [48, 117] on link "Assignments" at bounding box center [88, 114] width 176 height 29
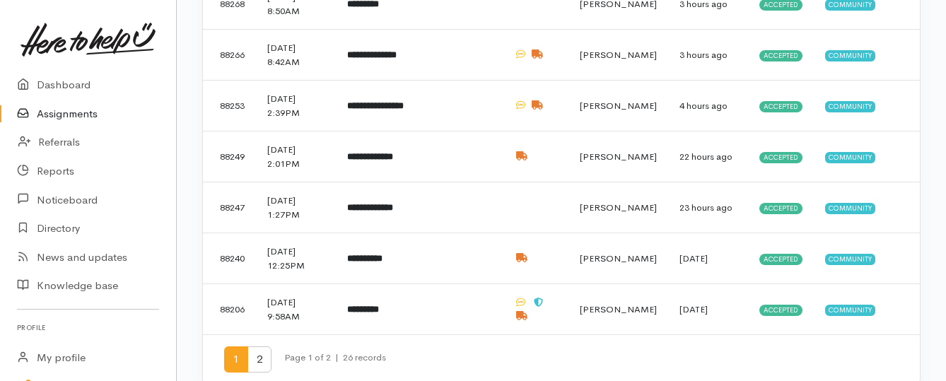
scroll to position [890, 0]
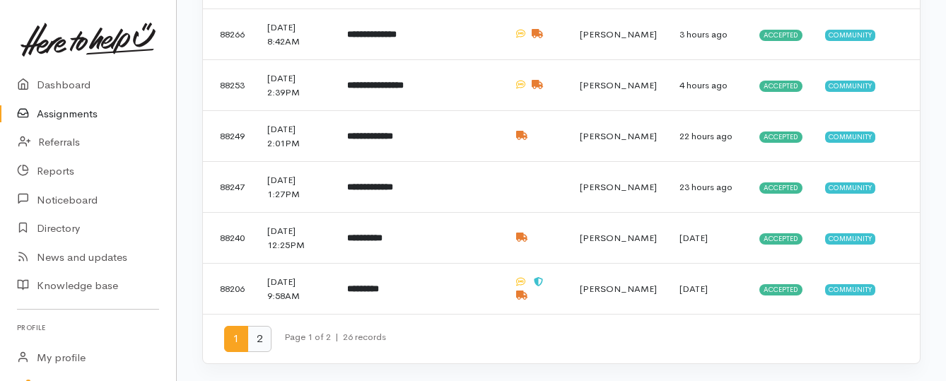
click at [259, 337] on span "2" at bounding box center [259, 339] width 24 height 26
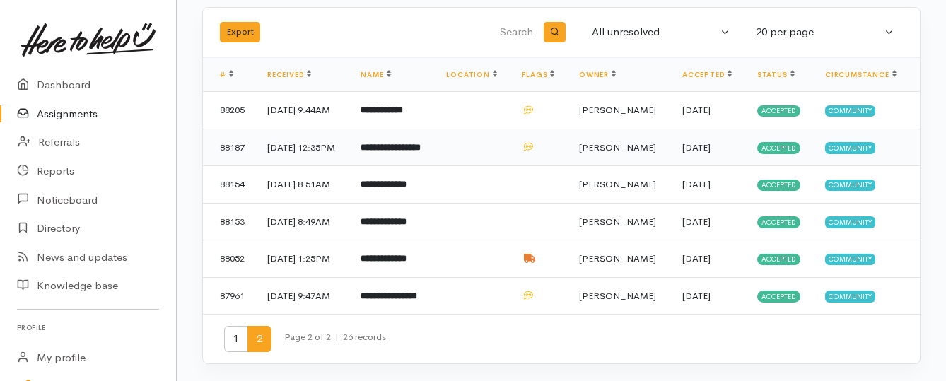
scroll to position [141, 0]
click at [392, 258] on b "**********" at bounding box center [384, 258] width 46 height 9
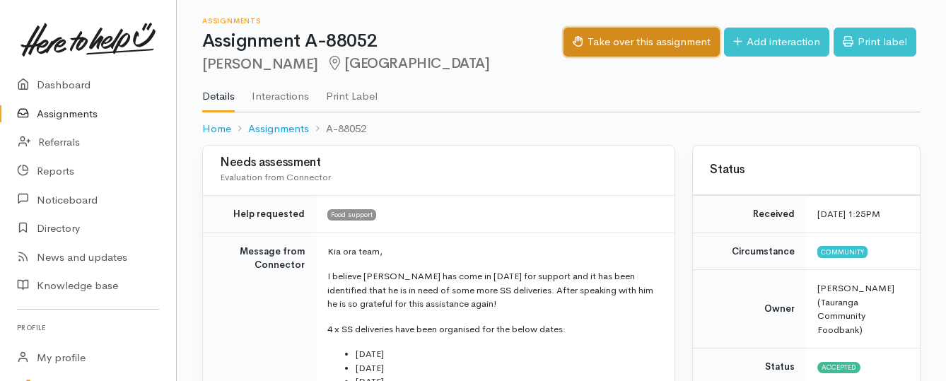
click at [624, 42] on button "Take over this assignment" at bounding box center [642, 42] width 156 height 29
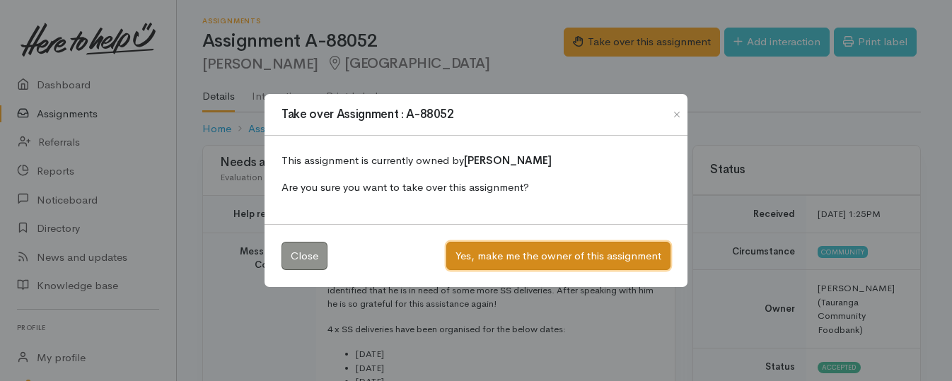
click at [538, 247] on button "Yes, make me the owner of this assignment" at bounding box center [558, 256] width 224 height 29
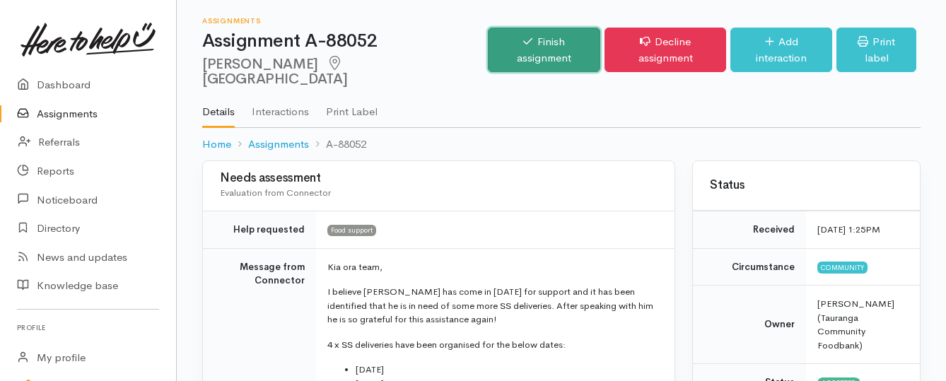
click at [504, 42] on link "Finish assignment" at bounding box center [544, 50] width 112 height 45
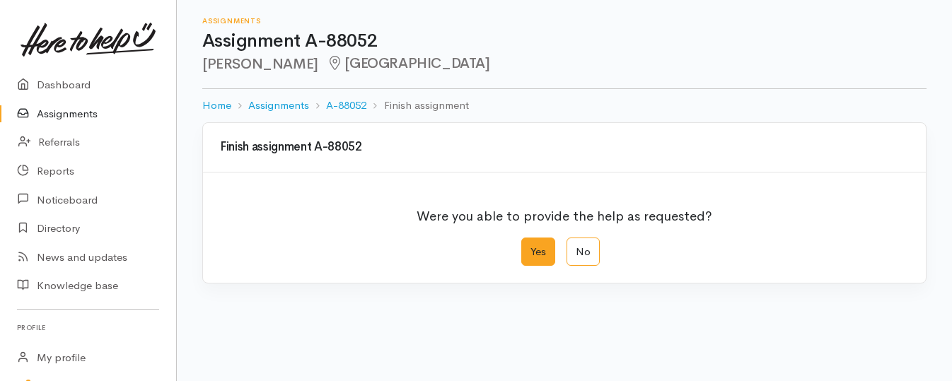
click at [550, 252] on label "Yes" at bounding box center [538, 252] width 34 height 29
click at [530, 247] on input "Yes" at bounding box center [525, 242] width 9 height 9
radio input "true"
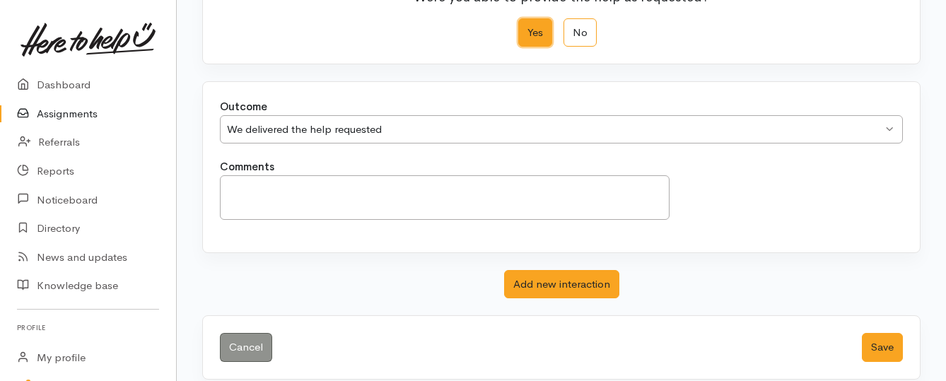
scroll to position [235, 0]
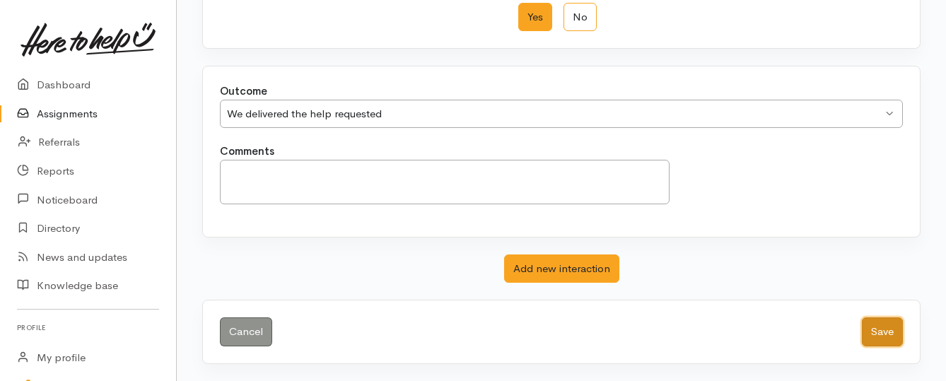
click at [874, 332] on button "Save" at bounding box center [882, 331] width 41 height 29
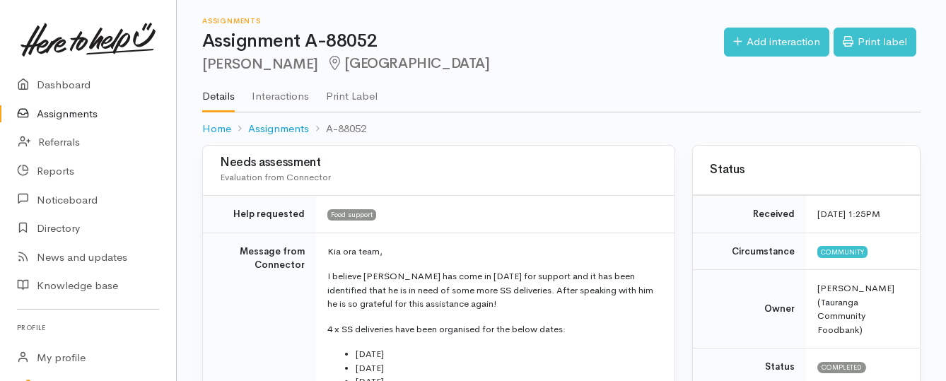
click at [47, 118] on link "Assignments" at bounding box center [88, 114] width 176 height 29
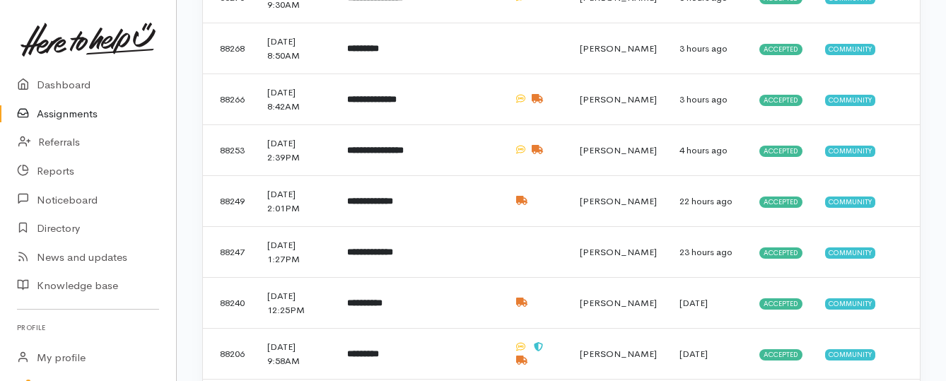
scroll to position [848, 0]
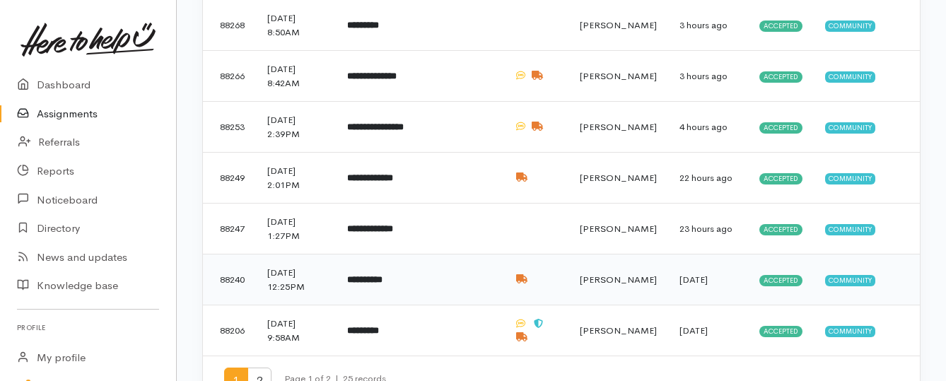
click at [383, 280] on b "**********" at bounding box center [364, 279] width 35 height 9
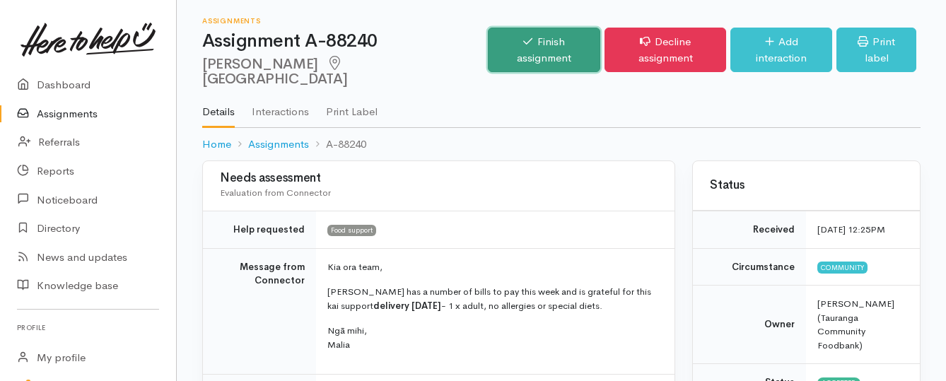
click at [496, 41] on link "Finish assignment" at bounding box center [544, 50] width 112 height 45
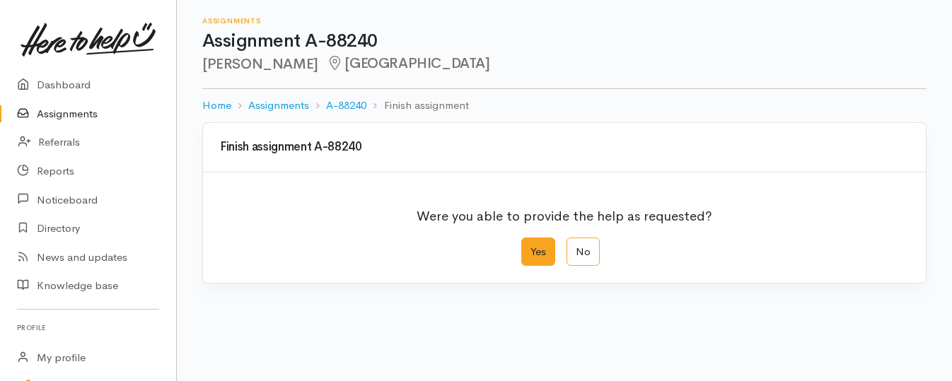
click at [547, 261] on label "Yes" at bounding box center [538, 252] width 34 height 29
click at [530, 247] on input "Yes" at bounding box center [525, 242] width 9 height 9
radio input "true"
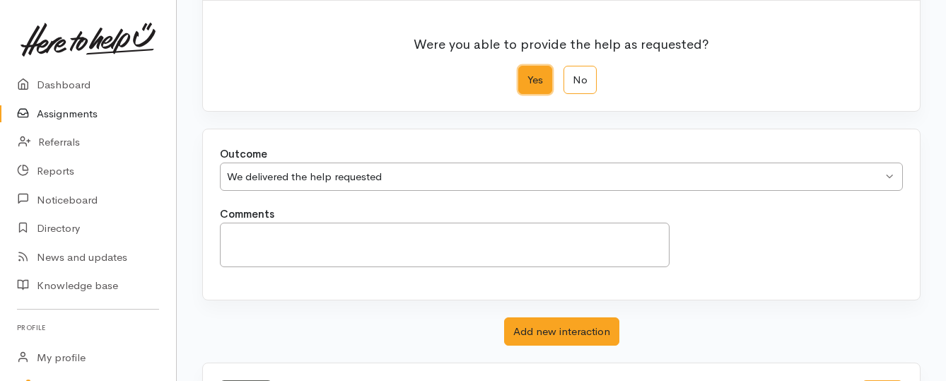
scroll to position [212, 0]
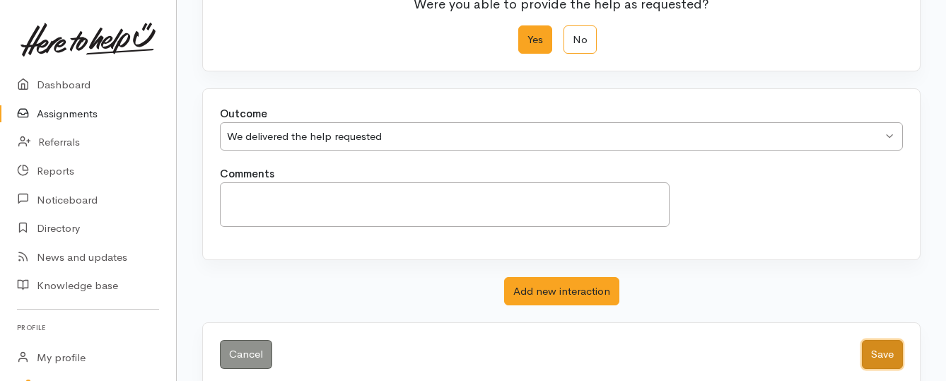
click at [877, 349] on button "Save" at bounding box center [882, 354] width 41 height 29
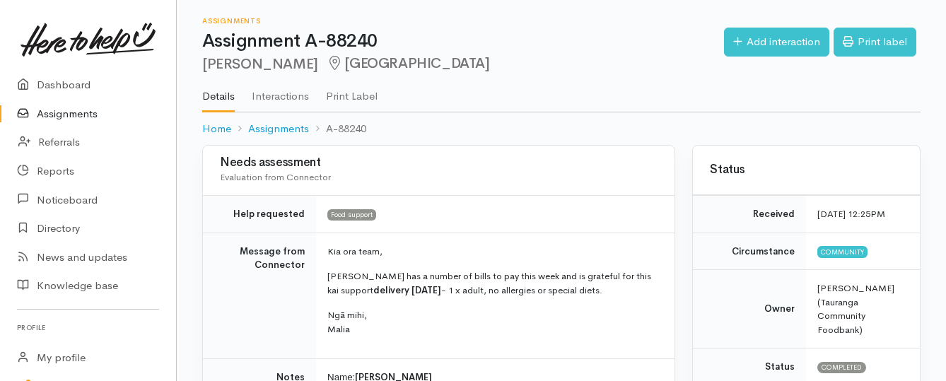
click at [76, 111] on link "Assignments" at bounding box center [88, 114] width 176 height 29
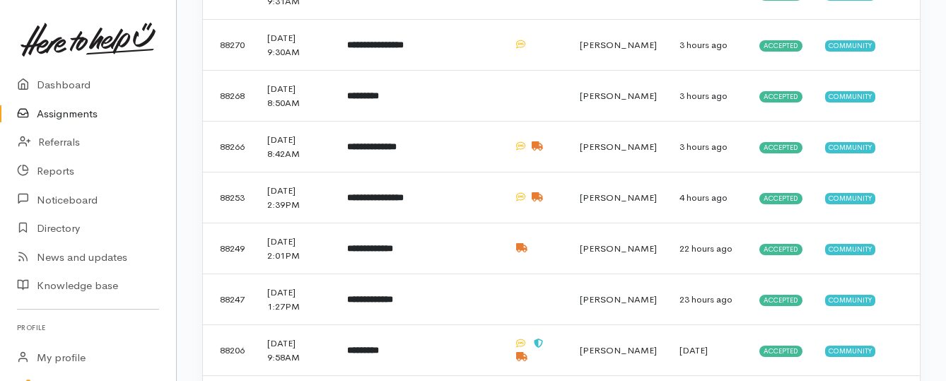
scroll to position [848, 0]
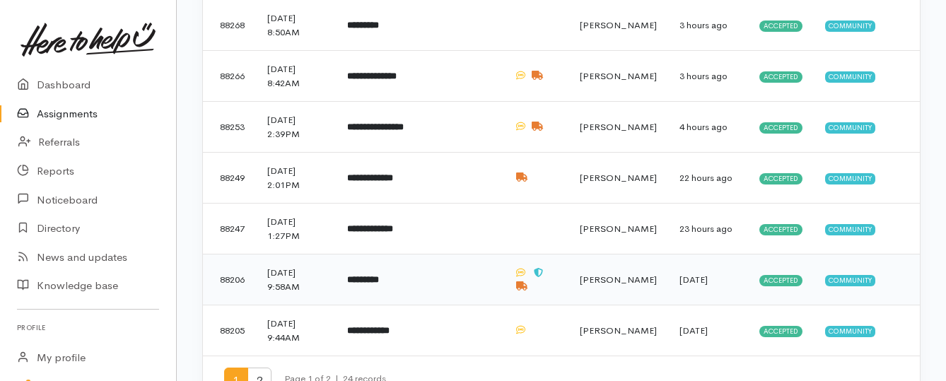
click at [429, 267] on td "*********" at bounding box center [382, 280] width 93 height 51
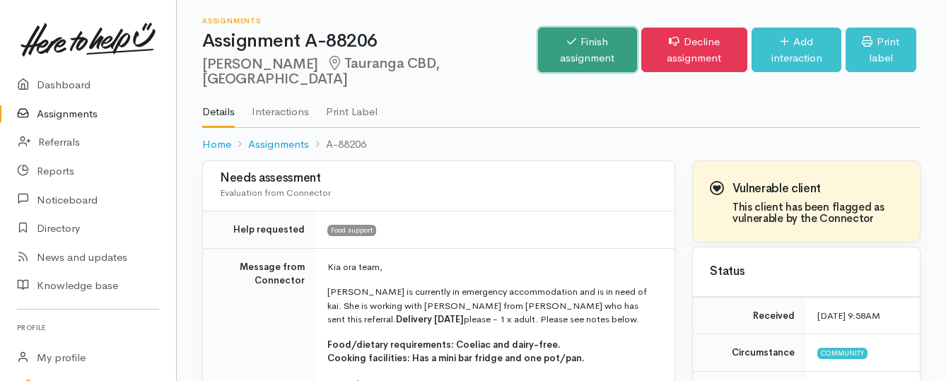
click at [538, 53] on link "Finish assignment" at bounding box center [587, 50] width 98 height 45
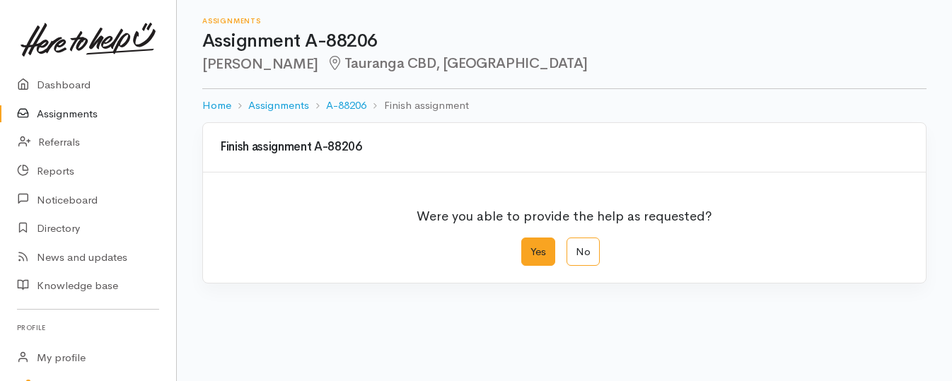
click at [536, 264] on label "Yes" at bounding box center [538, 252] width 34 height 29
click at [530, 247] on input "Yes" at bounding box center [525, 242] width 9 height 9
radio input "true"
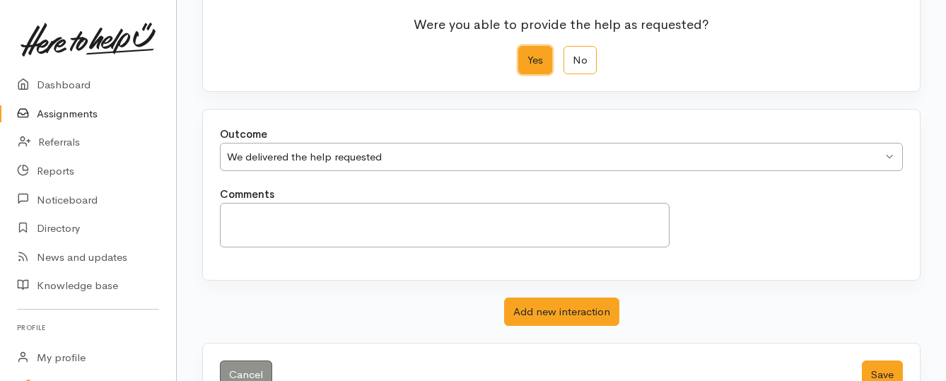
scroll to position [235, 0]
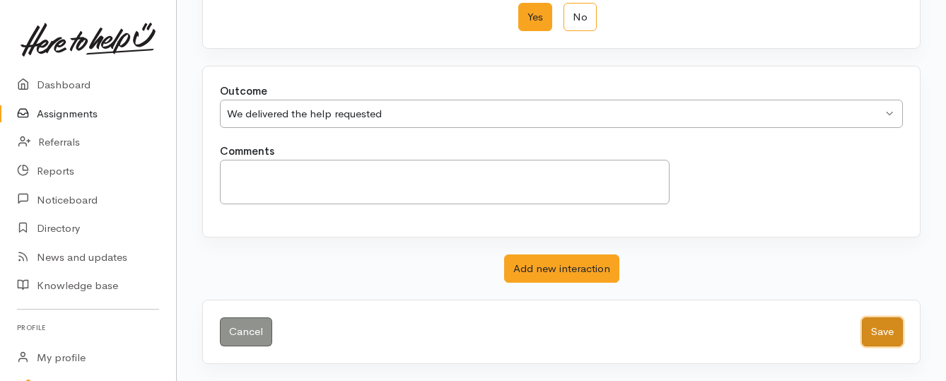
click at [872, 329] on button "Save" at bounding box center [882, 331] width 41 height 29
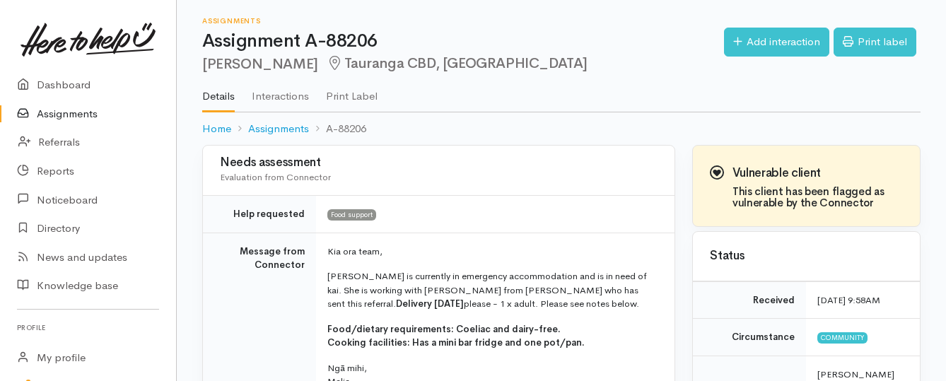
click at [83, 109] on link "Assignments" at bounding box center [88, 114] width 176 height 29
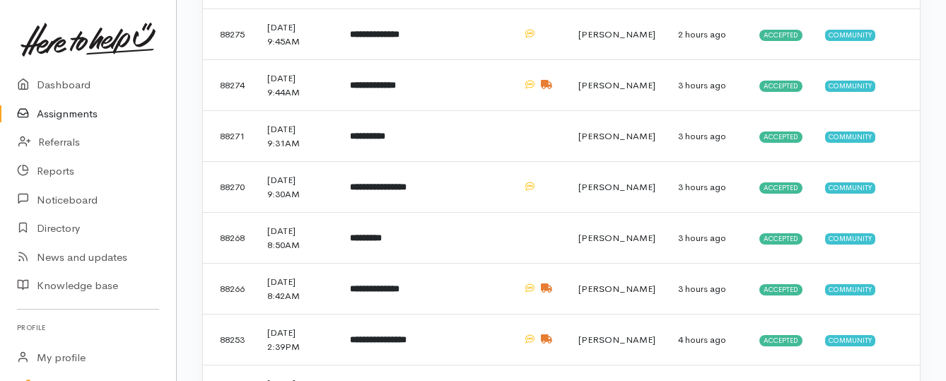
scroll to position [636, 0]
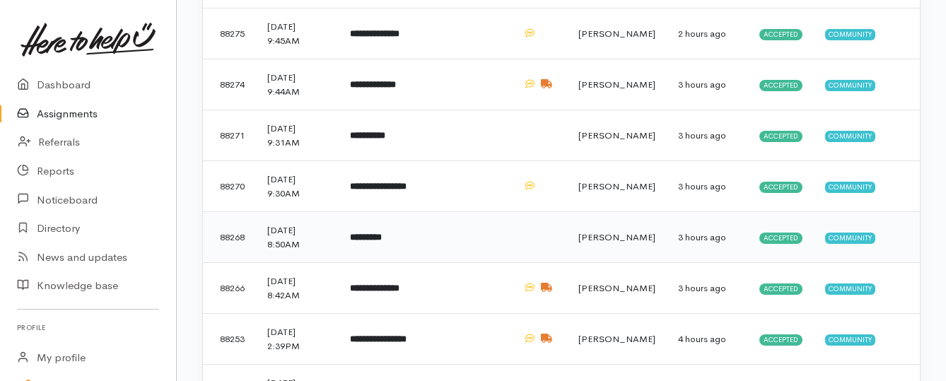
click at [382, 240] on b "*********" at bounding box center [366, 237] width 32 height 9
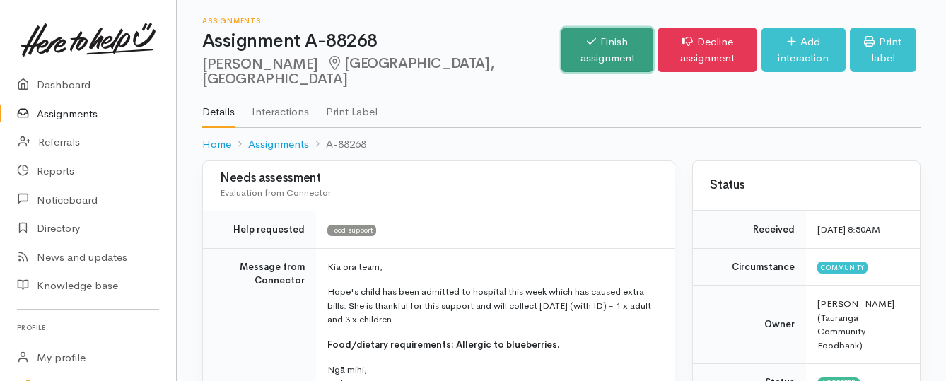
click at [561, 37] on link "Finish assignment" at bounding box center [607, 50] width 92 height 45
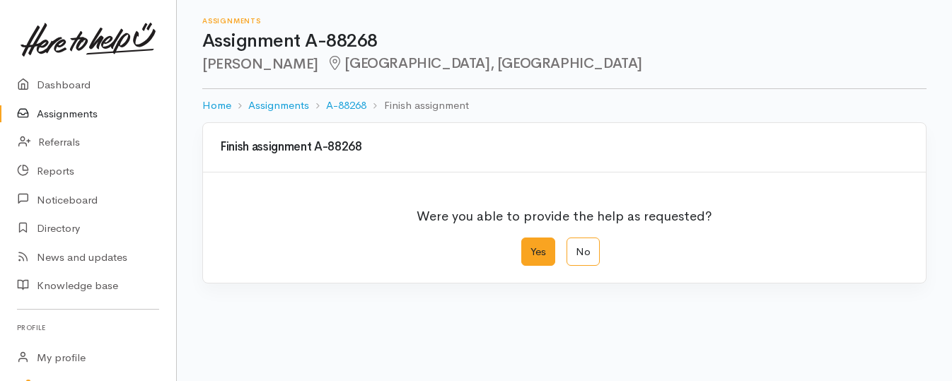
click at [542, 251] on label "Yes" at bounding box center [538, 252] width 34 height 29
click at [530, 247] on input "Yes" at bounding box center [525, 242] width 9 height 9
radio input "true"
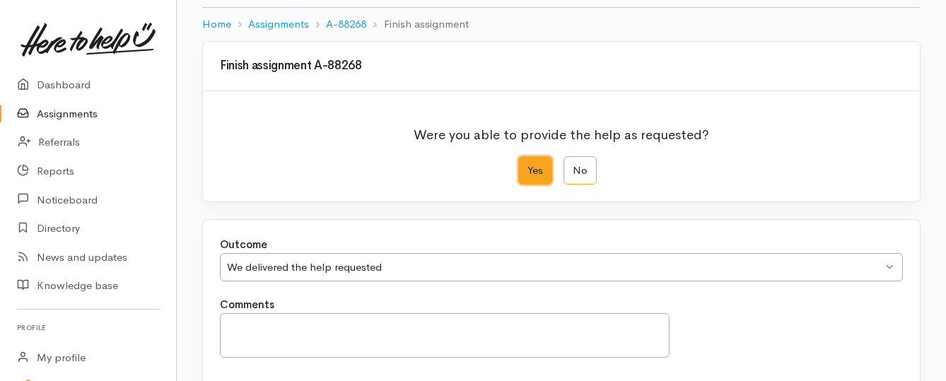
scroll to position [235, 0]
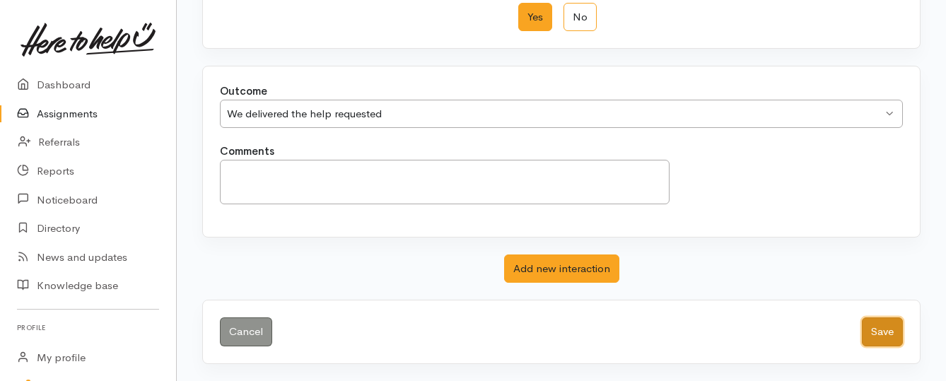
click at [880, 337] on button "Save" at bounding box center [882, 331] width 41 height 29
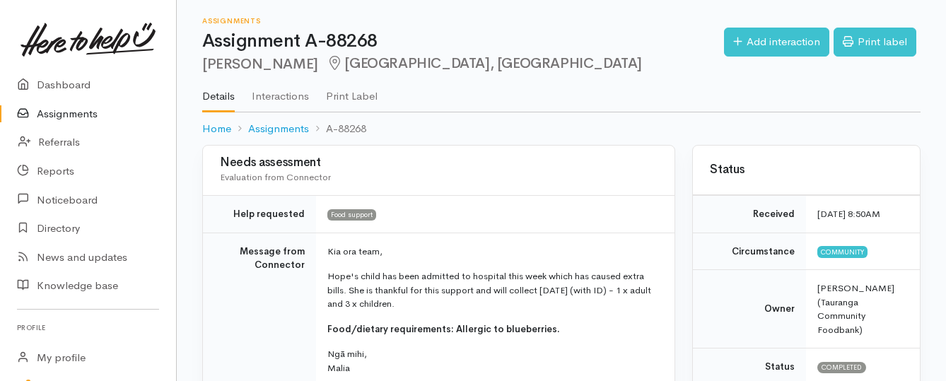
click at [78, 105] on link "Assignments" at bounding box center [88, 114] width 176 height 29
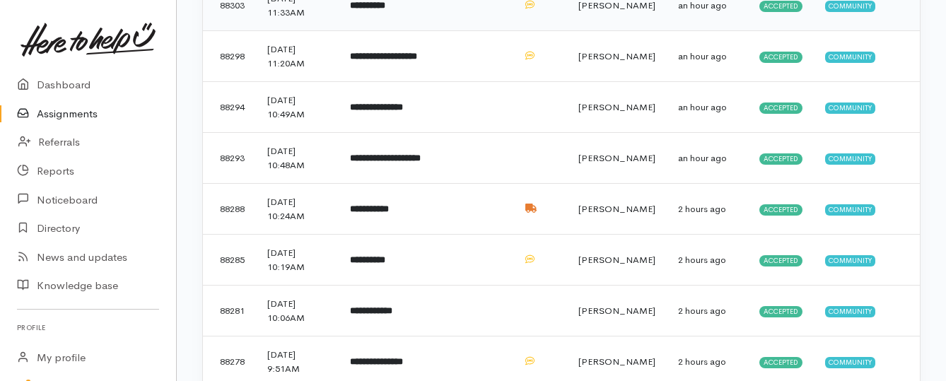
scroll to position [283, 0]
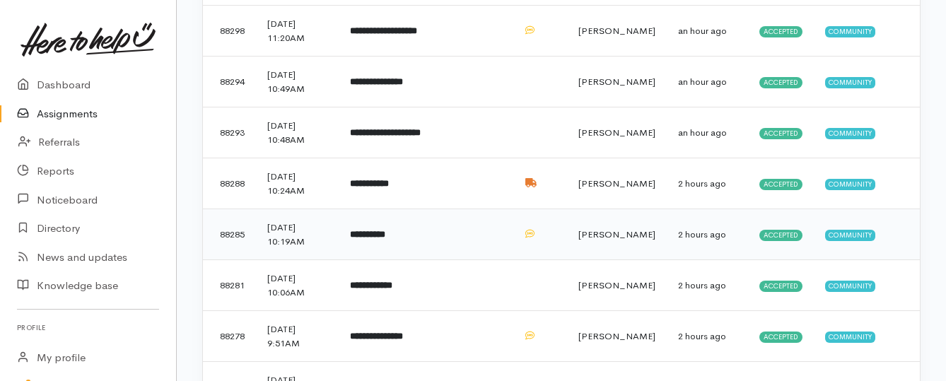
click at [377, 238] on b "**********" at bounding box center [367, 234] width 35 height 9
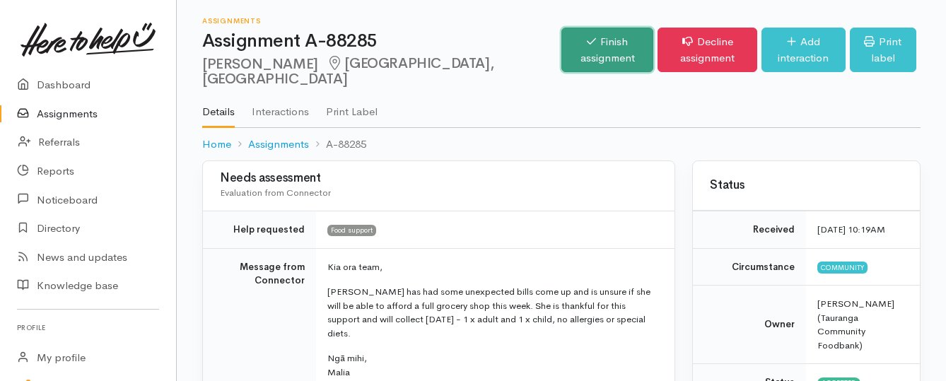
click at [561, 33] on link "Finish assignment" at bounding box center [607, 50] width 92 height 45
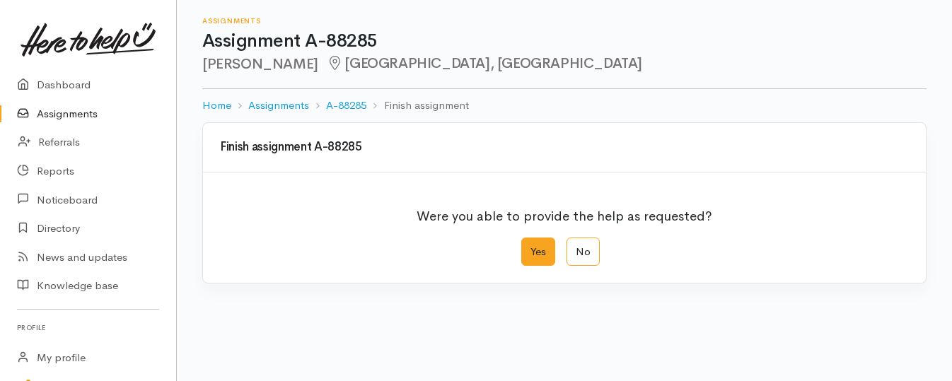
click at [533, 250] on label "Yes" at bounding box center [538, 252] width 34 height 29
click at [530, 247] on input "Yes" at bounding box center [525, 242] width 9 height 9
radio input "true"
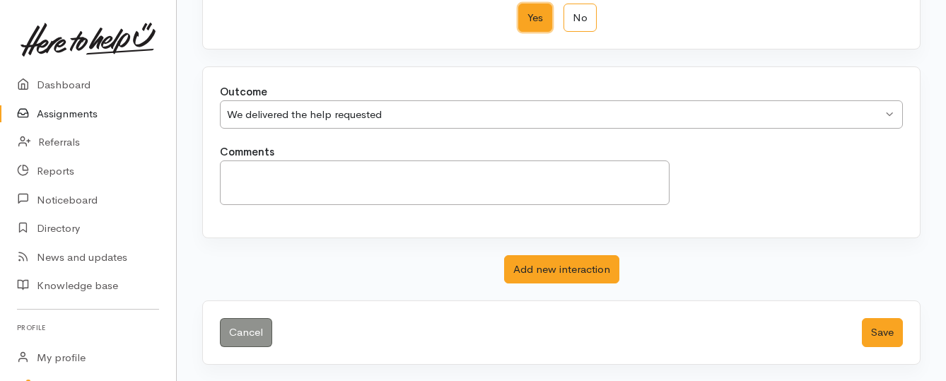
scroll to position [235, 0]
click at [868, 330] on button "Save" at bounding box center [882, 331] width 41 height 29
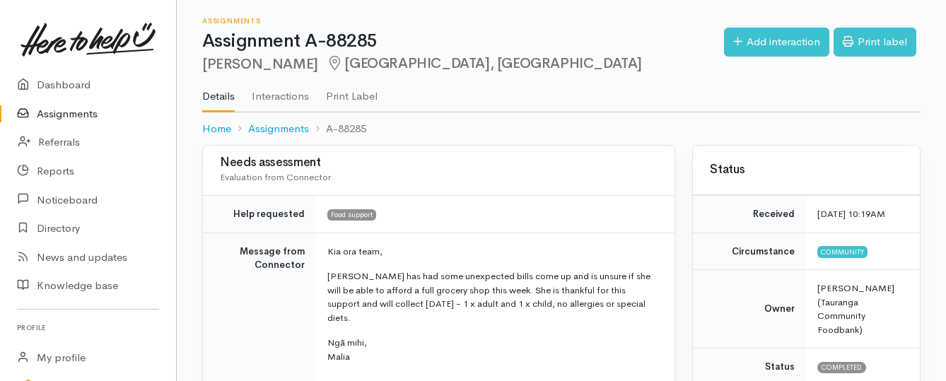
click at [93, 114] on link "Assignments" at bounding box center [88, 114] width 176 height 29
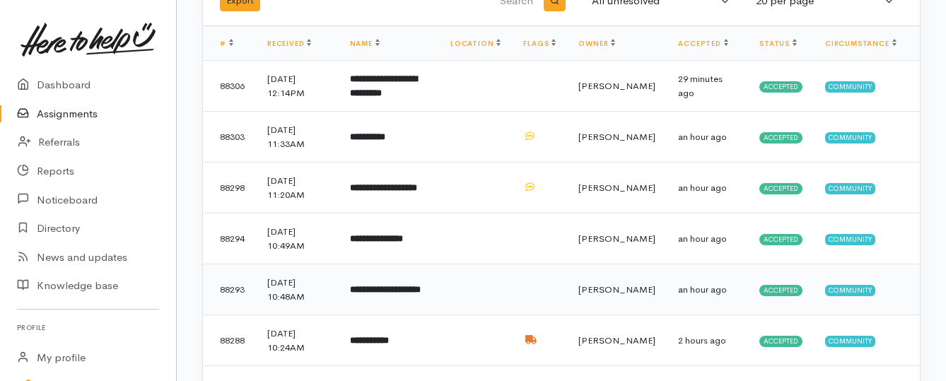
scroll to position [141, 0]
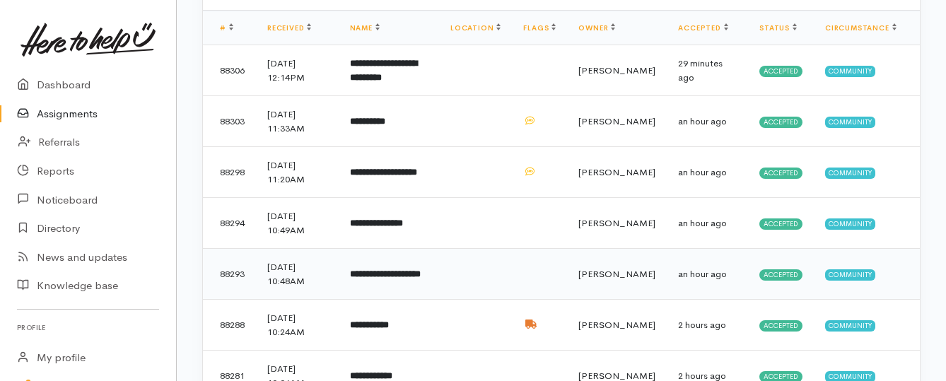
click at [421, 272] on b "**********" at bounding box center [385, 273] width 71 height 9
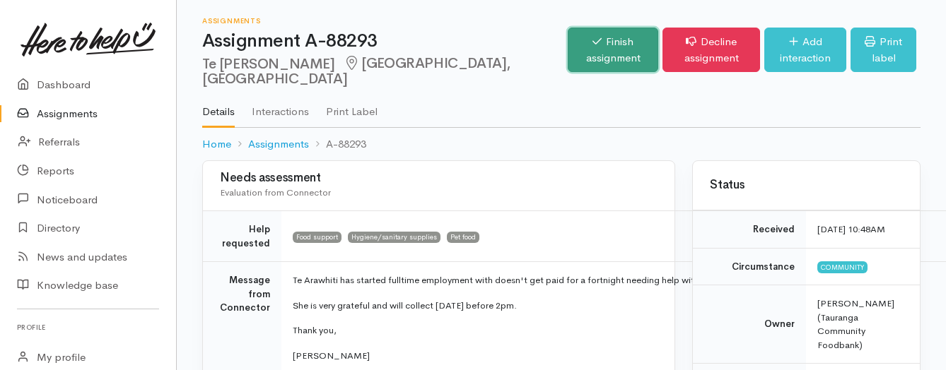
click at [568, 50] on link "Finish assignment" at bounding box center [613, 50] width 91 height 45
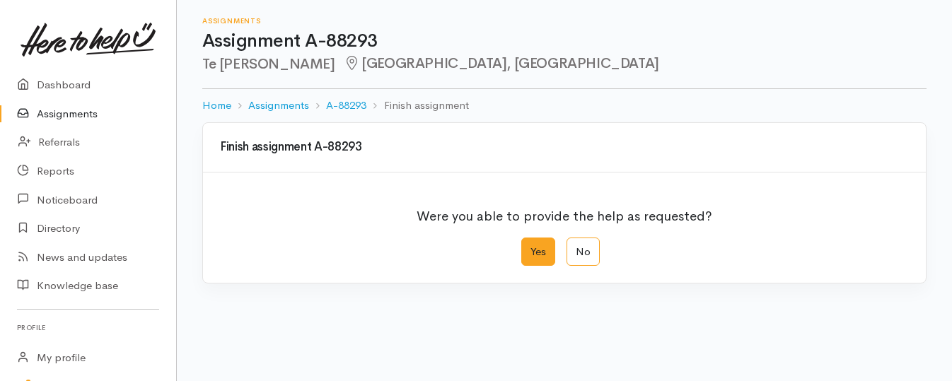
click at [535, 258] on label "Yes" at bounding box center [538, 252] width 34 height 29
click at [530, 247] on input "Yes" at bounding box center [525, 242] width 9 height 9
radio input "true"
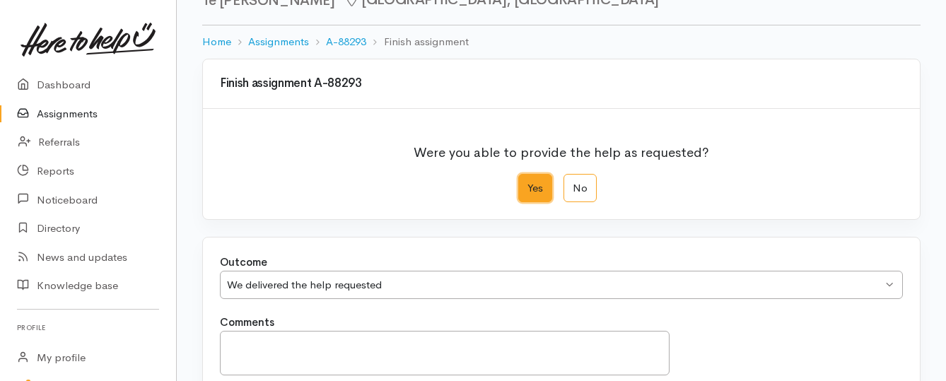
scroll to position [235, 0]
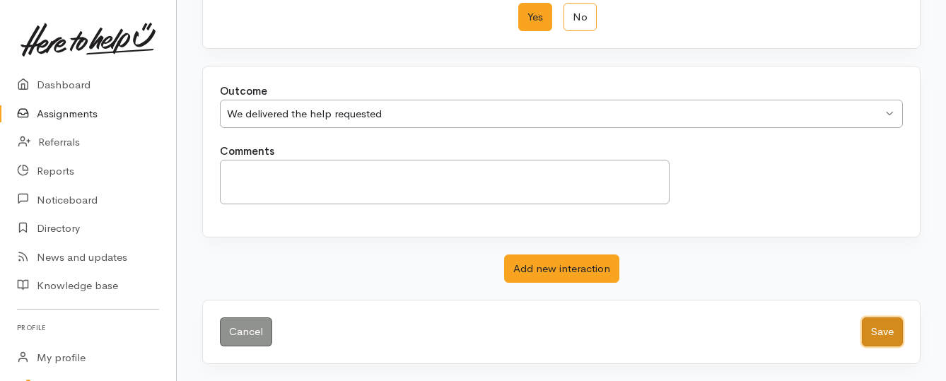
click at [874, 332] on button "Save" at bounding box center [882, 331] width 41 height 29
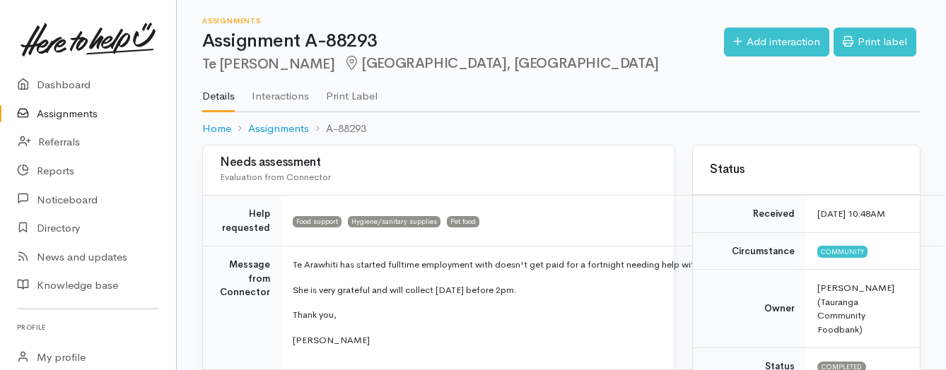
click at [88, 116] on link "Assignments" at bounding box center [88, 114] width 176 height 29
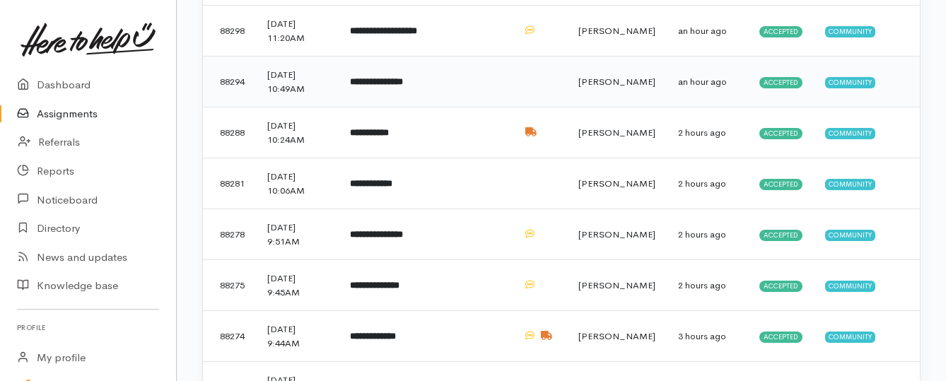
scroll to position [354, 0]
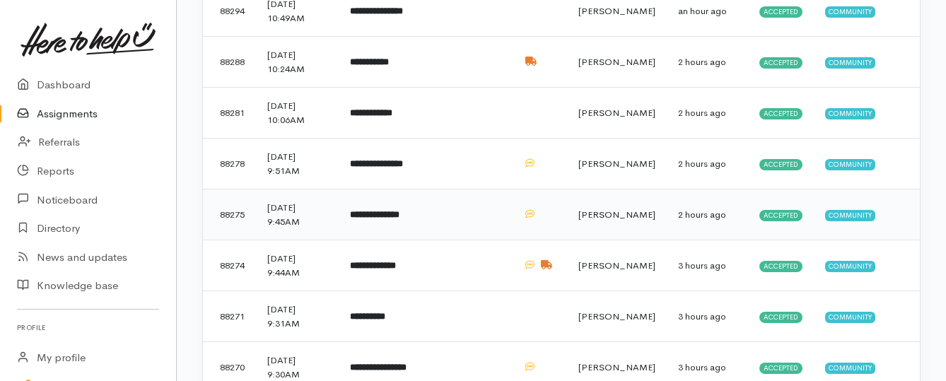
click at [399, 219] on b "**********" at bounding box center [374, 214] width 49 height 9
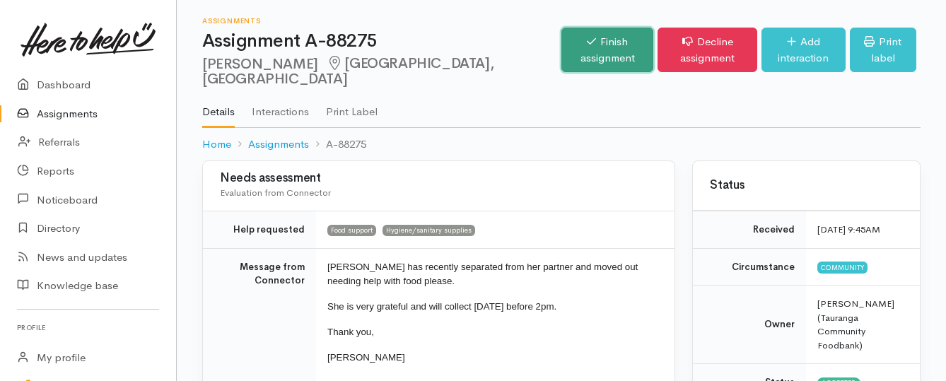
click at [561, 54] on link "Finish assignment" at bounding box center [607, 50] width 92 height 45
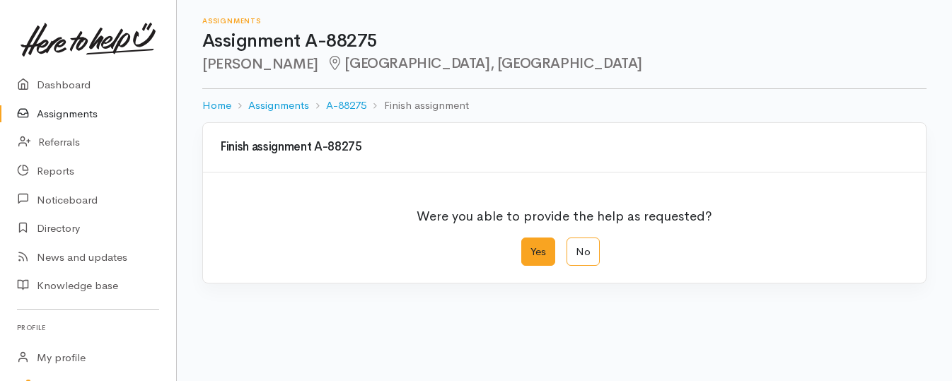
click at [537, 249] on label "Yes" at bounding box center [538, 252] width 34 height 29
click at [530, 247] on input "Yes" at bounding box center [525, 242] width 9 height 9
radio input "true"
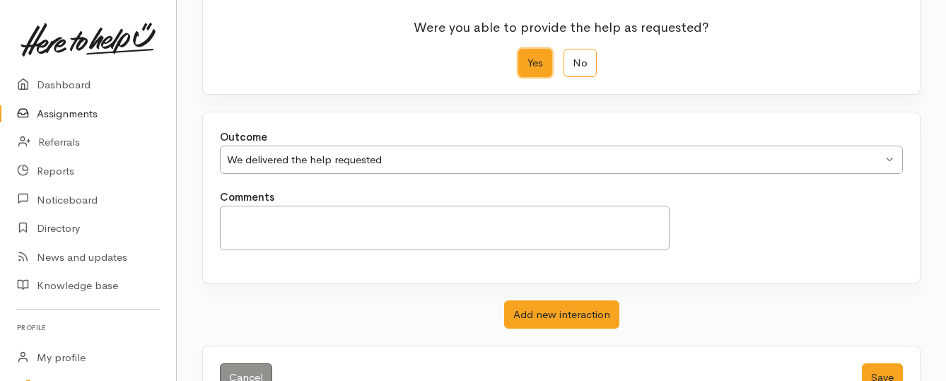
scroll to position [235, 0]
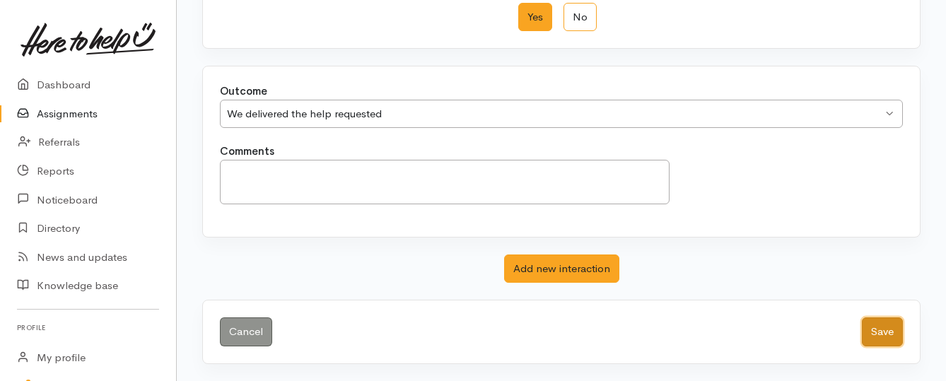
click at [874, 334] on button "Save" at bounding box center [882, 331] width 41 height 29
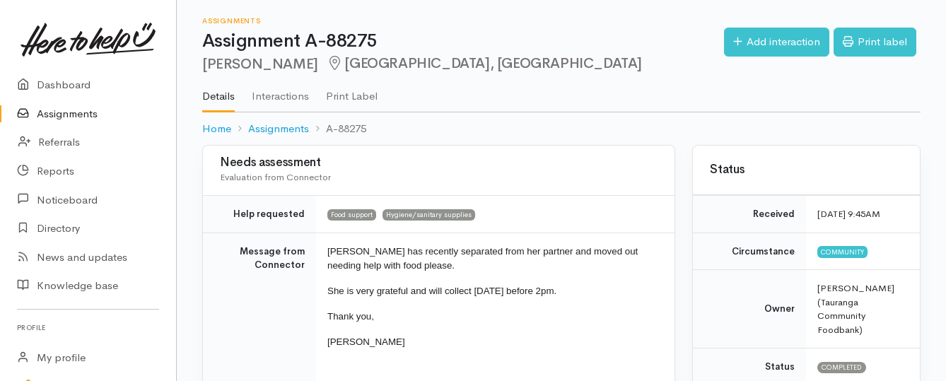
click at [64, 111] on link "Assignments" at bounding box center [88, 114] width 176 height 29
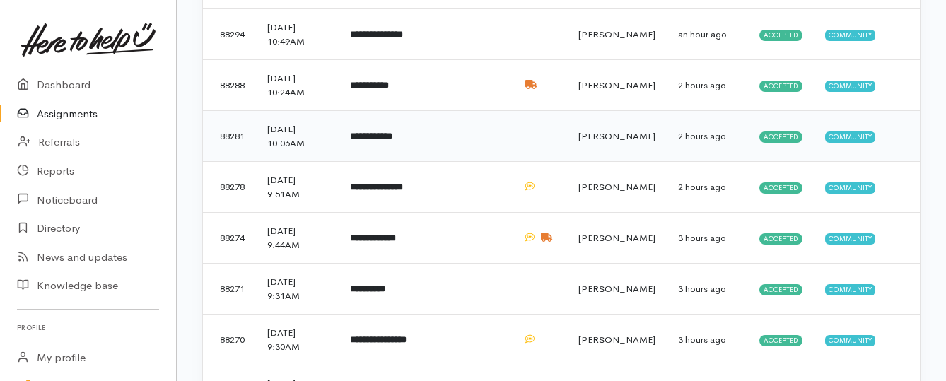
scroll to position [354, 0]
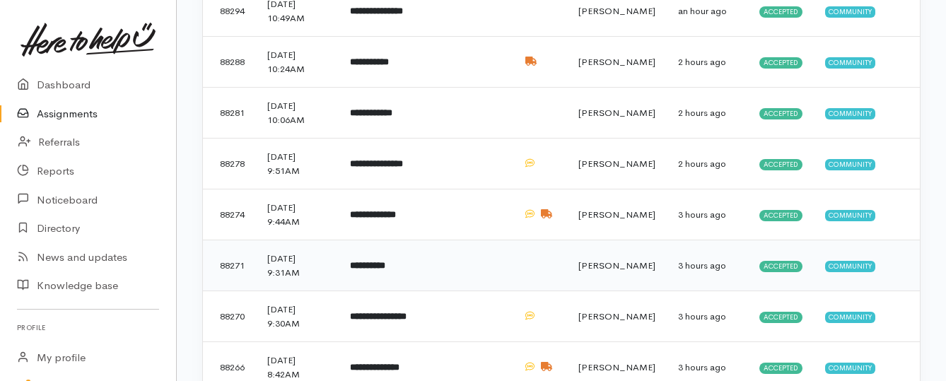
click at [385, 269] on b "**********" at bounding box center [367, 265] width 35 height 9
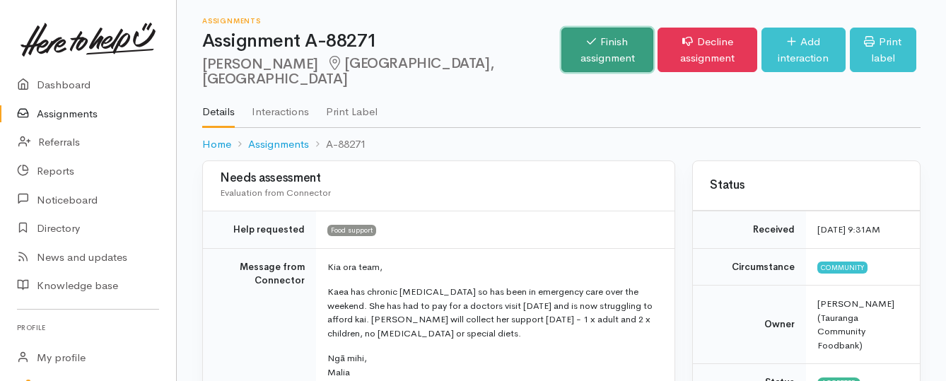
click at [561, 41] on link "Finish assignment" at bounding box center [607, 50] width 92 height 45
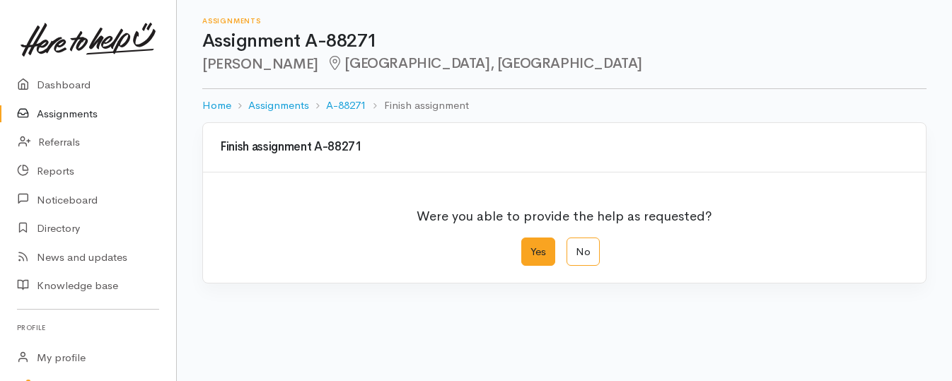
click at [529, 252] on label "Yes" at bounding box center [538, 252] width 34 height 29
click at [529, 247] on input "Yes" at bounding box center [525, 242] width 9 height 9
radio input "true"
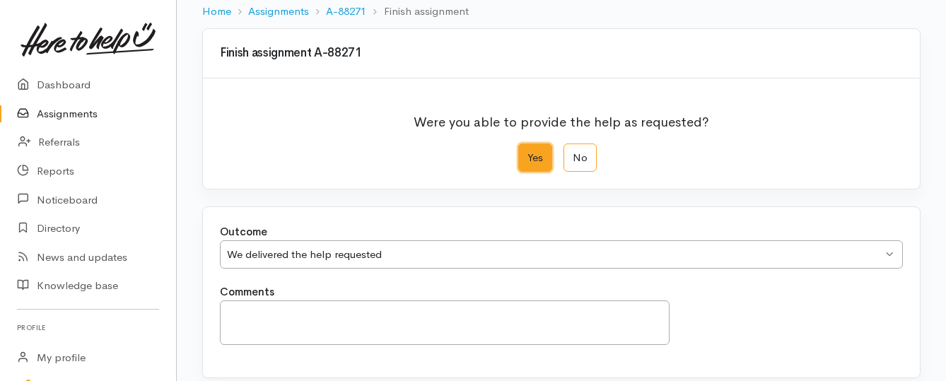
scroll to position [235, 0]
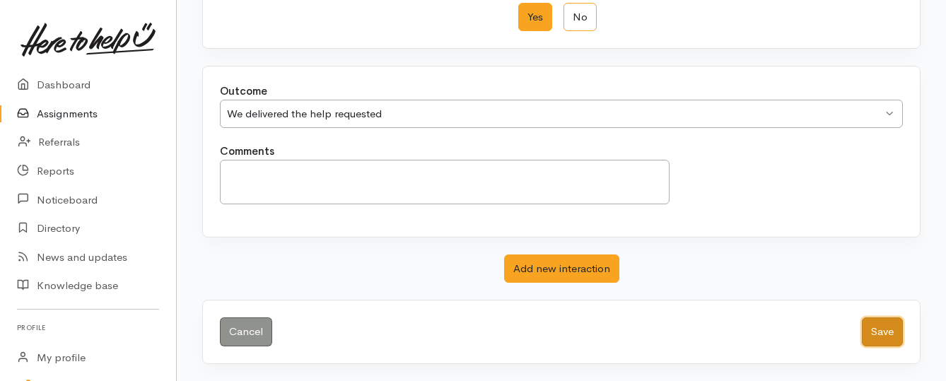
click at [887, 334] on button "Save" at bounding box center [882, 331] width 41 height 29
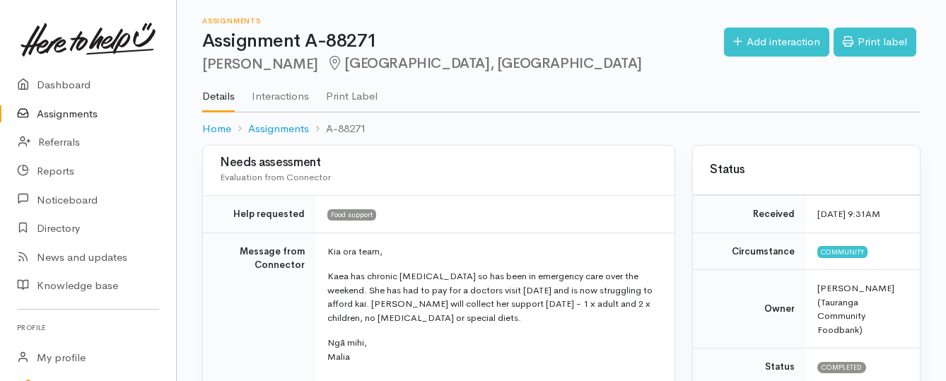
click at [84, 114] on link "Assignments" at bounding box center [88, 114] width 176 height 29
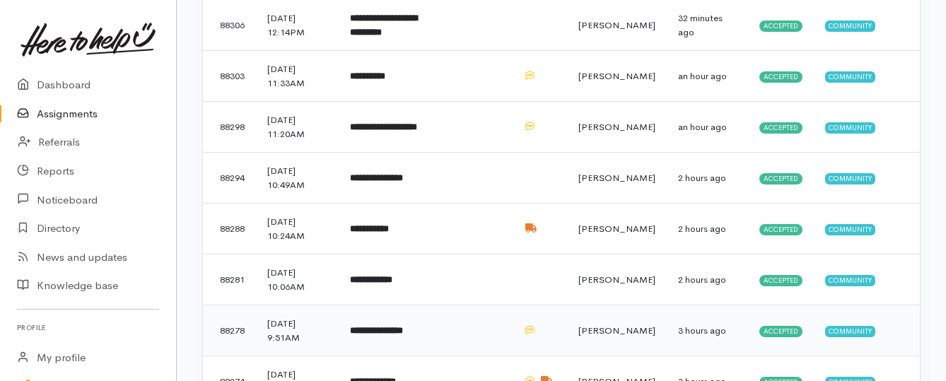
scroll to position [212, 0]
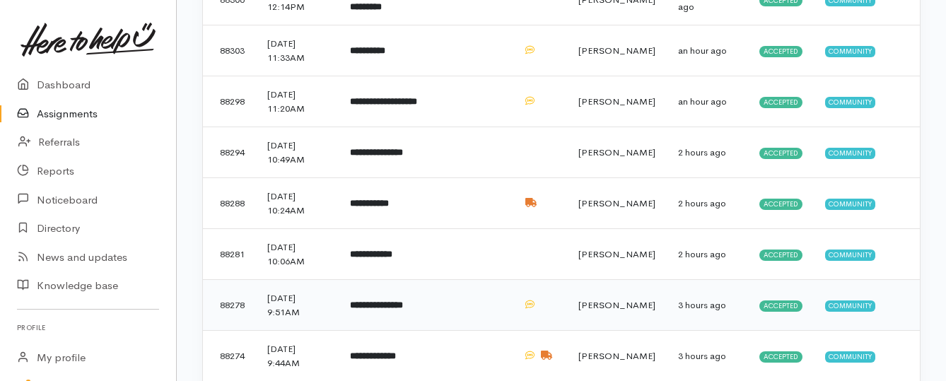
click at [394, 303] on b "**********" at bounding box center [376, 304] width 53 height 9
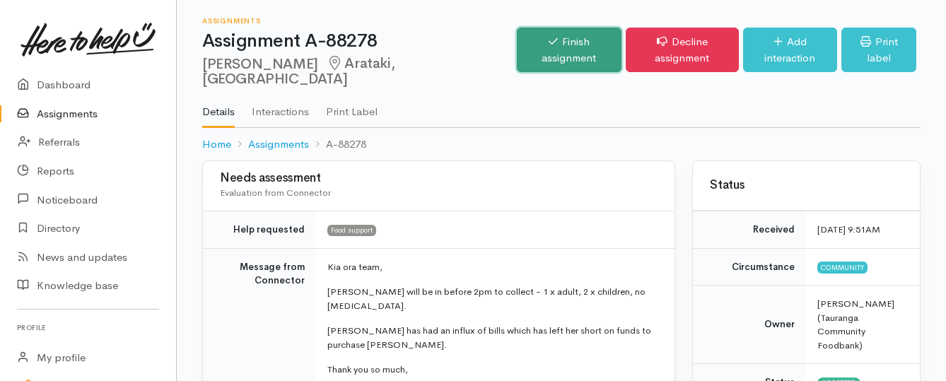
click at [517, 39] on link "Finish assignment" at bounding box center [569, 50] width 105 height 45
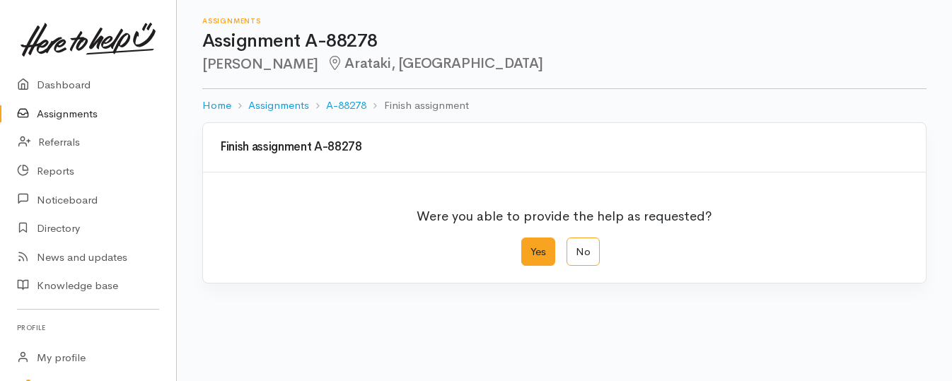
click at [539, 250] on label "Yes" at bounding box center [538, 252] width 34 height 29
click at [530, 247] on input "Yes" at bounding box center [525, 242] width 9 height 9
radio input "true"
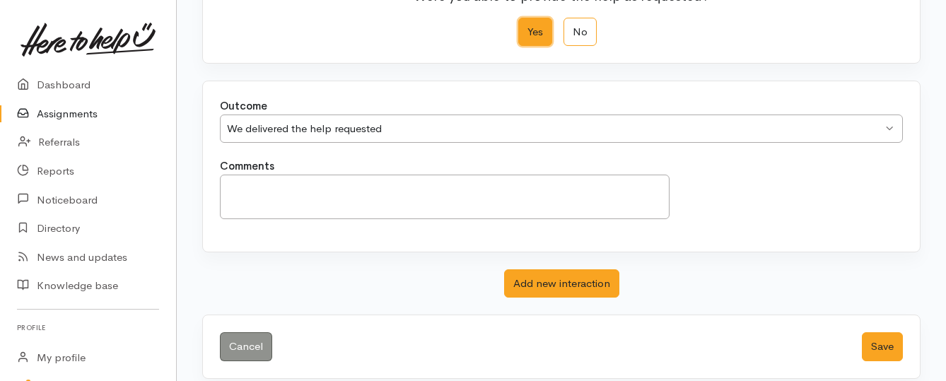
scroll to position [235, 0]
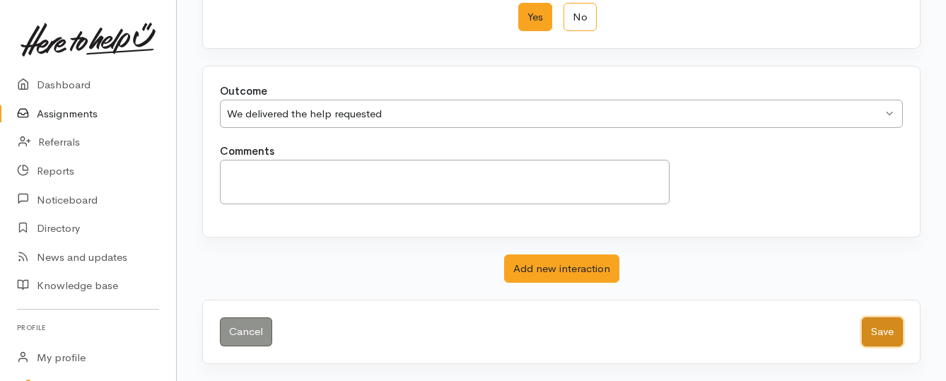
click at [875, 334] on button "Save" at bounding box center [882, 331] width 41 height 29
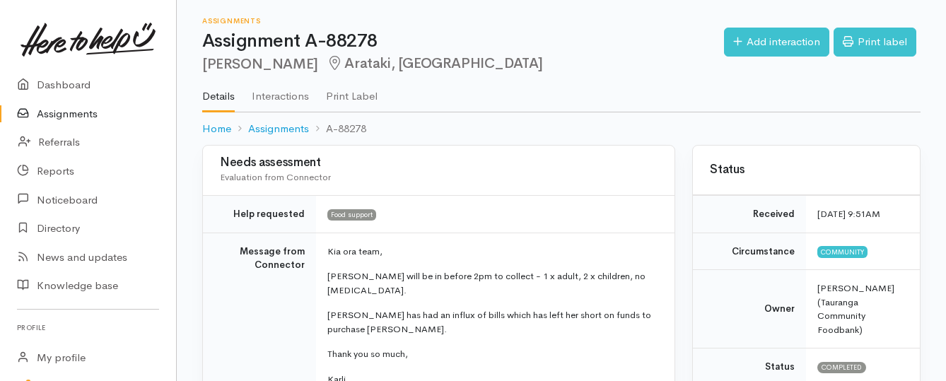
click at [74, 111] on link "Assignments" at bounding box center [88, 114] width 176 height 29
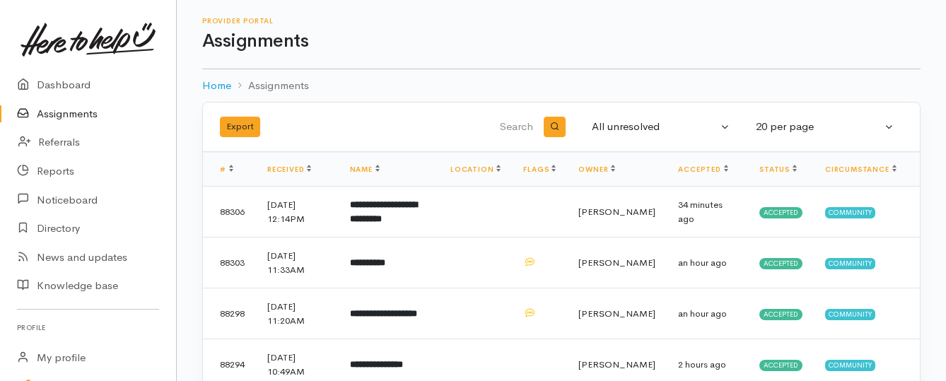
click at [47, 116] on link "Assignments" at bounding box center [88, 114] width 176 height 29
click at [90, 112] on link "Assignments" at bounding box center [88, 114] width 176 height 29
click at [66, 113] on link "Assignments" at bounding box center [88, 114] width 176 height 29
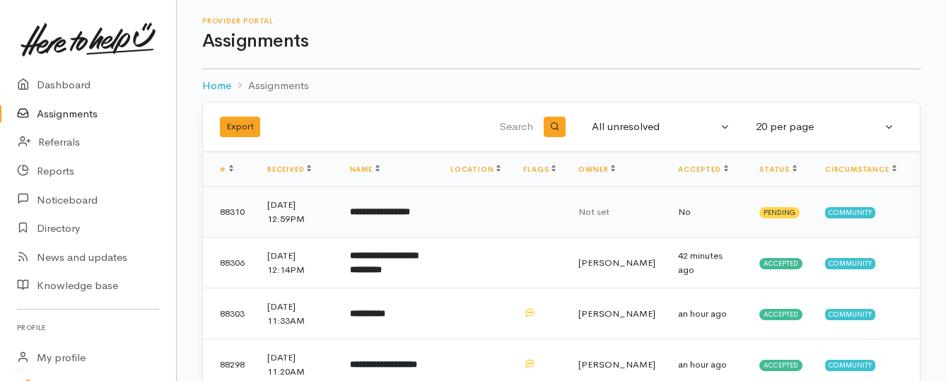
click at [375, 214] on b "**********" at bounding box center [380, 211] width 60 height 9
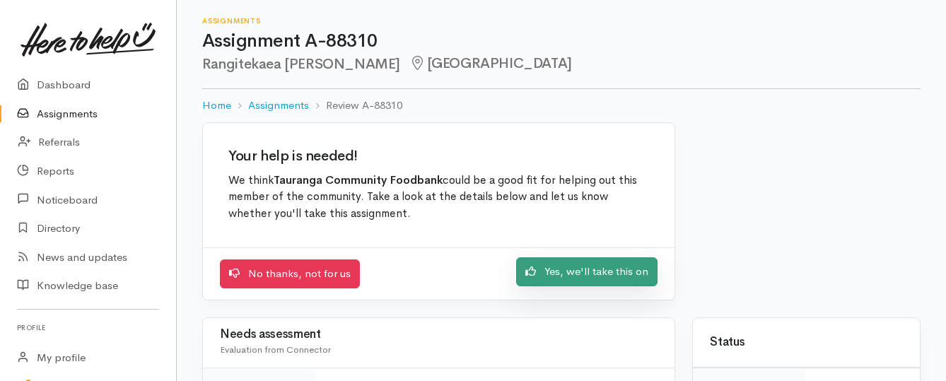
click at [539, 272] on link "Yes, we'll take this on" at bounding box center [586, 271] width 141 height 29
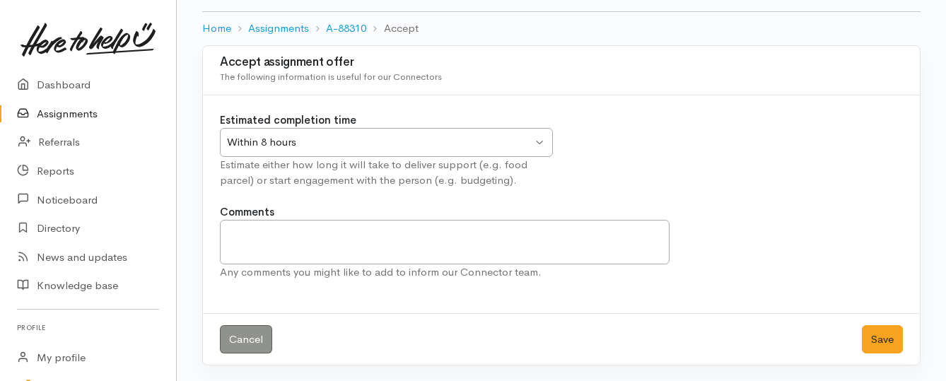
scroll to position [78, 0]
click at [887, 332] on button "Save" at bounding box center [882, 338] width 41 height 29
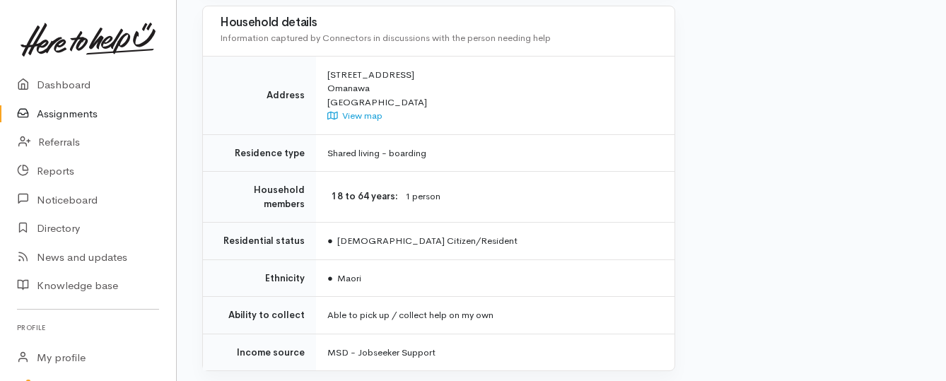
scroll to position [1202, 0]
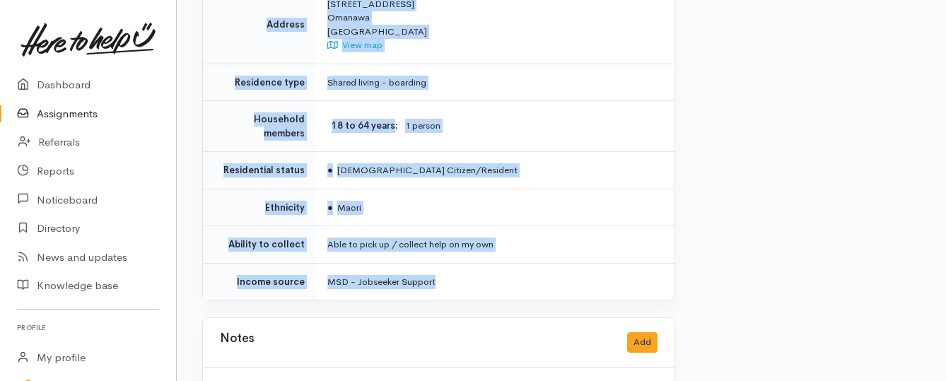
drag, startPoint x: 324, startPoint y: 107, endPoint x: 534, endPoint y: 241, distance: 248.9
copy div "**********"
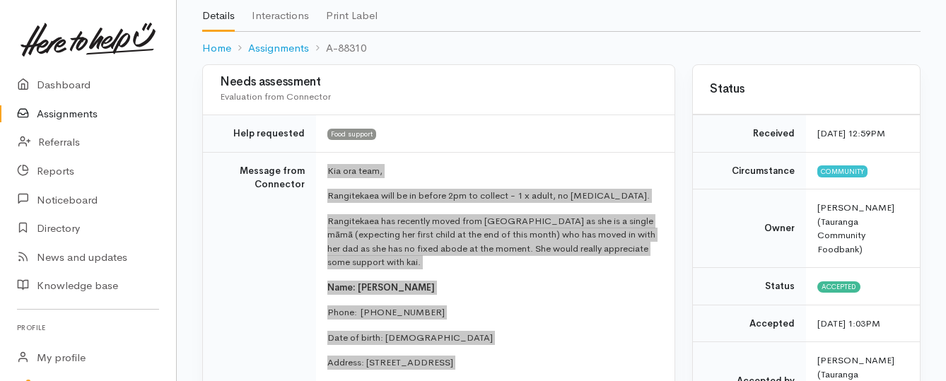
scroll to position [71, 0]
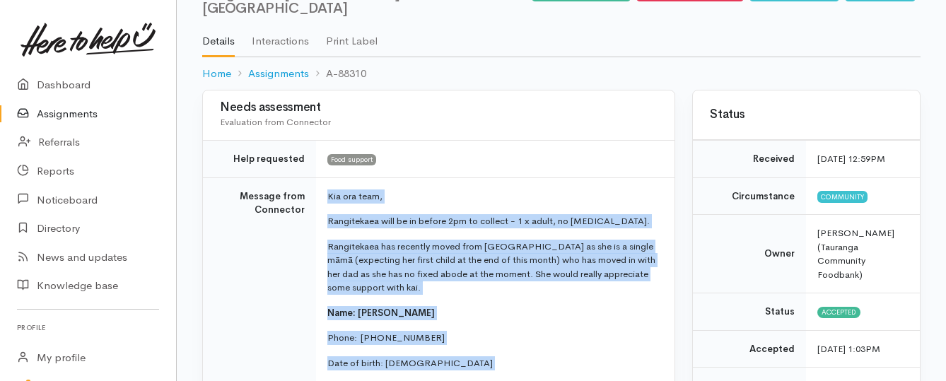
click at [86, 114] on link "Assignments" at bounding box center [88, 114] width 176 height 29
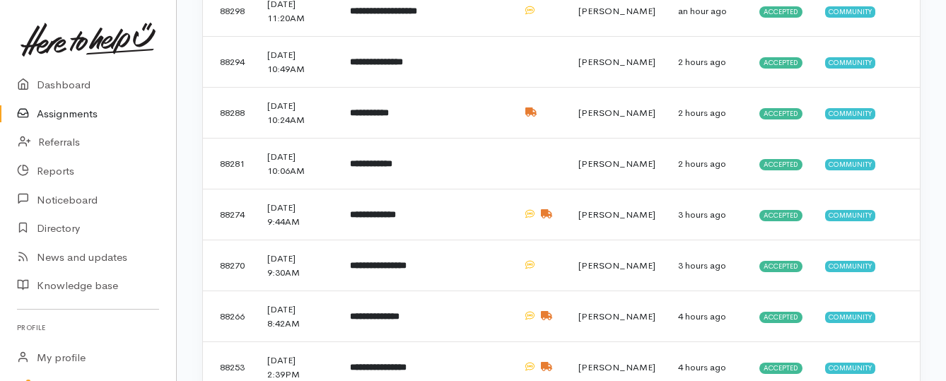
scroll to position [424, 0]
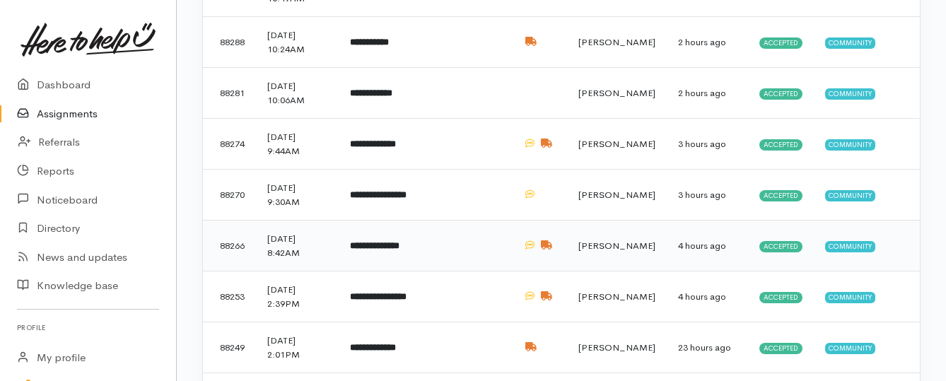
click at [396, 249] on b "**********" at bounding box center [374, 245] width 49 height 9
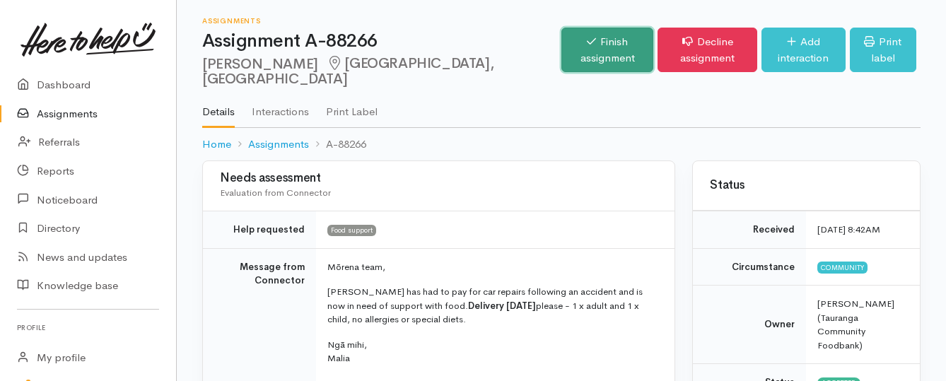
click at [561, 47] on link "Finish assignment" at bounding box center [607, 50] width 92 height 45
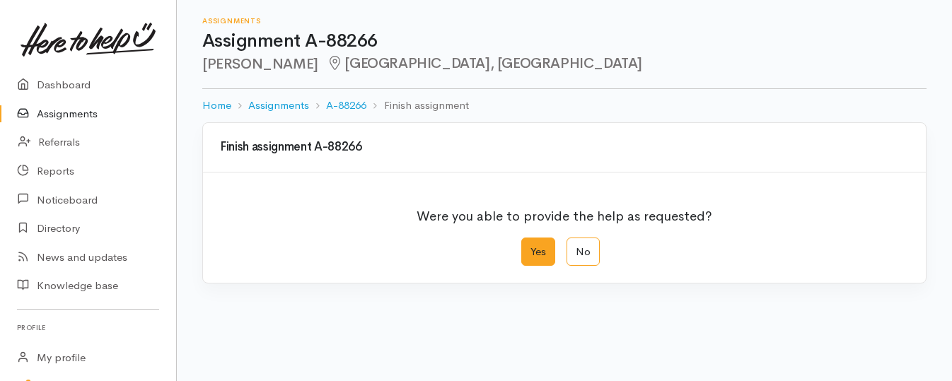
click at [533, 253] on label "Yes" at bounding box center [538, 252] width 34 height 29
click at [530, 247] on input "Yes" at bounding box center [525, 242] width 9 height 9
radio input "true"
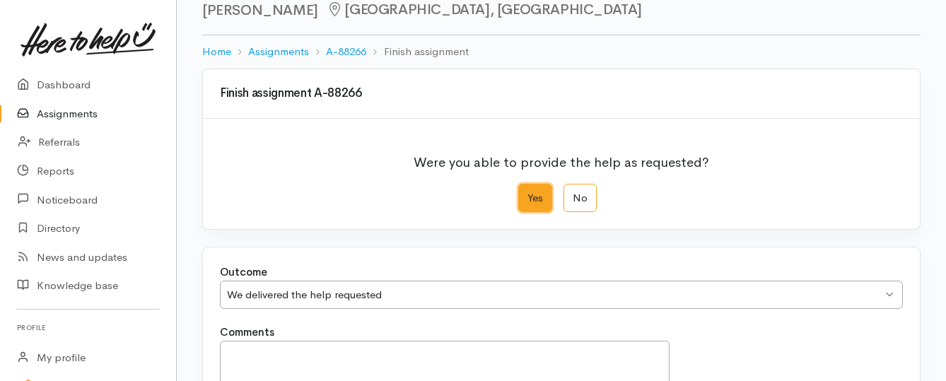
scroll to position [235, 0]
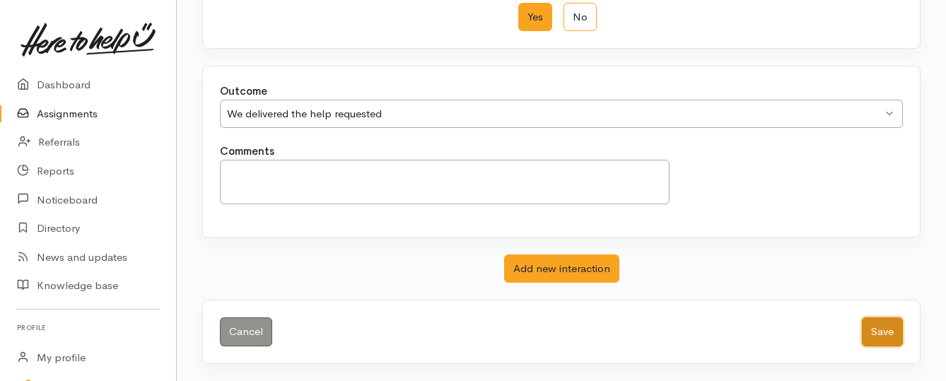
click at [868, 330] on button "Save" at bounding box center [882, 331] width 41 height 29
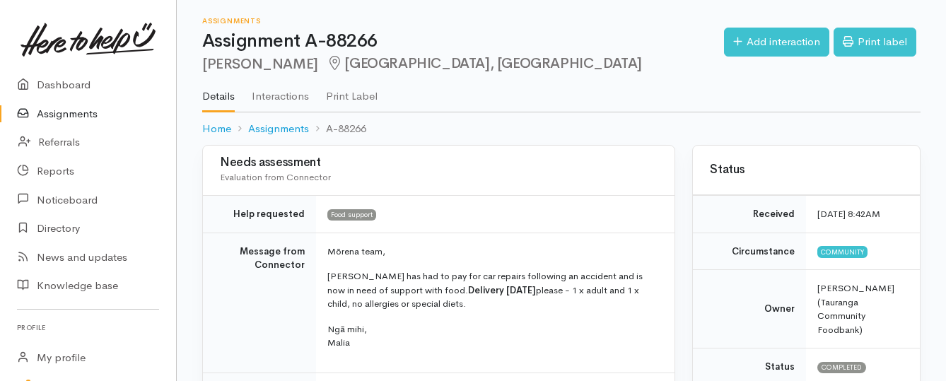
click at [89, 111] on link "Assignments" at bounding box center [88, 114] width 176 height 29
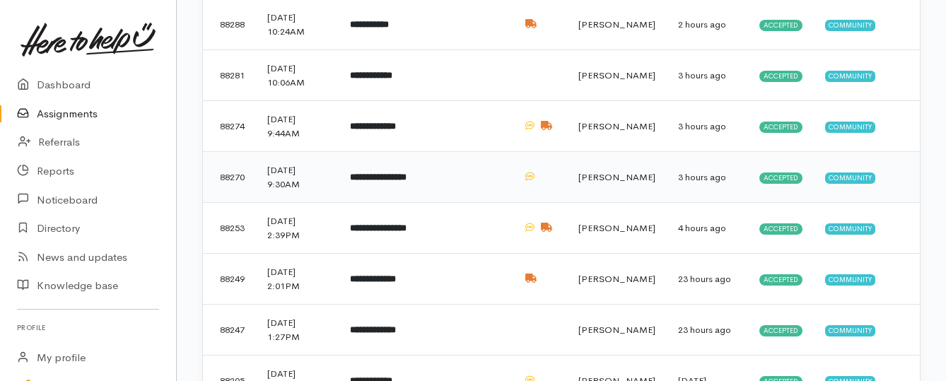
scroll to position [495, 0]
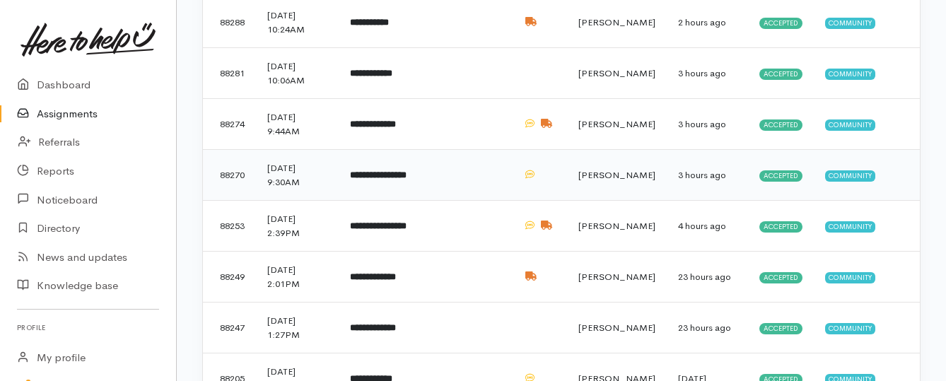
click at [378, 187] on td "**********" at bounding box center [389, 175] width 100 height 51
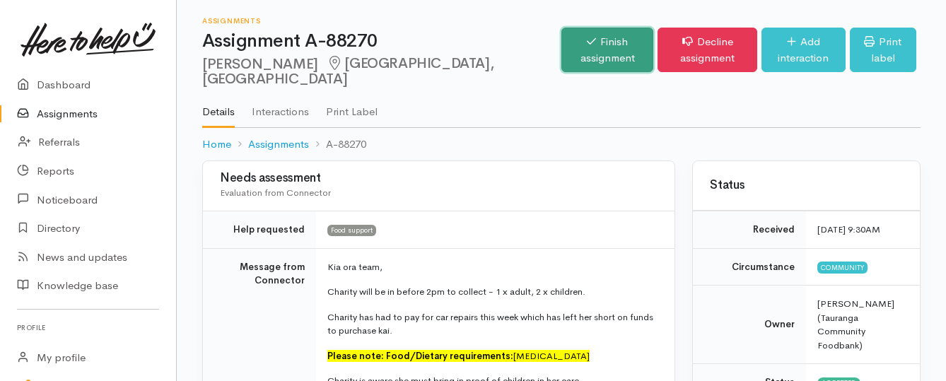
click at [587, 45] on icon at bounding box center [591, 41] width 9 height 11
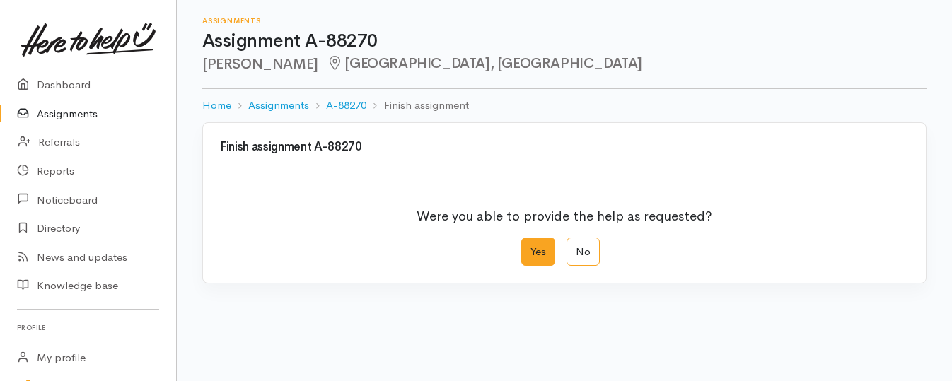
click at [543, 248] on label "Yes" at bounding box center [538, 252] width 34 height 29
click at [530, 247] on input "Yes" at bounding box center [525, 242] width 9 height 9
radio input "true"
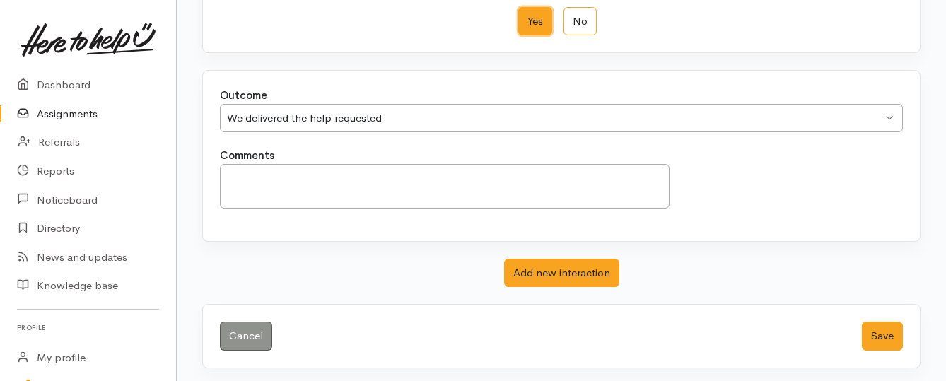
scroll to position [235, 0]
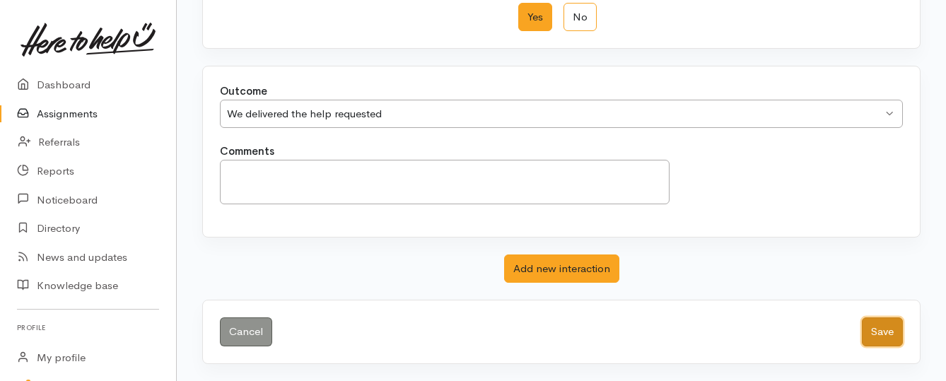
click at [879, 335] on button "Save" at bounding box center [882, 331] width 41 height 29
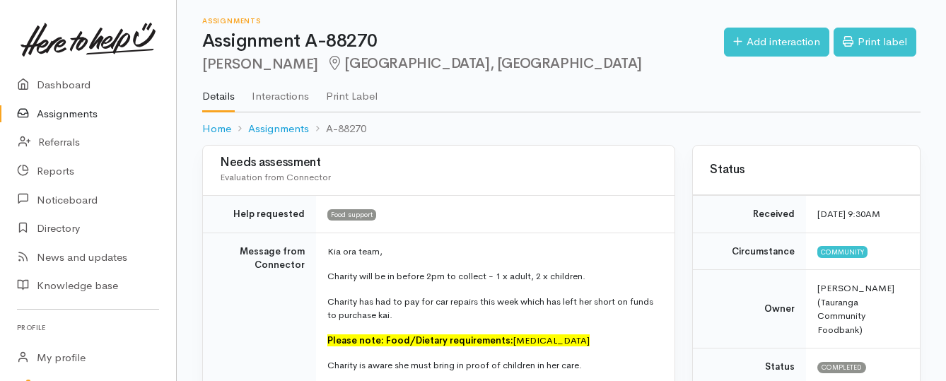
click at [79, 112] on link "Assignments" at bounding box center [88, 114] width 176 height 29
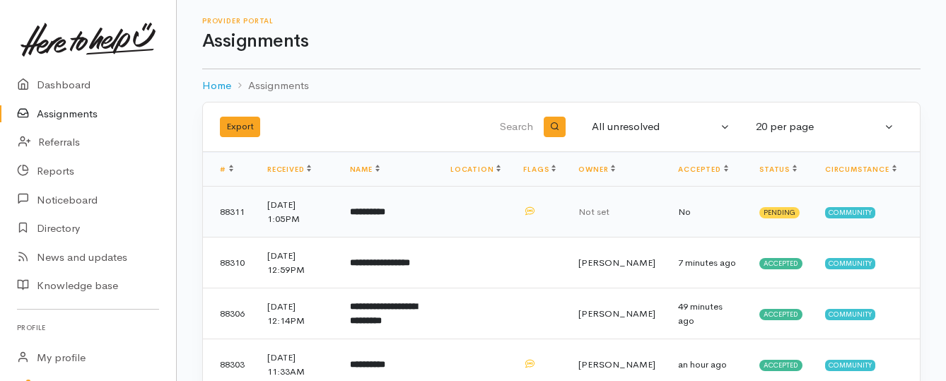
click at [385, 216] on b "**********" at bounding box center [367, 211] width 35 height 9
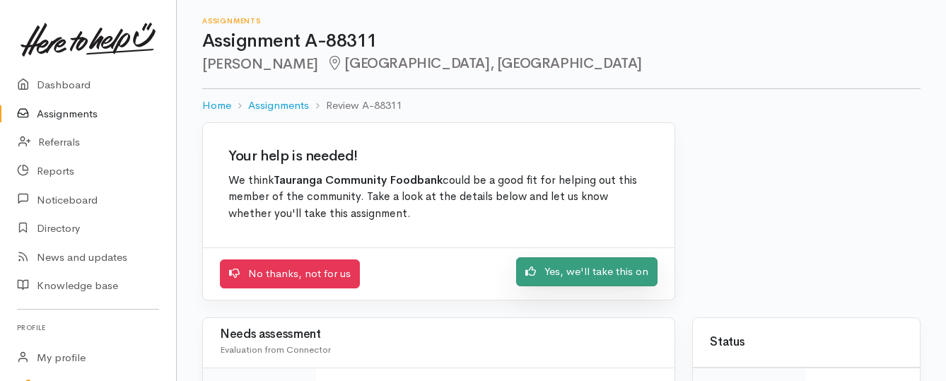
click at [604, 274] on link "Yes, we'll take this on" at bounding box center [586, 271] width 141 height 29
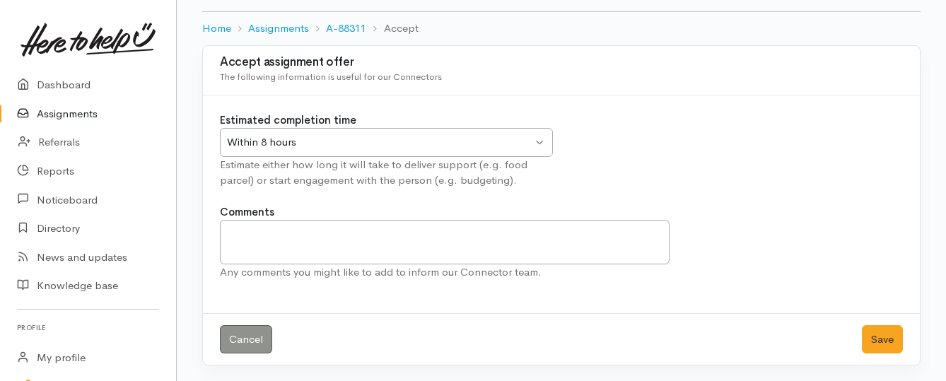
scroll to position [78, 0]
click at [868, 339] on button "Save" at bounding box center [882, 338] width 41 height 29
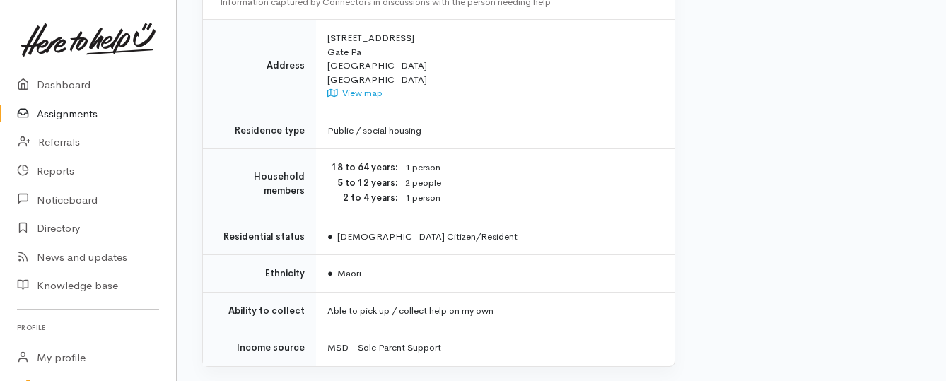
scroll to position [1131, 0]
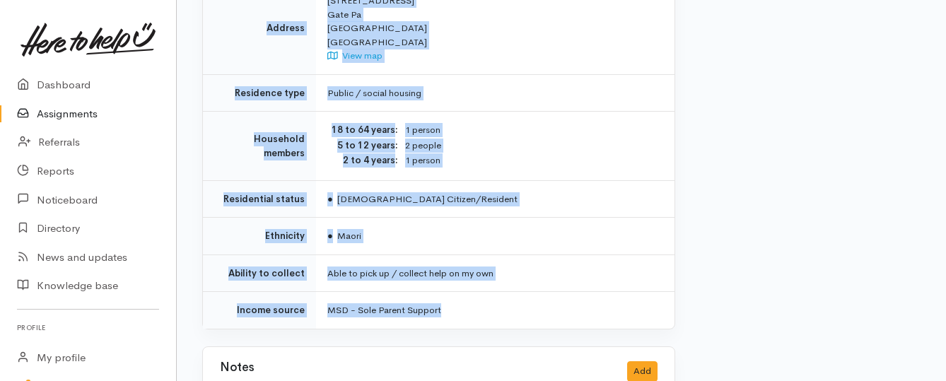
drag, startPoint x: 327, startPoint y: 179, endPoint x: 465, endPoint y: 267, distance: 163.8
copy div "**********"
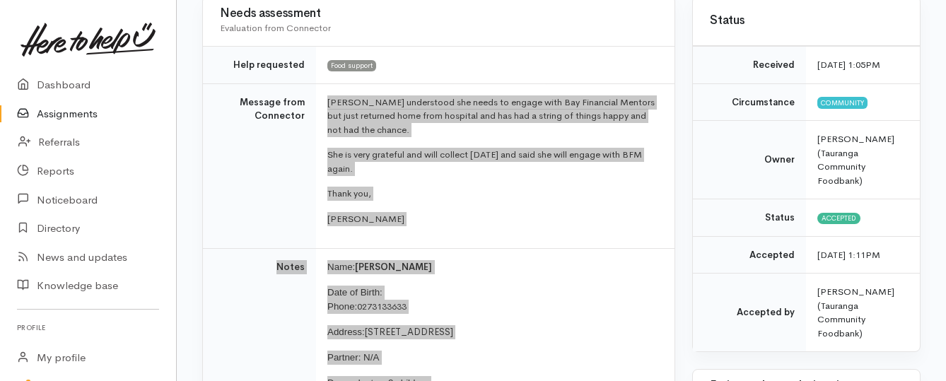
scroll to position [141, 0]
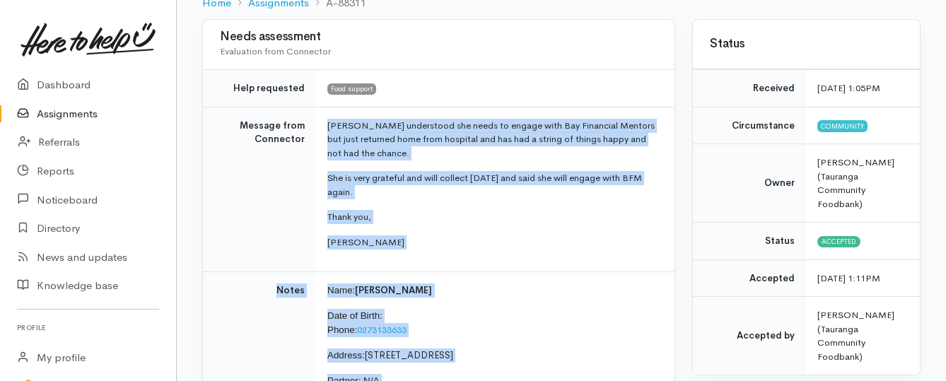
click at [74, 115] on link "Assignments" at bounding box center [88, 114] width 176 height 29
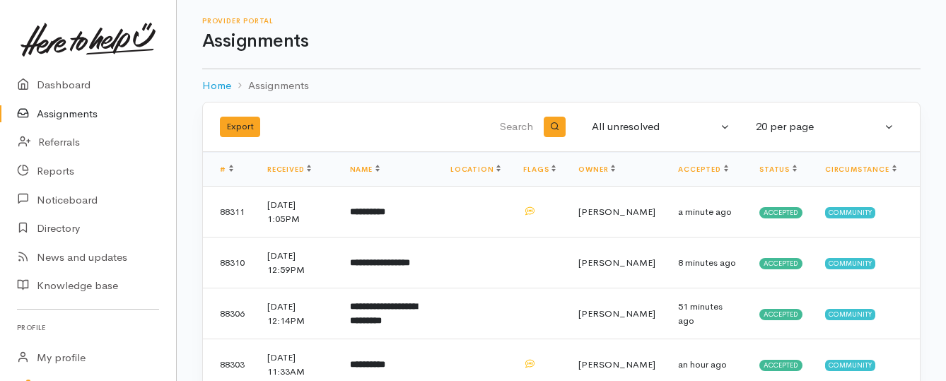
click at [64, 112] on link "Assignments" at bounding box center [88, 114] width 176 height 29
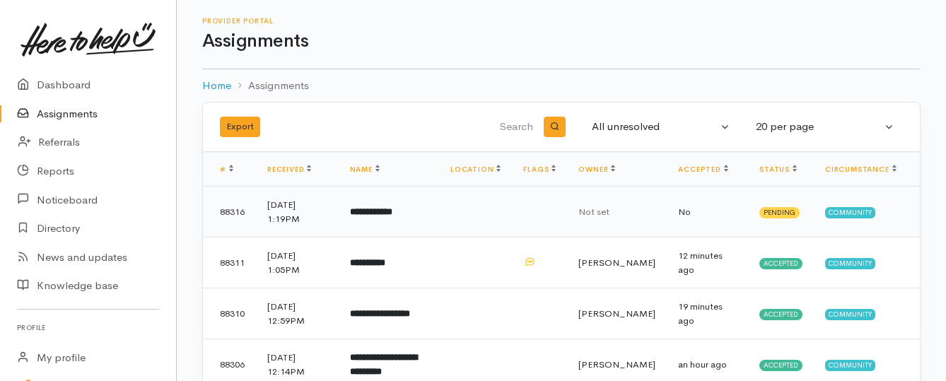
click at [383, 212] on b "**********" at bounding box center [371, 211] width 42 height 9
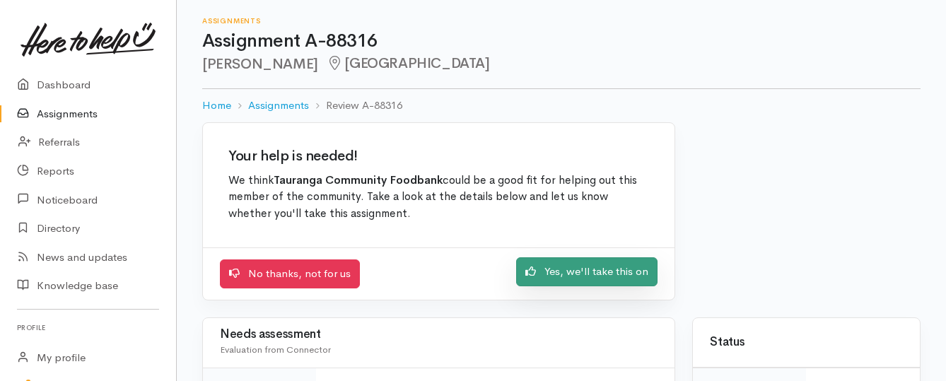
click at [552, 275] on link "Yes, we'll take this on" at bounding box center [586, 271] width 141 height 29
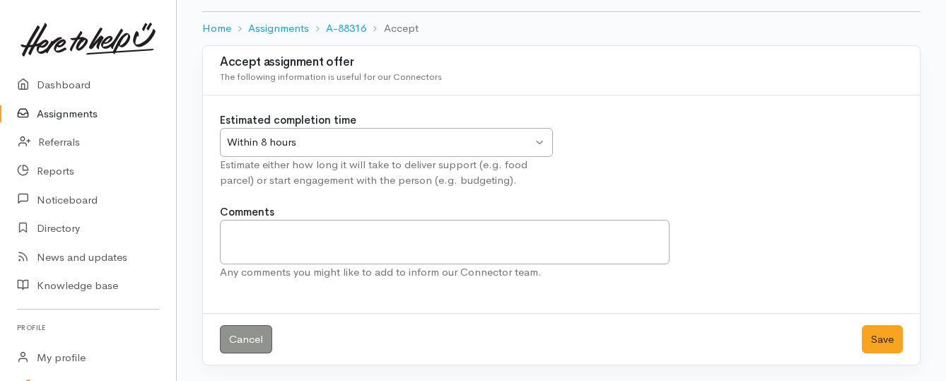
scroll to position [78, 0]
click at [880, 338] on button "Save" at bounding box center [882, 338] width 41 height 29
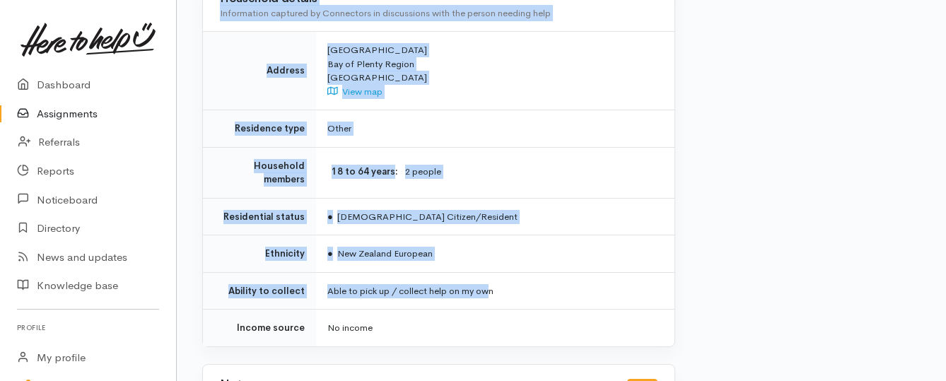
scroll to position [1061, 0]
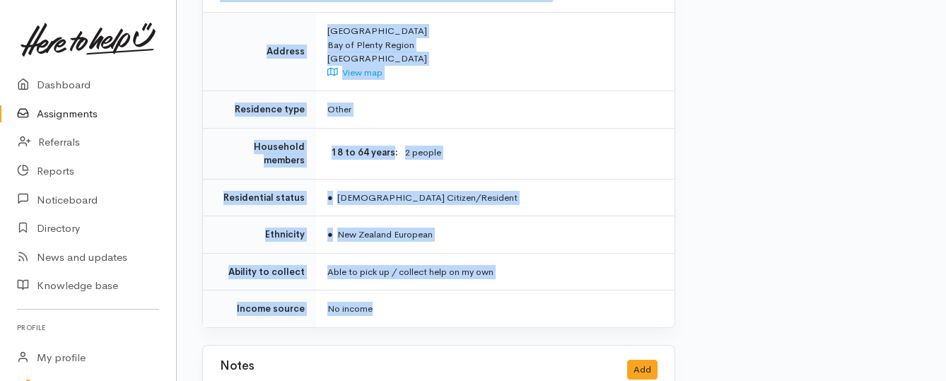
drag, startPoint x: 327, startPoint y: 113, endPoint x: 494, endPoint y: 251, distance: 216.4
copy div "**********"
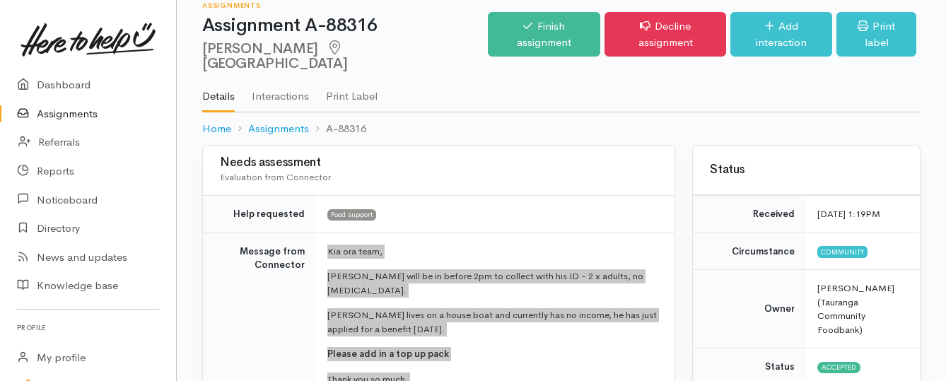
scroll to position [0, 0]
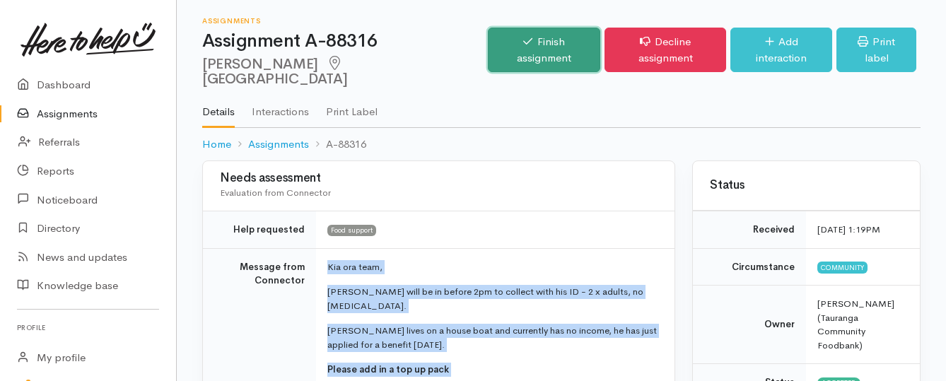
click at [501, 33] on link "Finish assignment" at bounding box center [544, 50] width 112 height 45
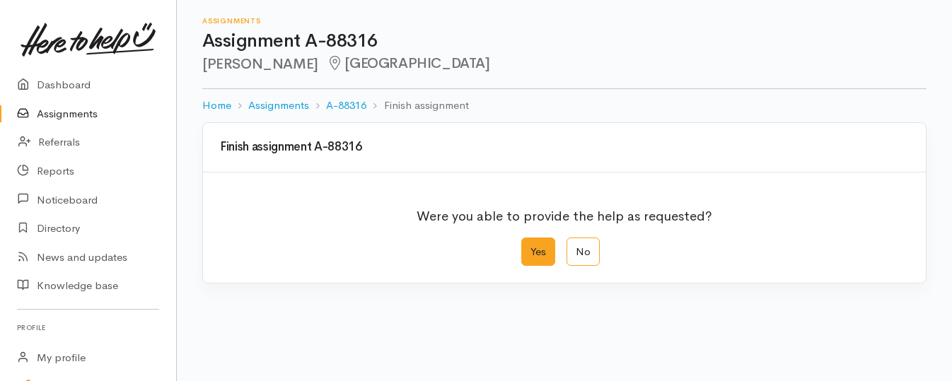
click at [541, 250] on label "Yes" at bounding box center [538, 252] width 34 height 29
click at [530, 247] on input "Yes" at bounding box center [525, 242] width 9 height 9
radio input "true"
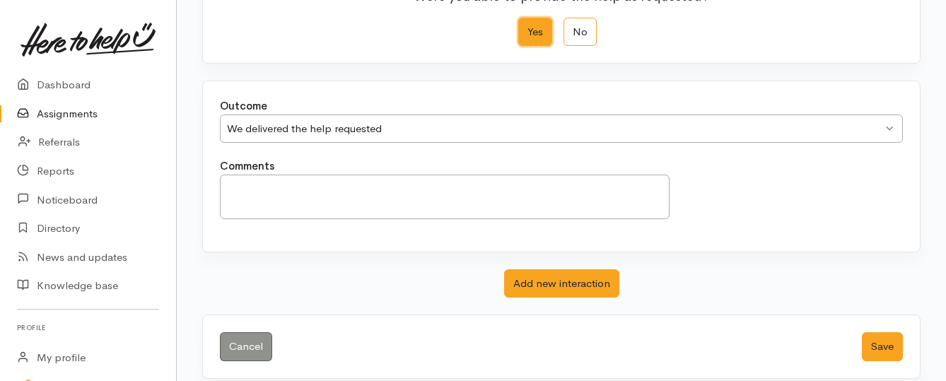
scroll to position [235, 0]
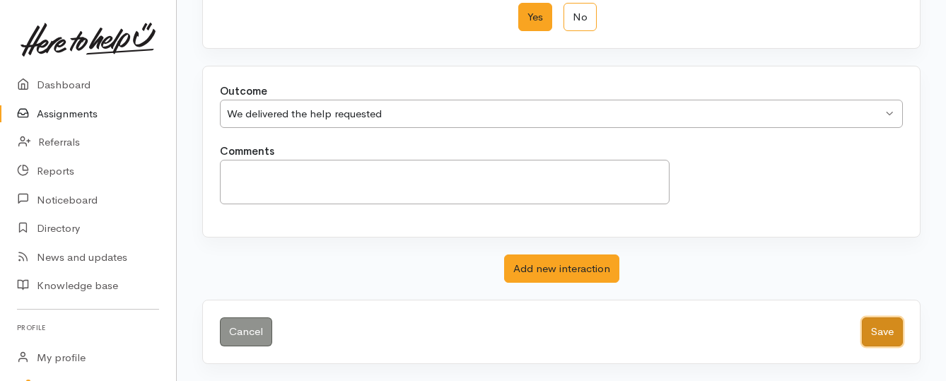
click at [887, 329] on button "Save" at bounding box center [882, 331] width 41 height 29
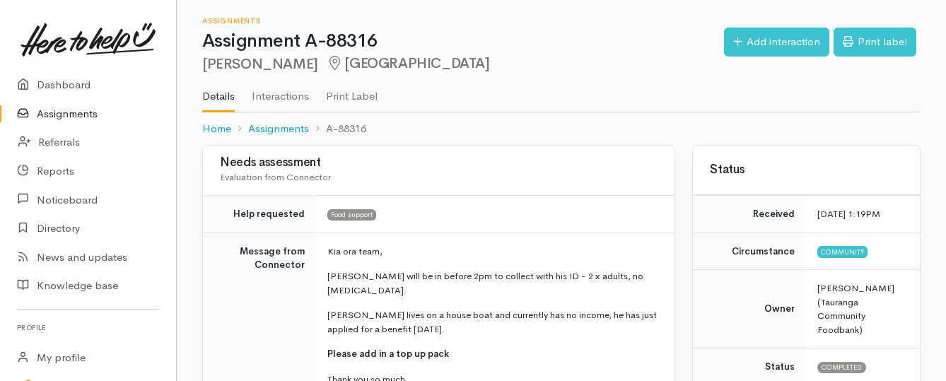
click at [84, 108] on link "Assignments" at bounding box center [88, 114] width 176 height 29
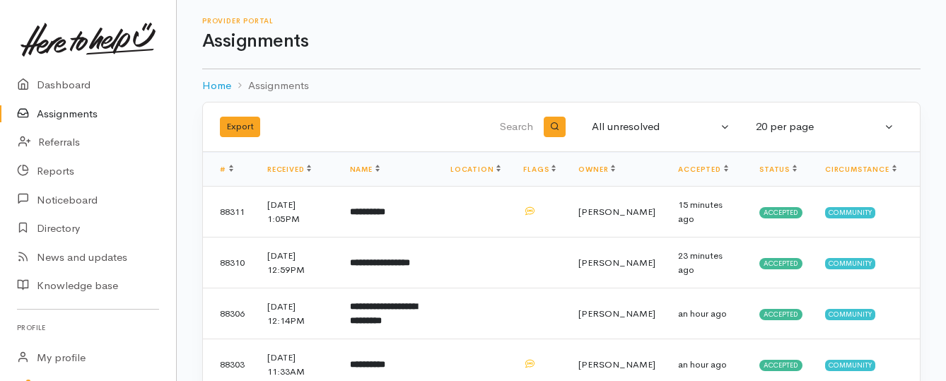
click at [78, 114] on link "Assignments" at bounding box center [88, 114] width 176 height 29
click at [48, 112] on link "Assignments" at bounding box center [88, 114] width 176 height 29
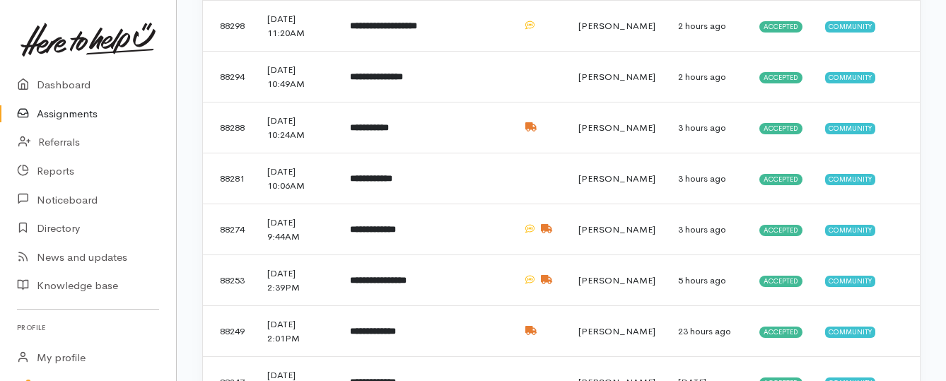
scroll to position [424, 0]
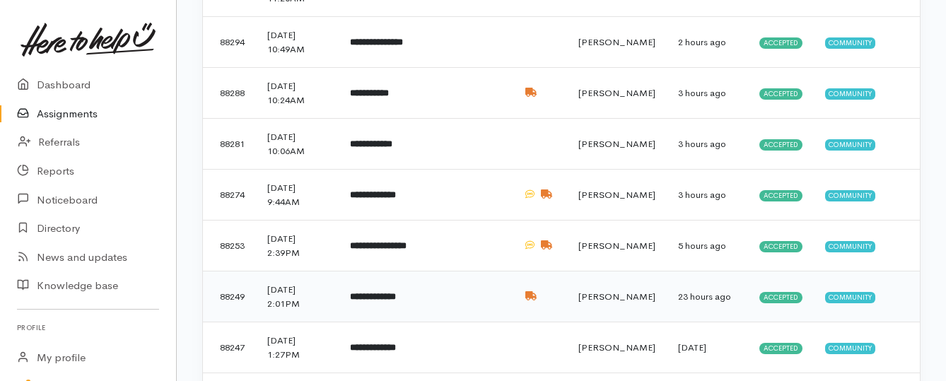
click at [396, 301] on b "**********" at bounding box center [373, 296] width 46 height 9
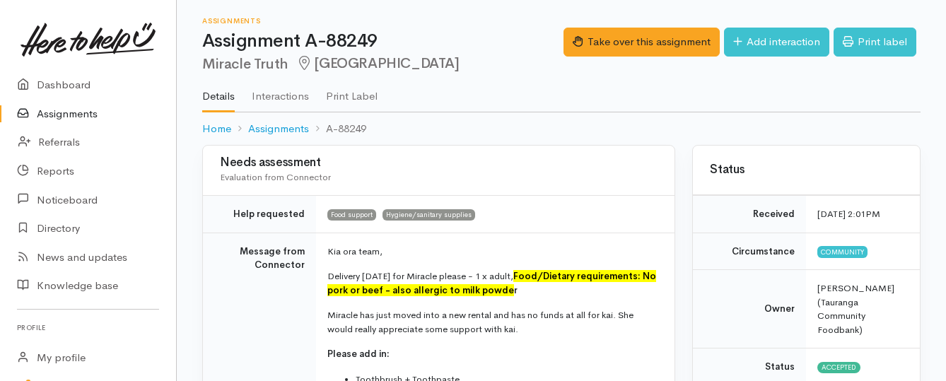
click at [62, 111] on link "Assignments" at bounding box center [88, 114] width 176 height 29
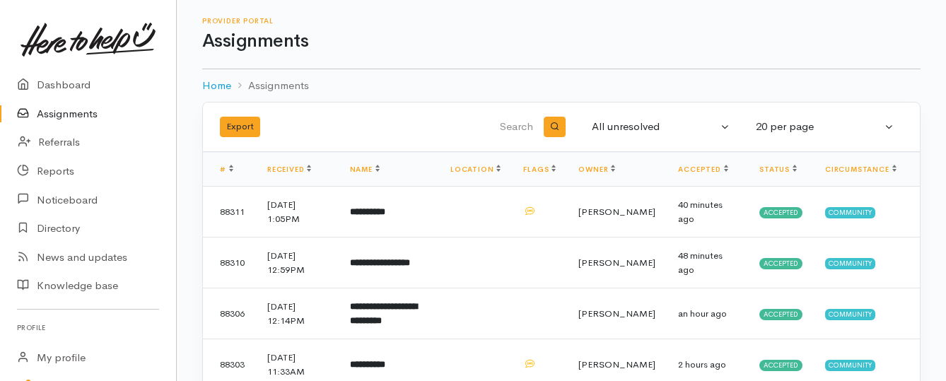
click at [68, 115] on link "Assignments" at bounding box center [88, 114] width 176 height 29
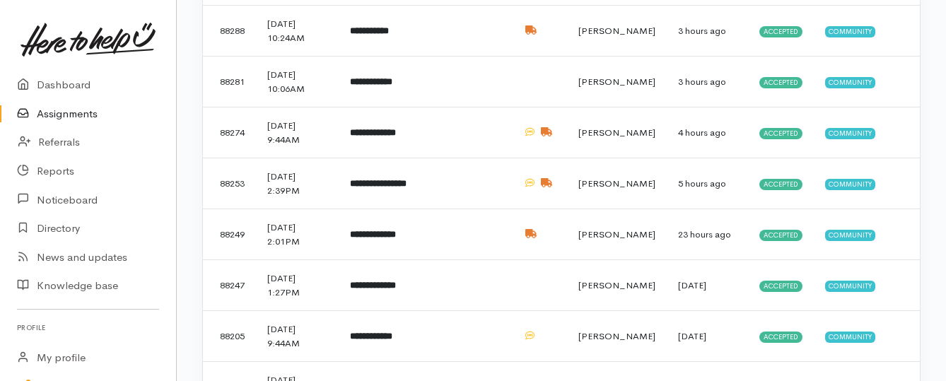
scroll to position [495, 0]
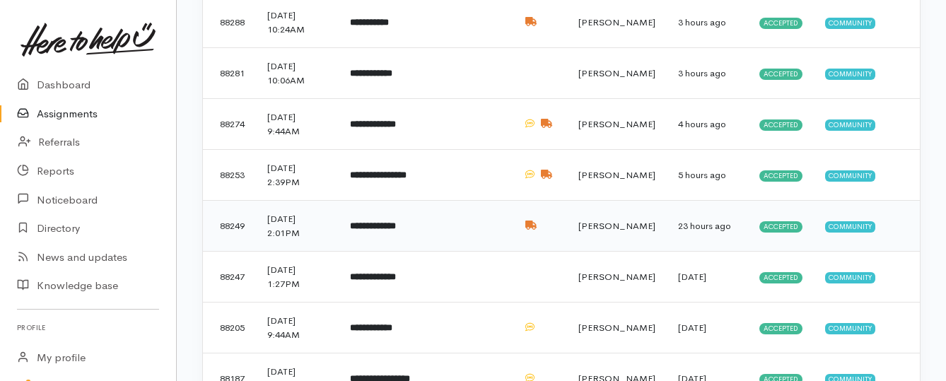
click at [388, 228] on b "**********" at bounding box center [373, 225] width 46 height 9
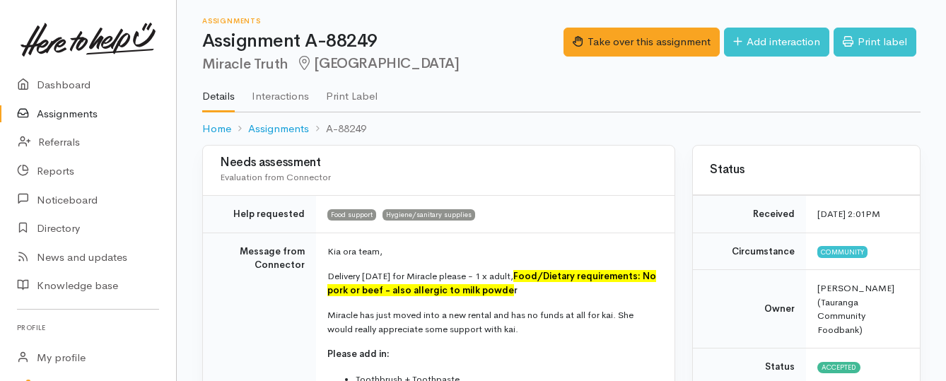
click at [76, 112] on link "Assignments" at bounding box center [88, 114] width 176 height 29
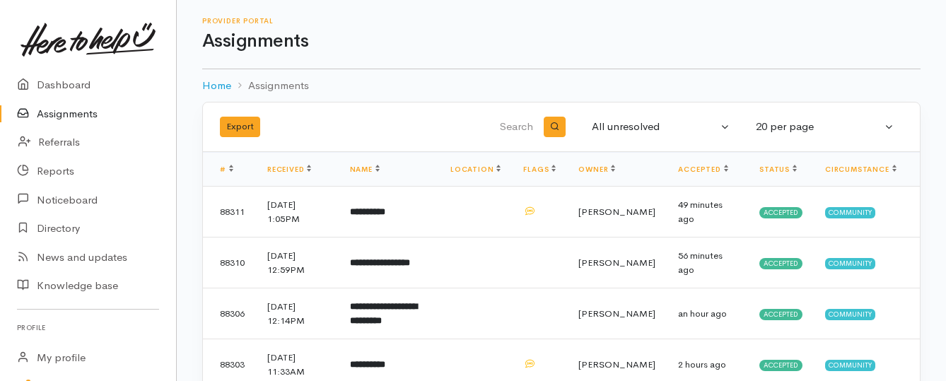
click at [47, 119] on link "Assignments" at bounding box center [88, 114] width 176 height 29
click at [55, 118] on link "Assignments" at bounding box center [88, 114] width 176 height 29
click at [83, 115] on link "Assignments" at bounding box center [88, 114] width 176 height 29
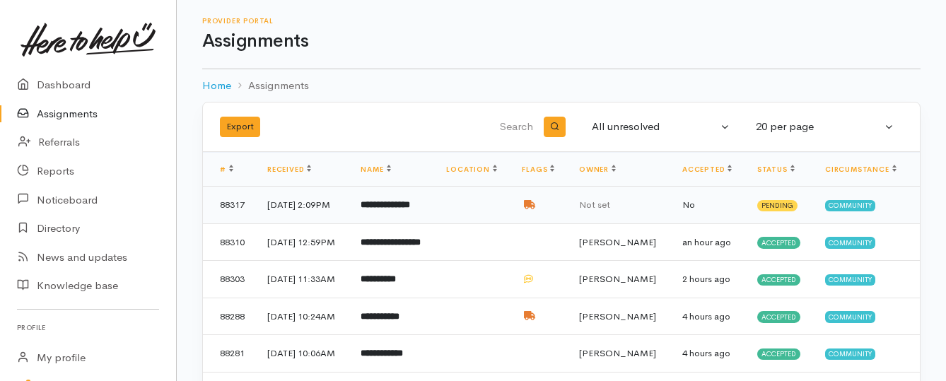
click at [399, 206] on b "**********" at bounding box center [385, 204] width 49 height 9
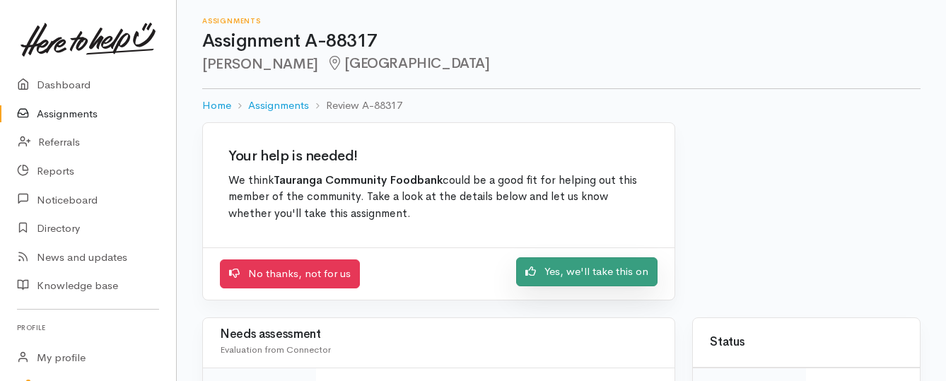
click at [548, 274] on link "Yes, we'll take this on" at bounding box center [586, 271] width 141 height 29
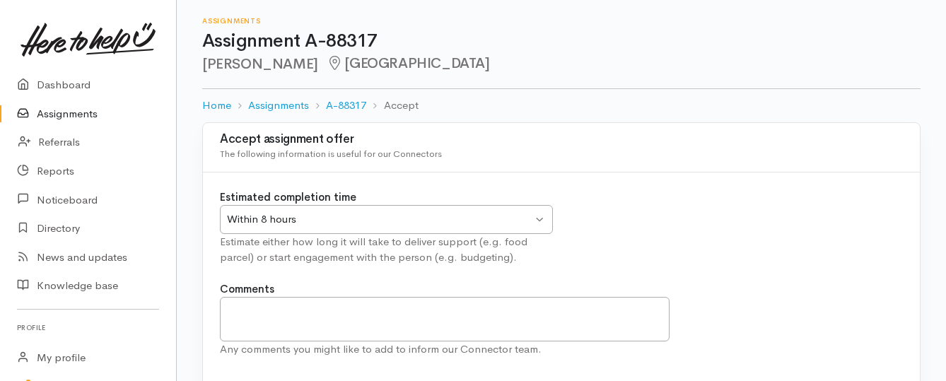
click at [522, 222] on div "Within 8 hours" at bounding box center [379, 219] width 305 height 16
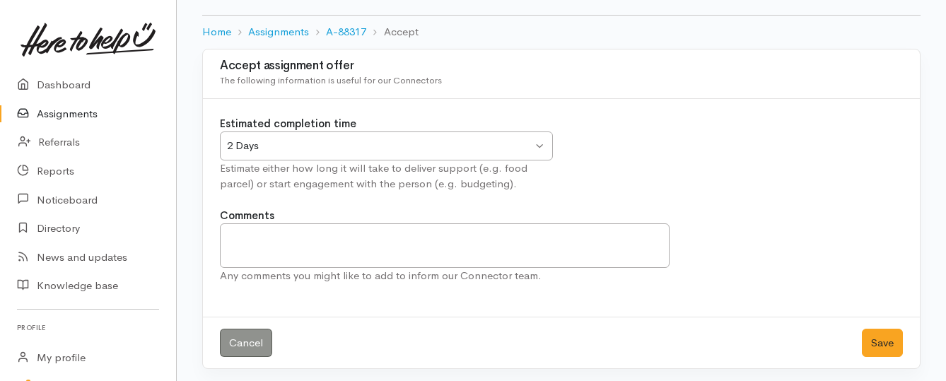
scroll to position [78, 0]
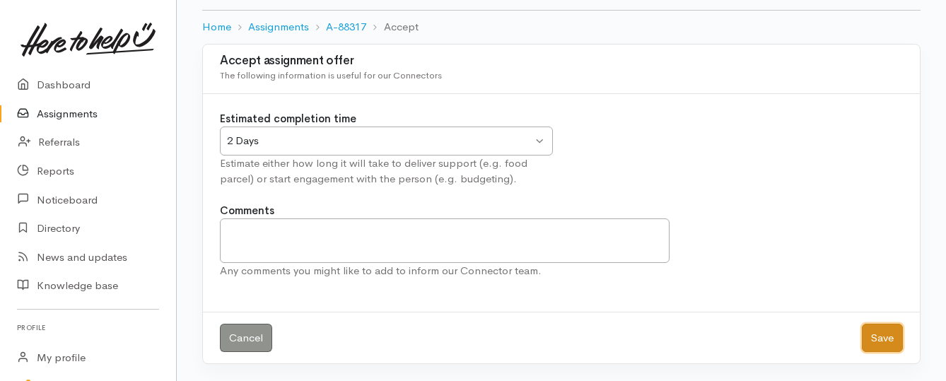
click at [872, 338] on button "Save" at bounding box center [882, 338] width 41 height 29
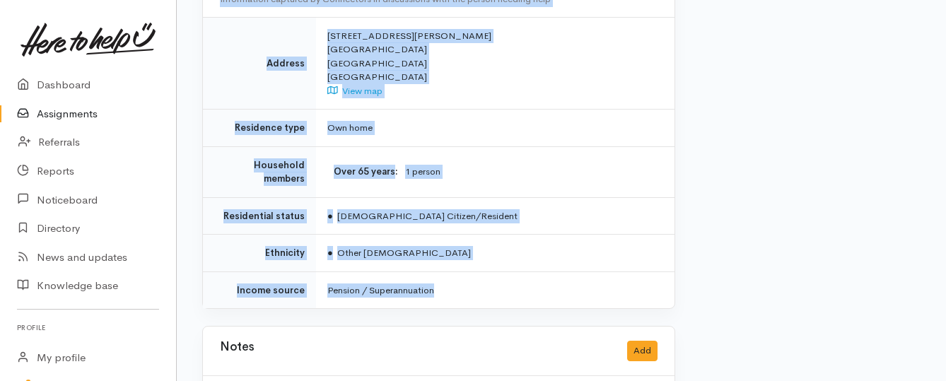
scroll to position [1273, 0]
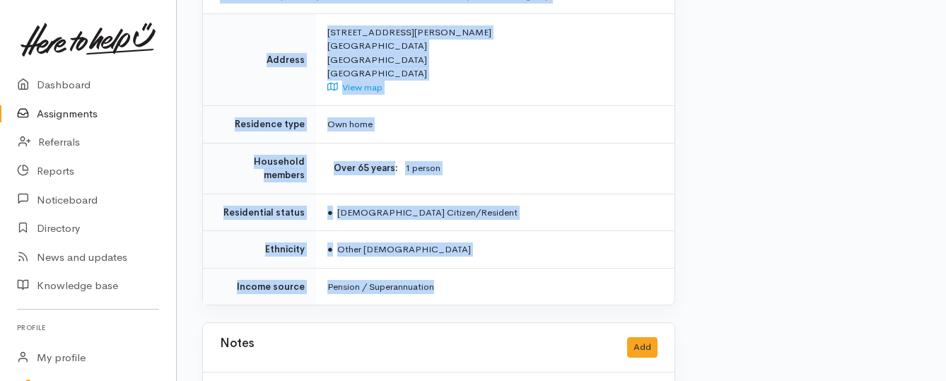
drag, startPoint x: 322, startPoint y: 179, endPoint x: 534, endPoint y: 256, distance: 225.7
copy div "Kia ora team, Teresa received her fourth standard parcel two weeks ago, and is …"
click at [88, 116] on link "Assignments" at bounding box center [88, 114] width 176 height 29
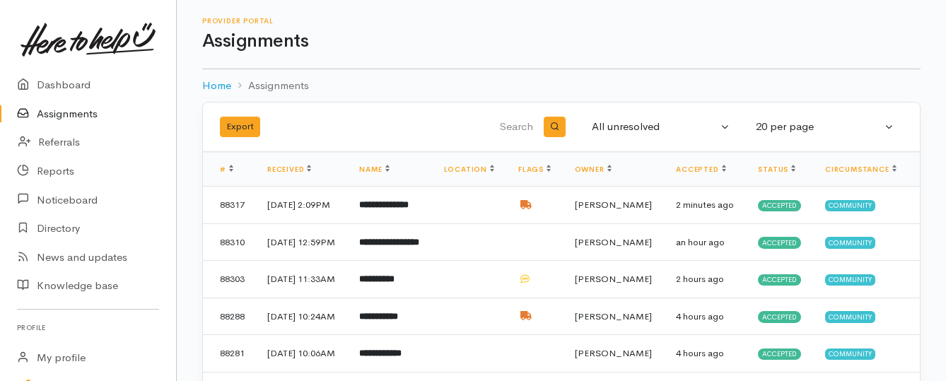
drag, startPoint x: 66, startPoint y: 116, endPoint x: 88, endPoint y: 115, distance: 21.3
click at [66, 116] on link "Assignments" at bounding box center [88, 114] width 176 height 29
